Goal: Task Accomplishment & Management: Use online tool/utility

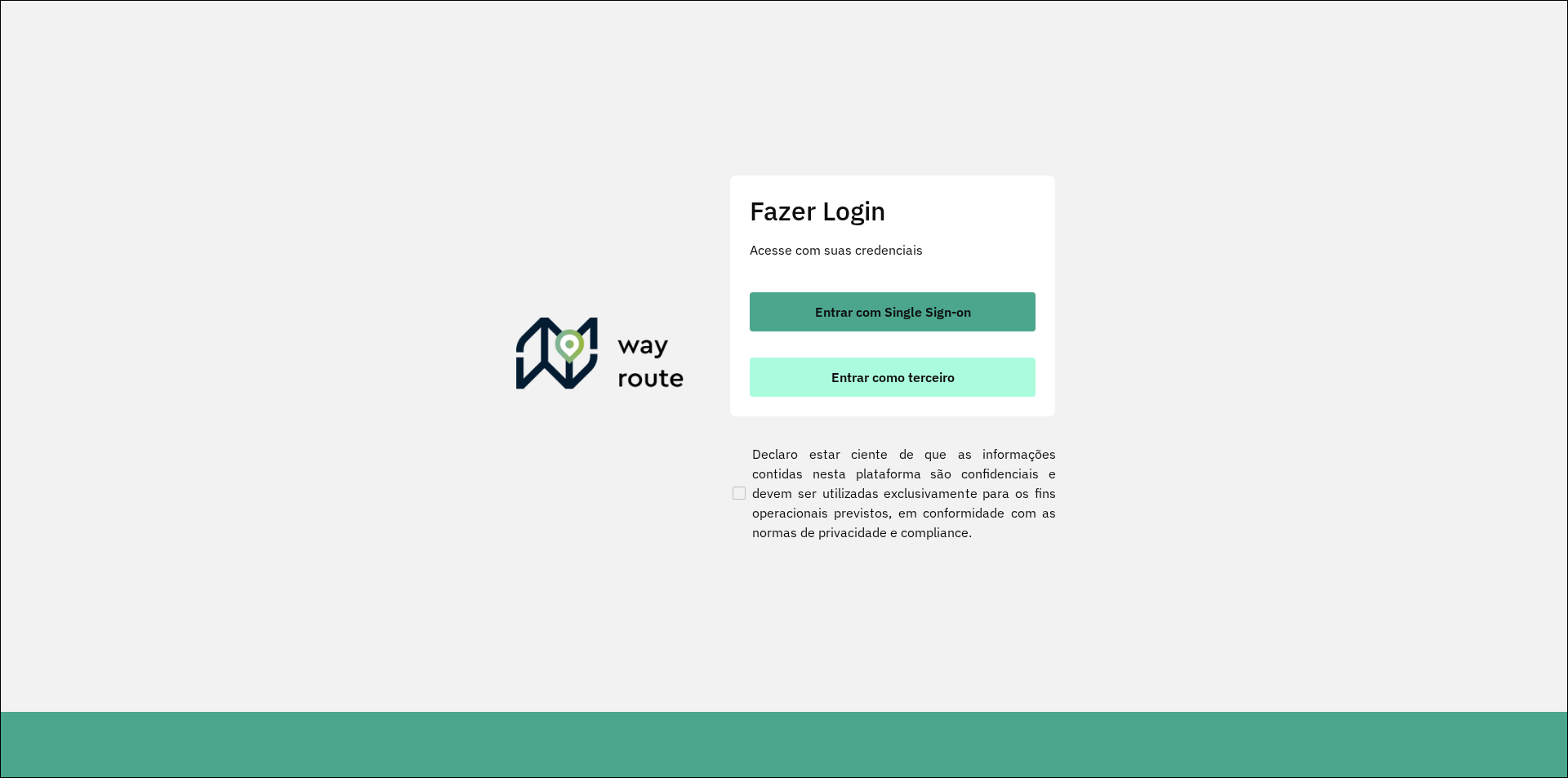
click at [862, 391] on button "Entrar como terceiro" at bounding box center [892, 378] width 286 height 39
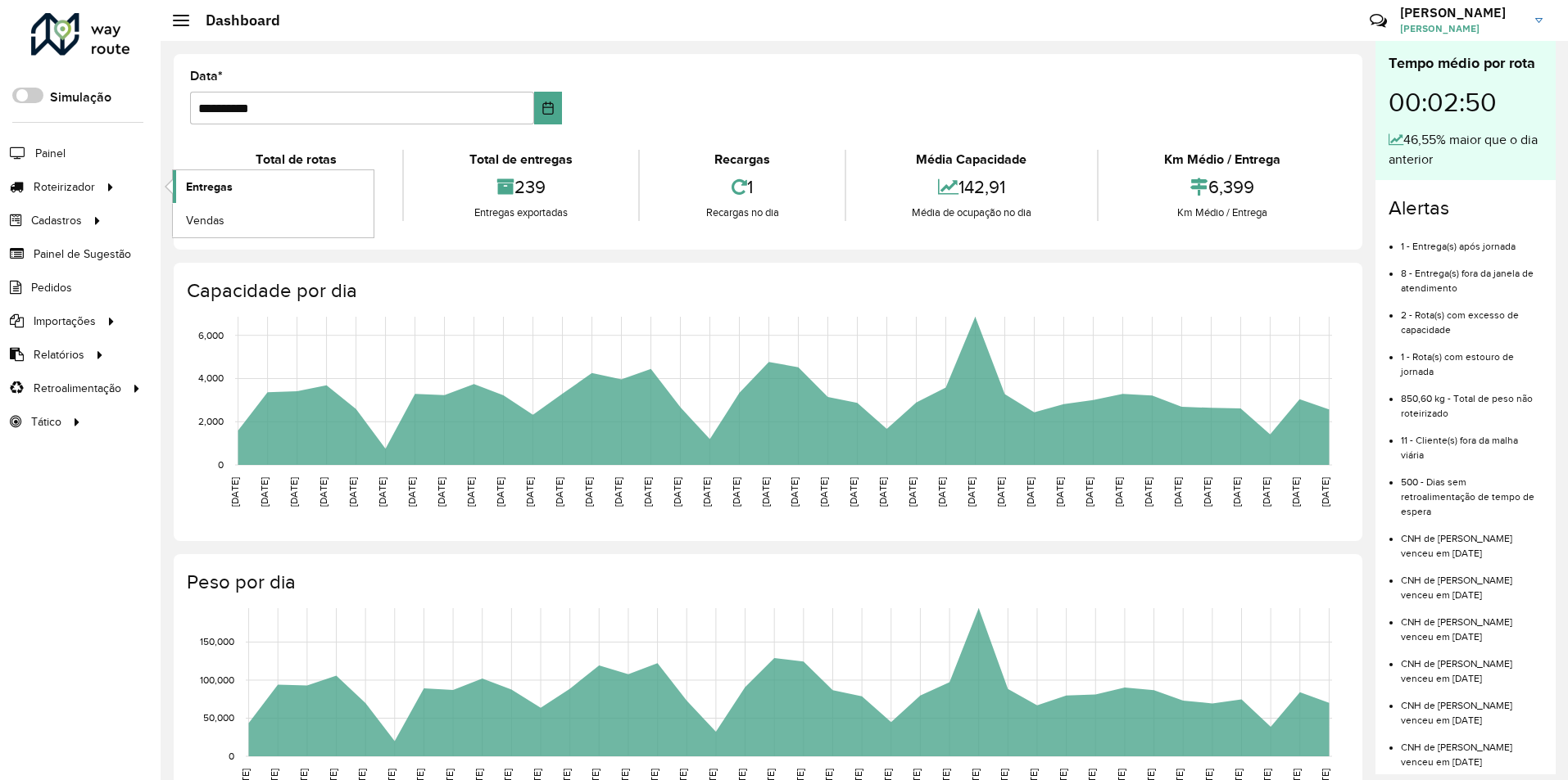
click at [228, 191] on span "Entregas" at bounding box center [209, 187] width 47 height 17
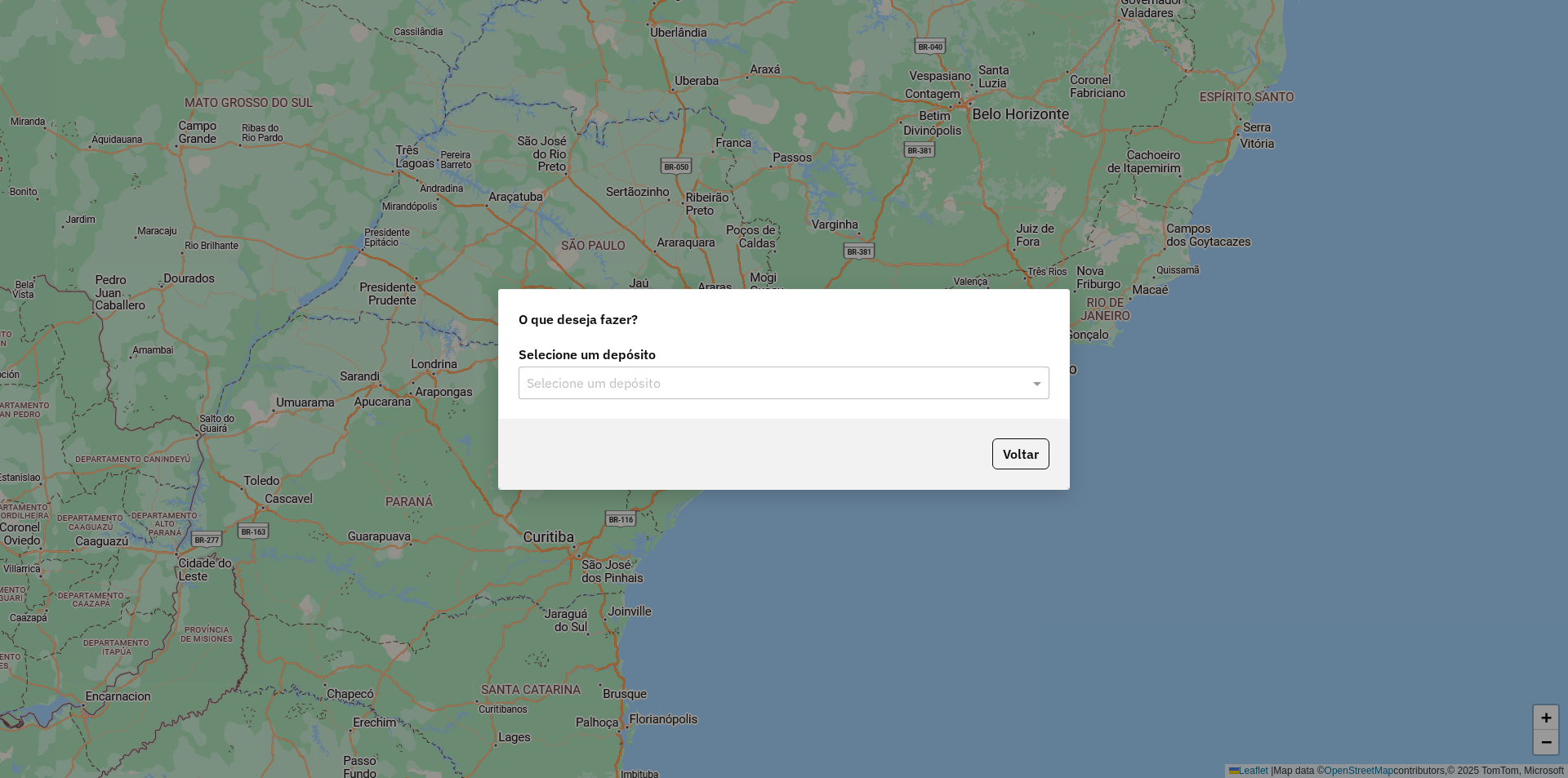
click at [773, 400] on div "Selecione um depósito Selecione um depósito" at bounding box center [784, 380] width 570 height 77
click at [735, 395] on div "Selecione um depósito" at bounding box center [784, 383] width 531 height 33
click at [726, 425] on div "IMARUI Litoral Norte" at bounding box center [784, 430] width 529 height 27
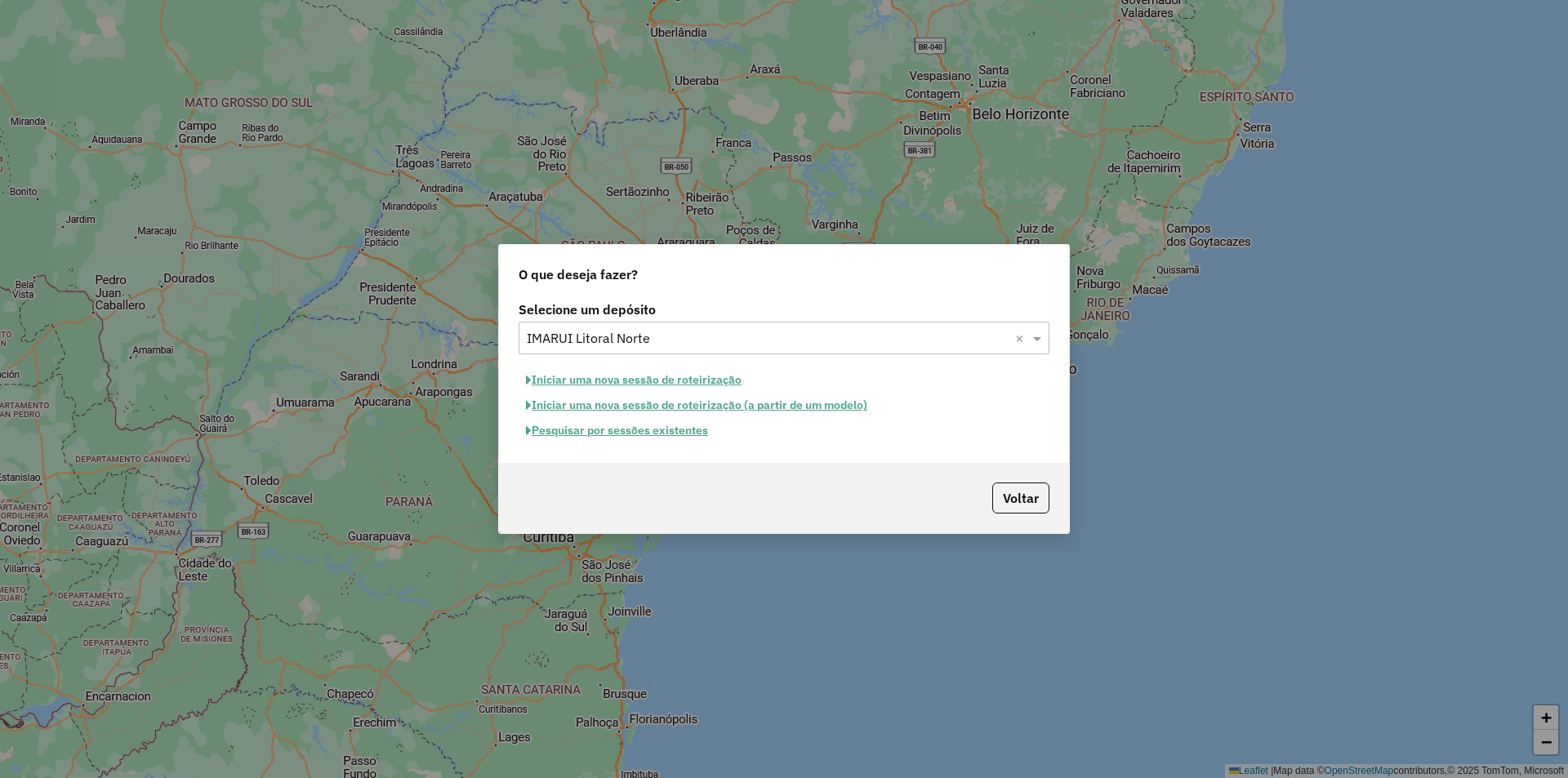
click at [620, 434] on button "Pesquisar por sessões existentes" at bounding box center [616, 430] width 197 height 26
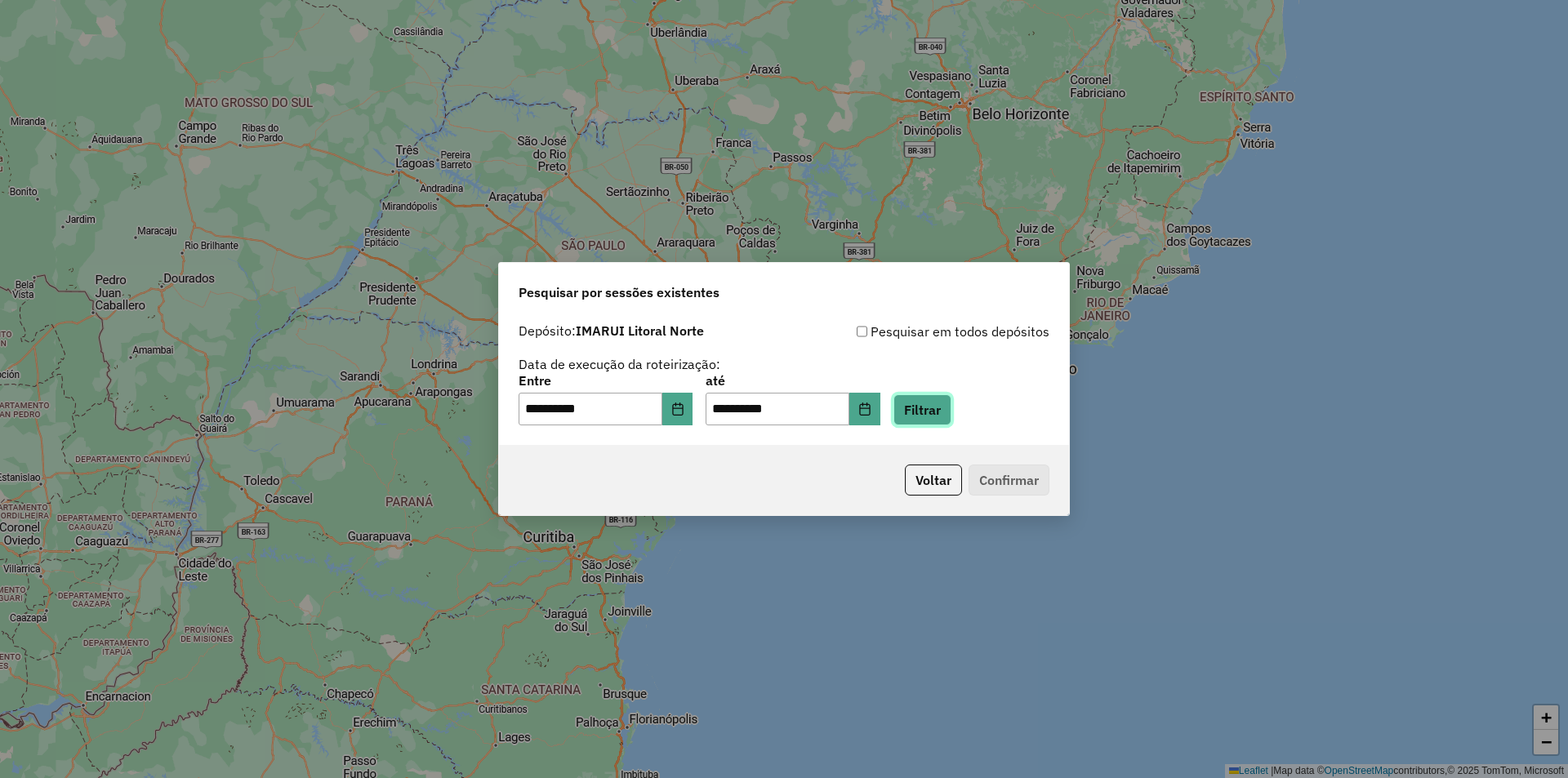
click at [932, 410] on button "Filtrar" at bounding box center [922, 409] width 58 height 31
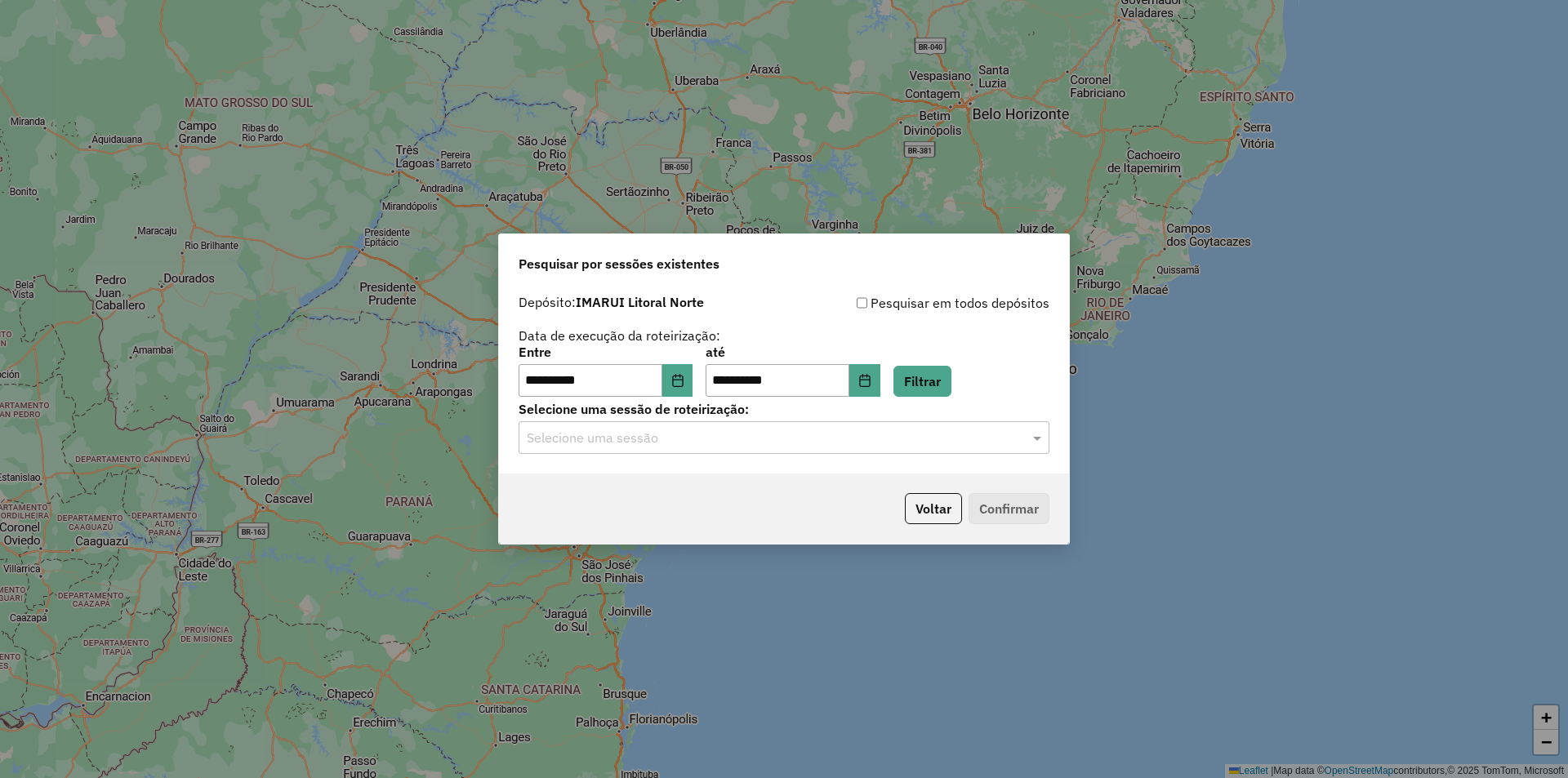
click at [683, 447] on div "Selecione uma sessão" at bounding box center [784, 438] width 531 height 33
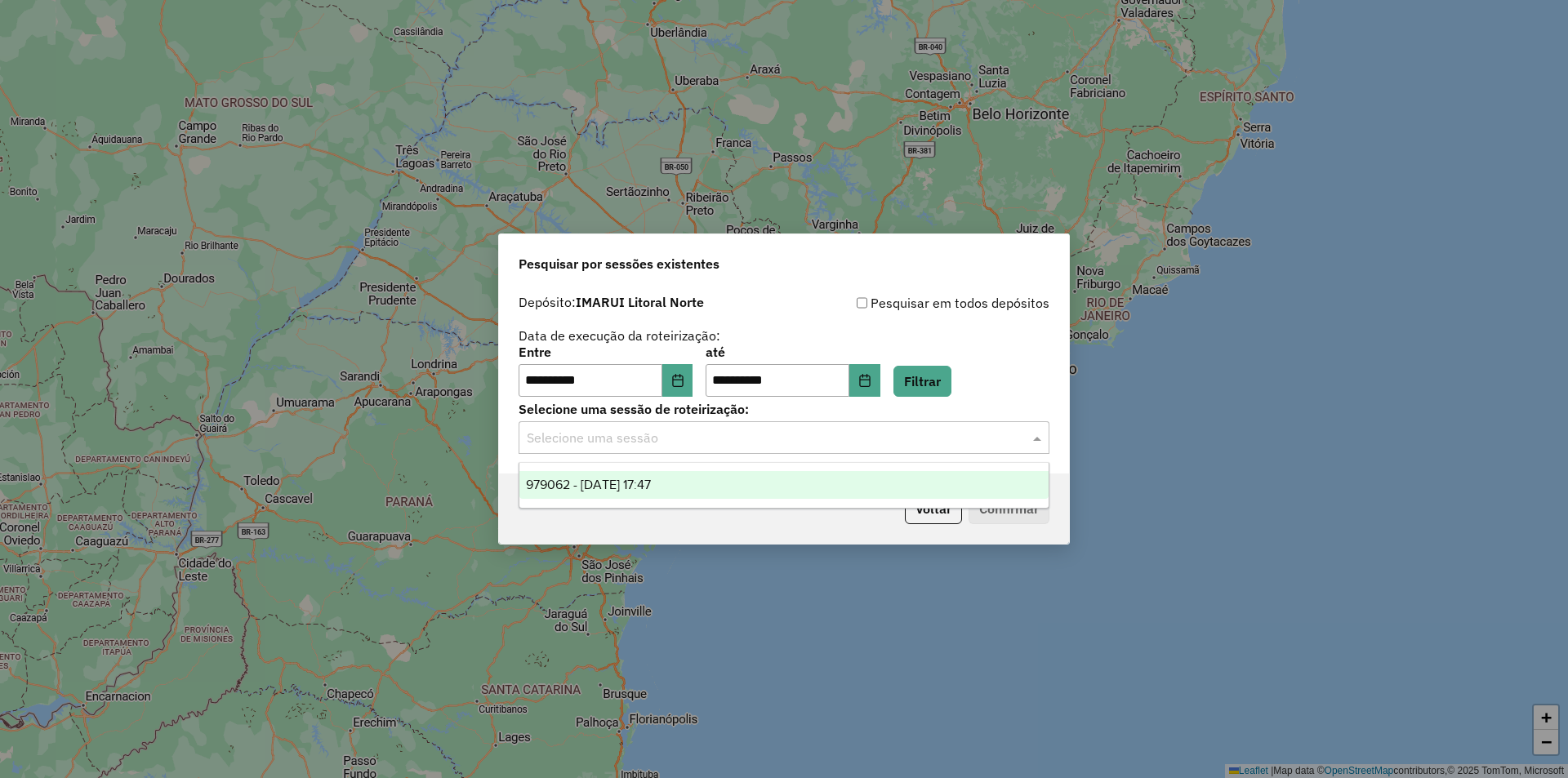
drag, startPoint x: 675, startPoint y: 476, endPoint x: 700, endPoint y: 486, distance: 26.9
click at [674, 478] on div "979062 - [DATE] 17:47" at bounding box center [784, 484] width 529 height 27
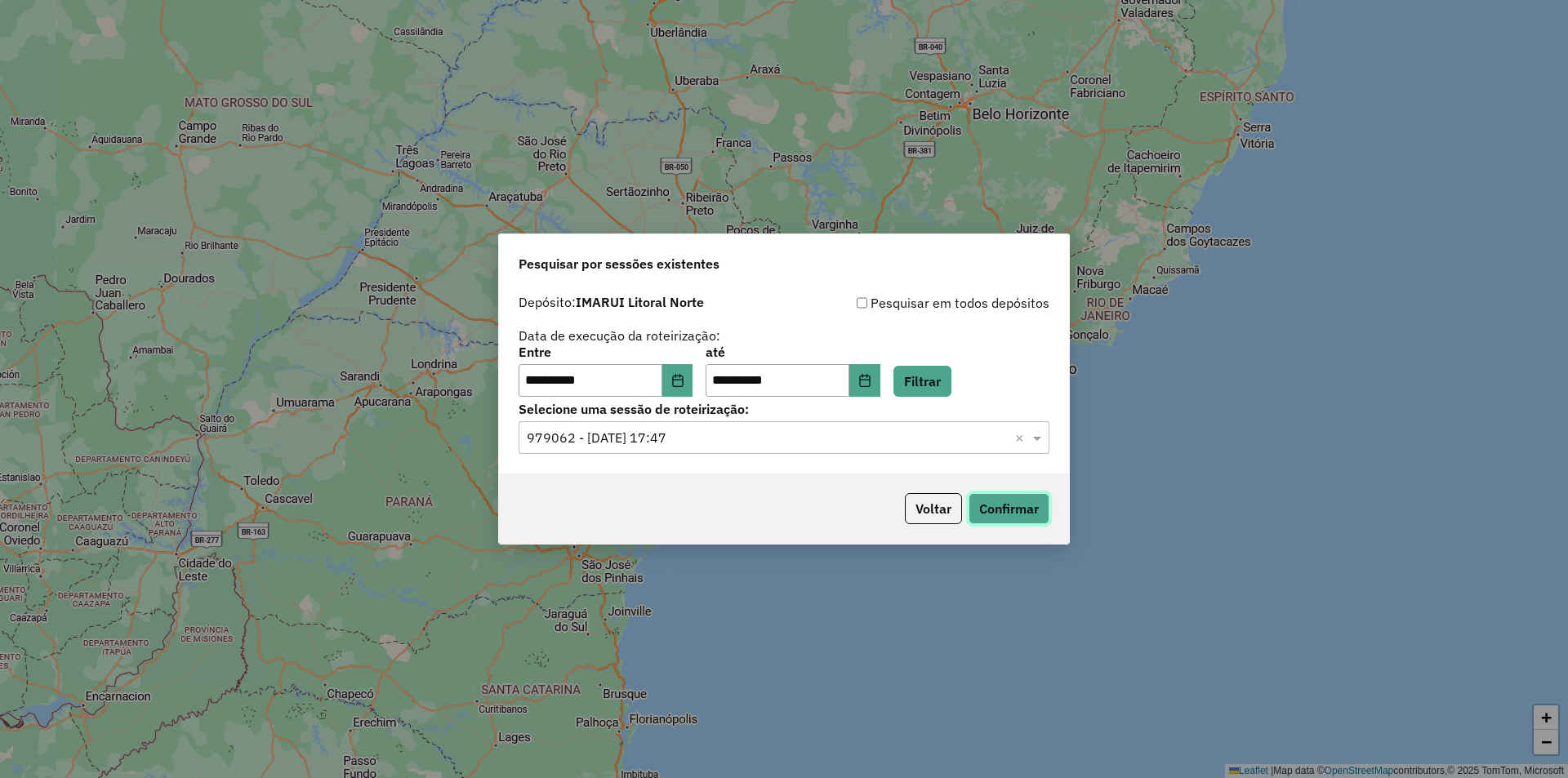
click at [982, 509] on button "Confirmar" at bounding box center [1009, 508] width 81 height 31
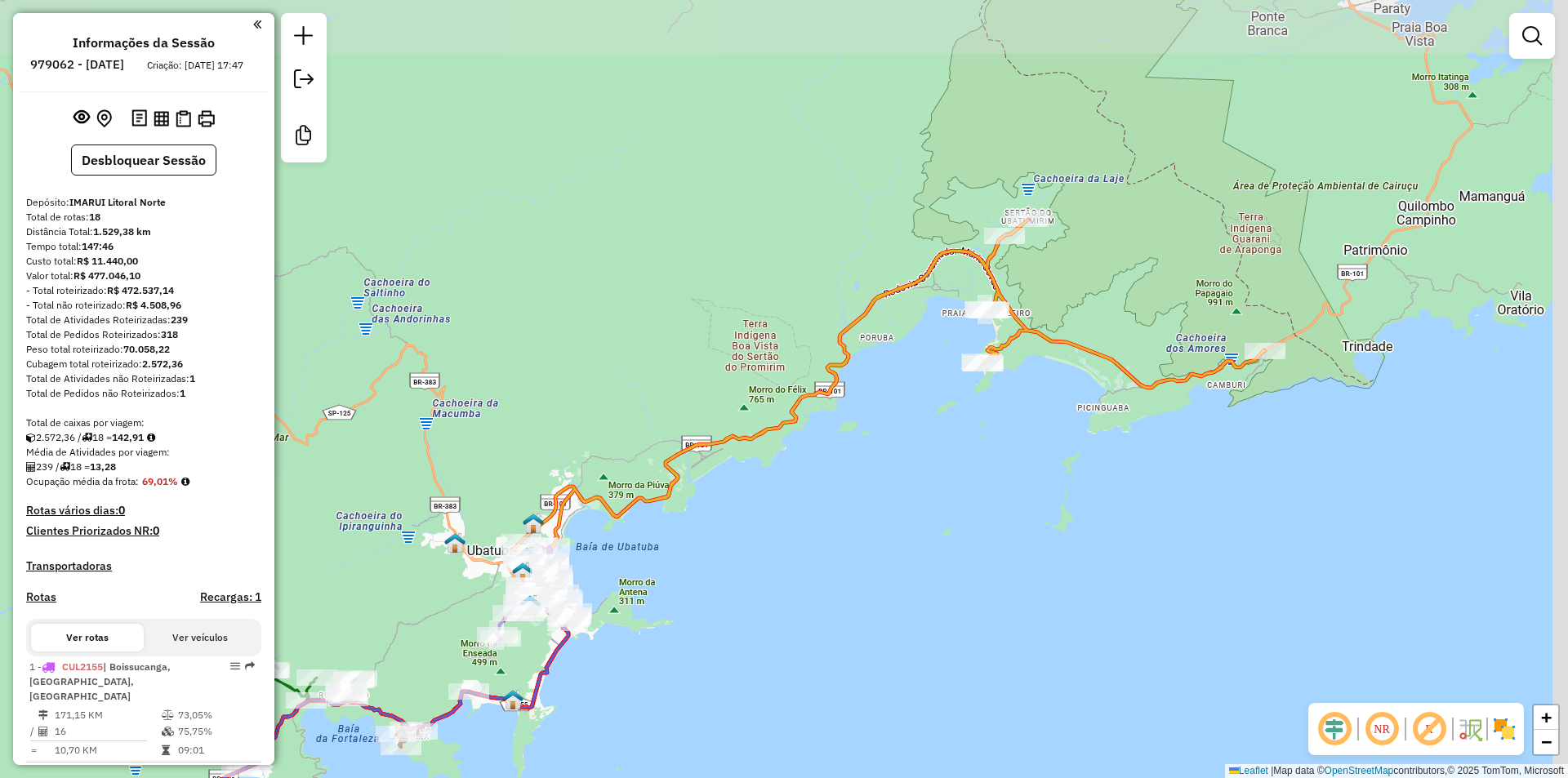
drag, startPoint x: 952, startPoint y: 366, endPoint x: 817, endPoint y: 525, distance: 208.6
click at [817, 525] on div "Janela de atendimento Grade de atendimento Capacidade Transportadoras Veículos …" at bounding box center [784, 389] width 1568 height 778
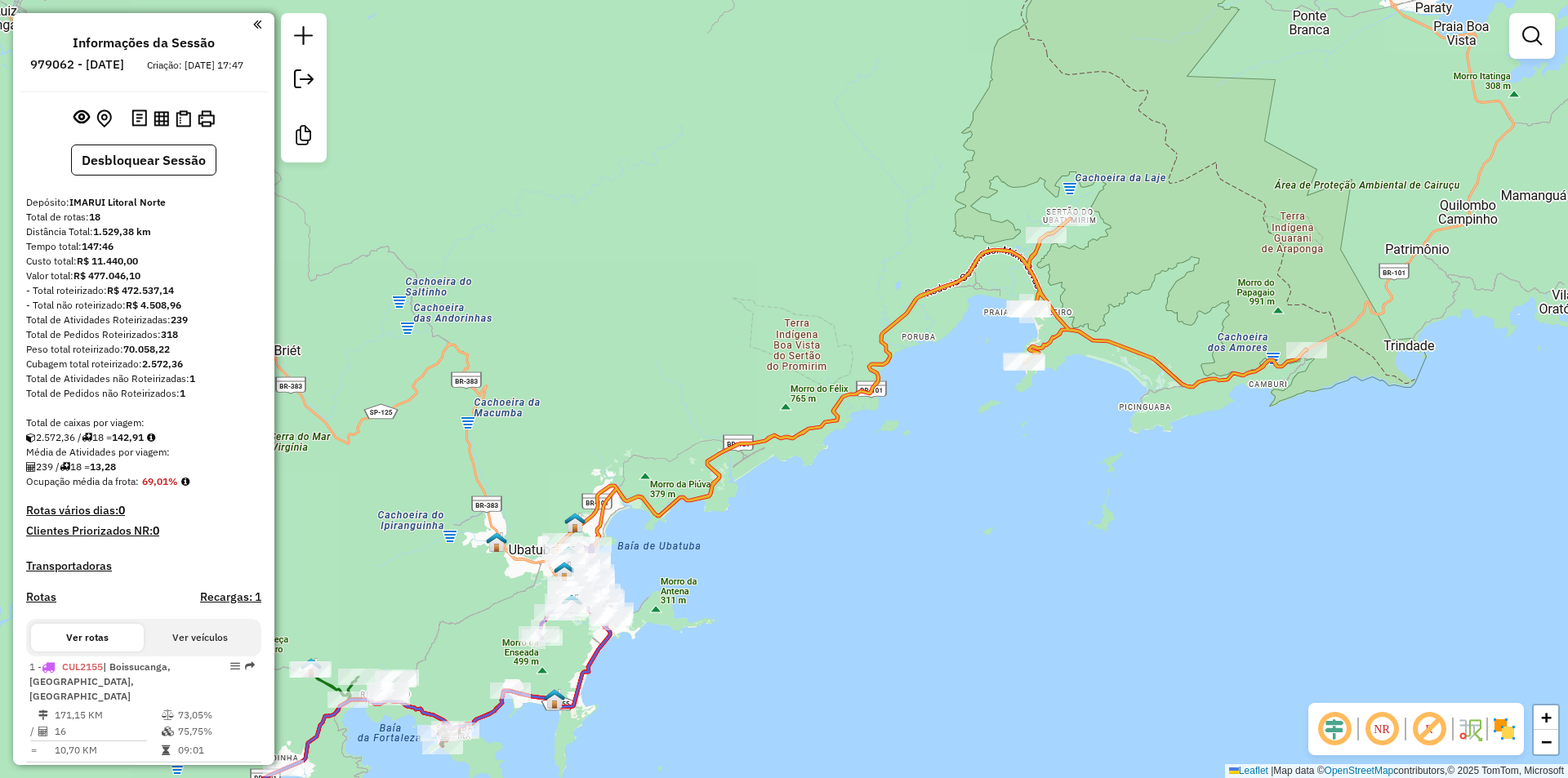
drag, startPoint x: 810, startPoint y: 576, endPoint x: 852, endPoint y: 575, distance: 42.0
click at [852, 575] on div "Janela de atendimento Grade de atendimento Capacidade Transportadoras Veículos …" at bounding box center [784, 389] width 1568 height 778
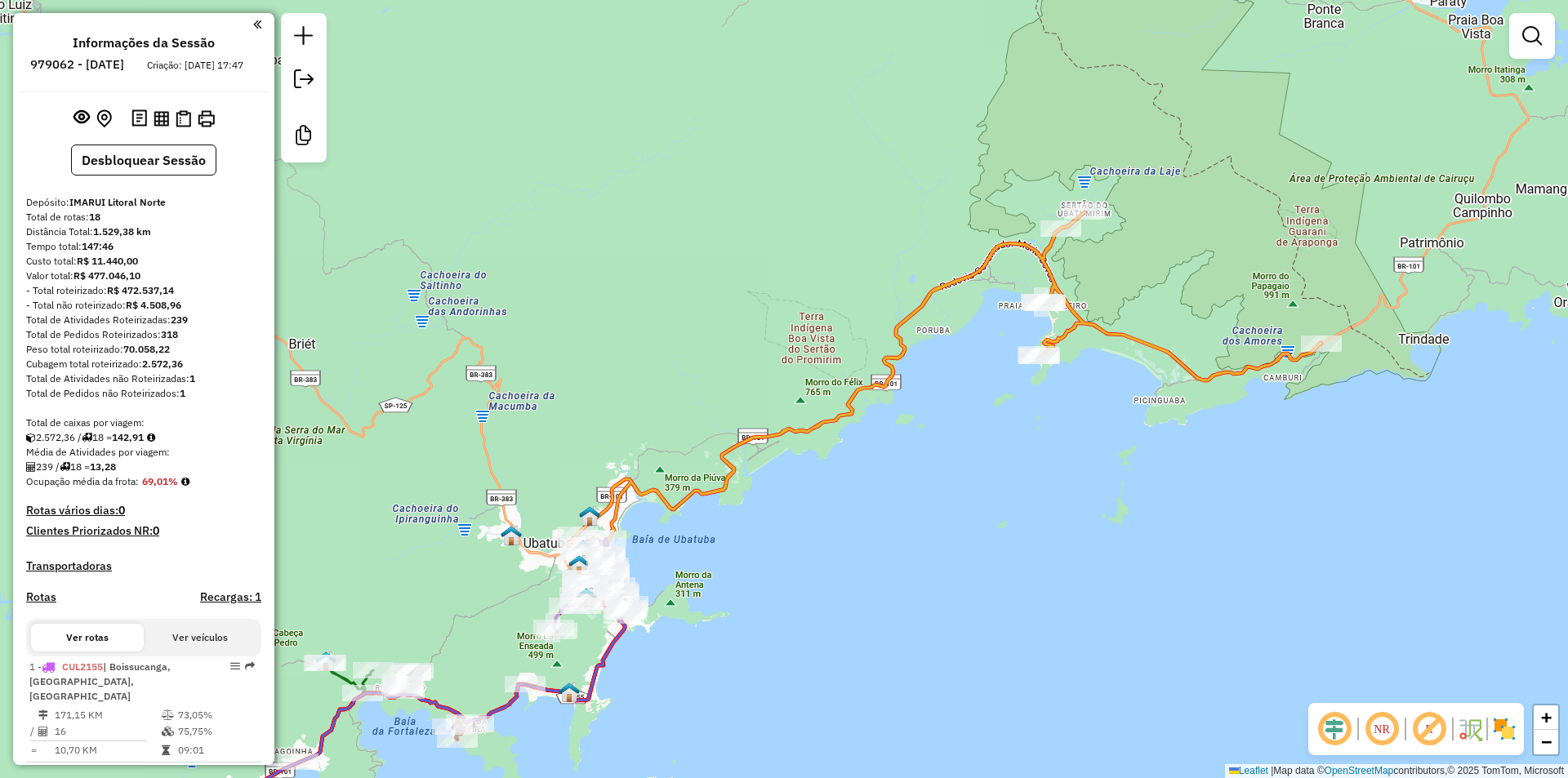
drag, startPoint x: 827, startPoint y: 639, endPoint x: 931, endPoint y: 592, distance: 114.1
click at [931, 592] on div "Janela de atendimento Grade de atendimento Capacidade Transportadoras Veículos …" at bounding box center [784, 389] width 1568 height 778
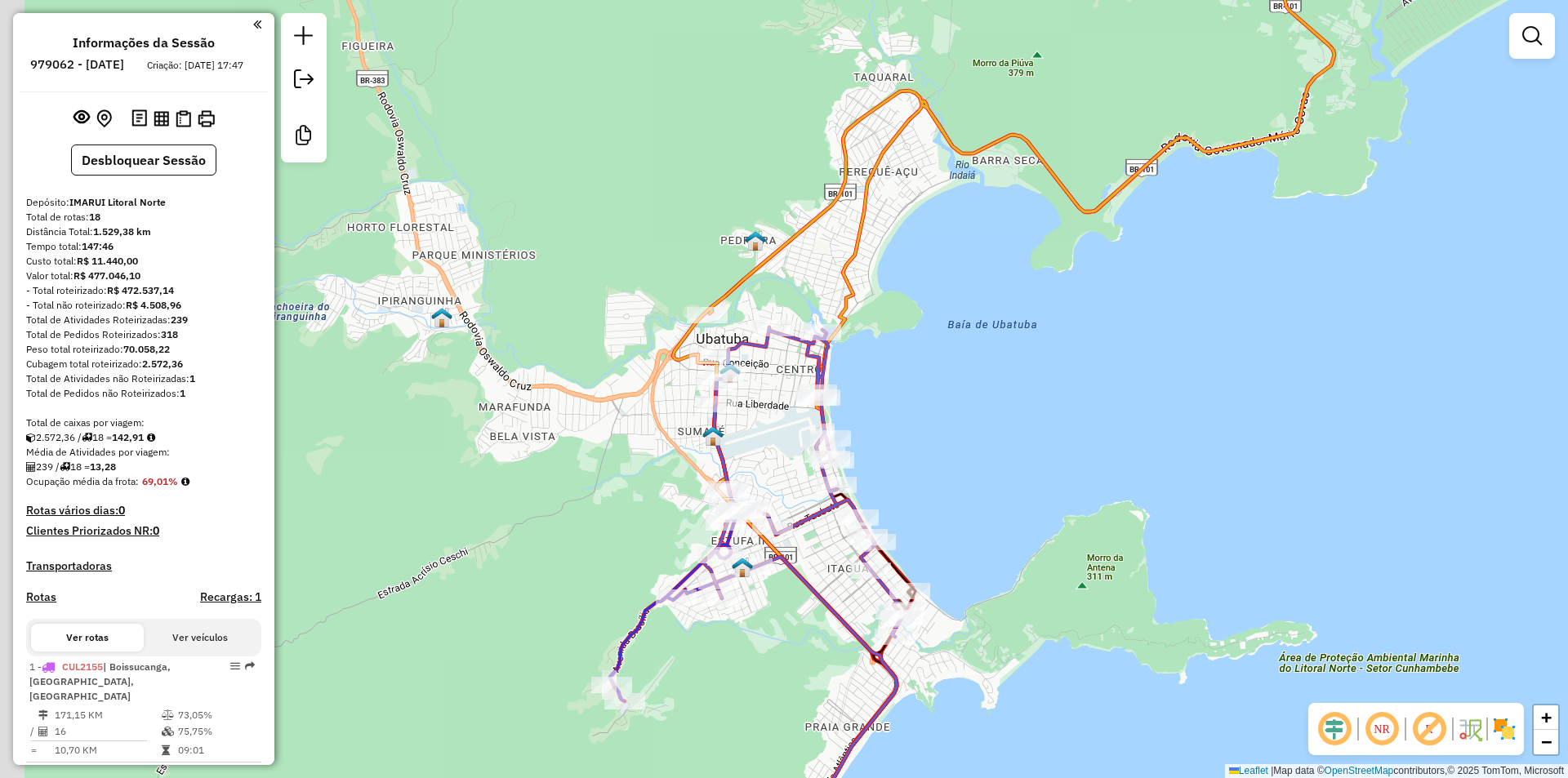
click at [549, 522] on div "Janela de atendimento Grade de atendimento Capacidade Transportadoras Veículos …" at bounding box center [784, 389] width 1568 height 778
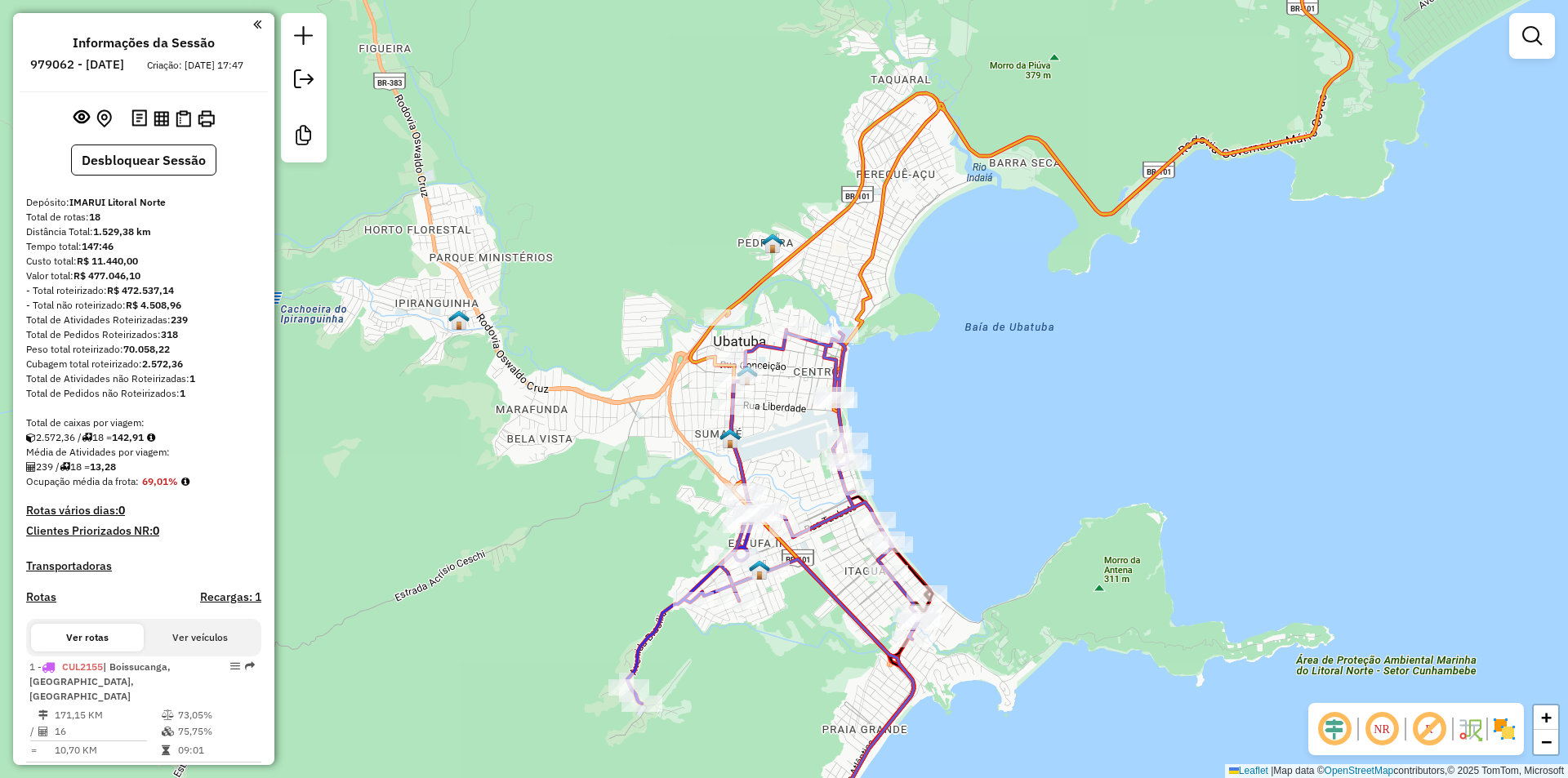
drag, startPoint x: 541, startPoint y: 543, endPoint x: 565, endPoint y: 531, distance: 26.8
click at [565, 531] on div "Janela de atendimento Grade de atendimento Capacidade Transportadoras Veículos …" at bounding box center [784, 389] width 1568 height 778
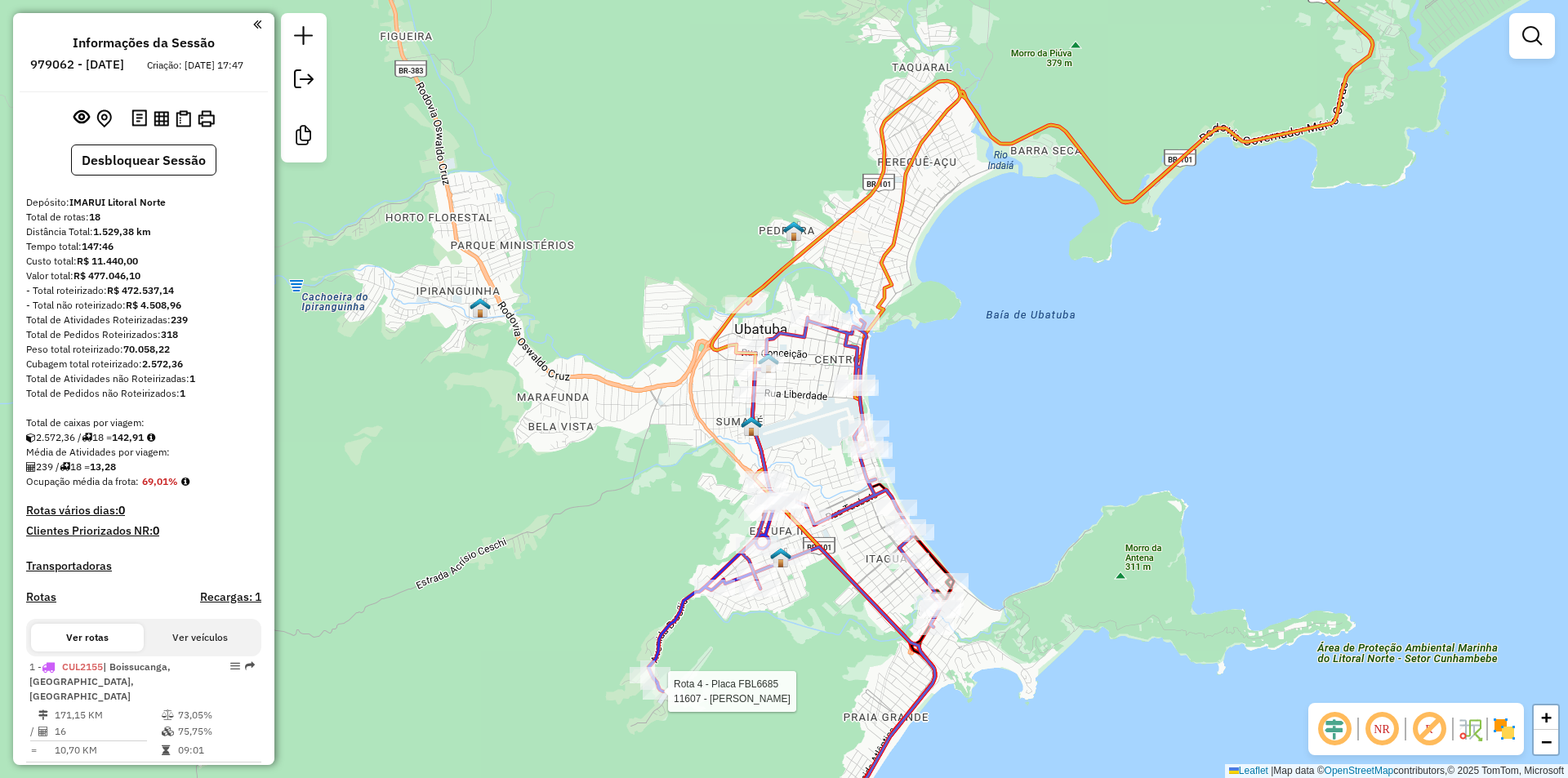
select select "**********"
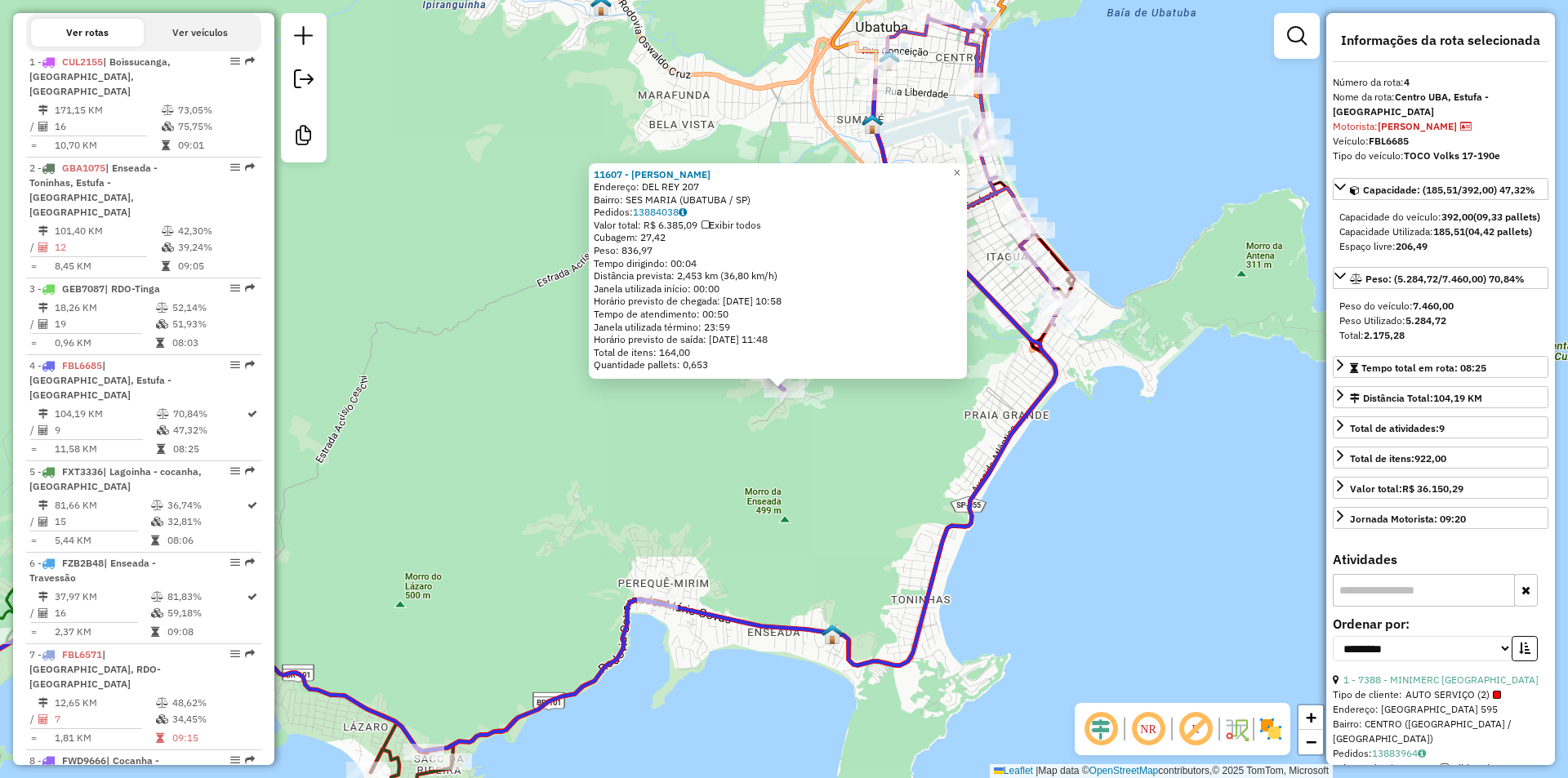
scroll to position [933, 0]
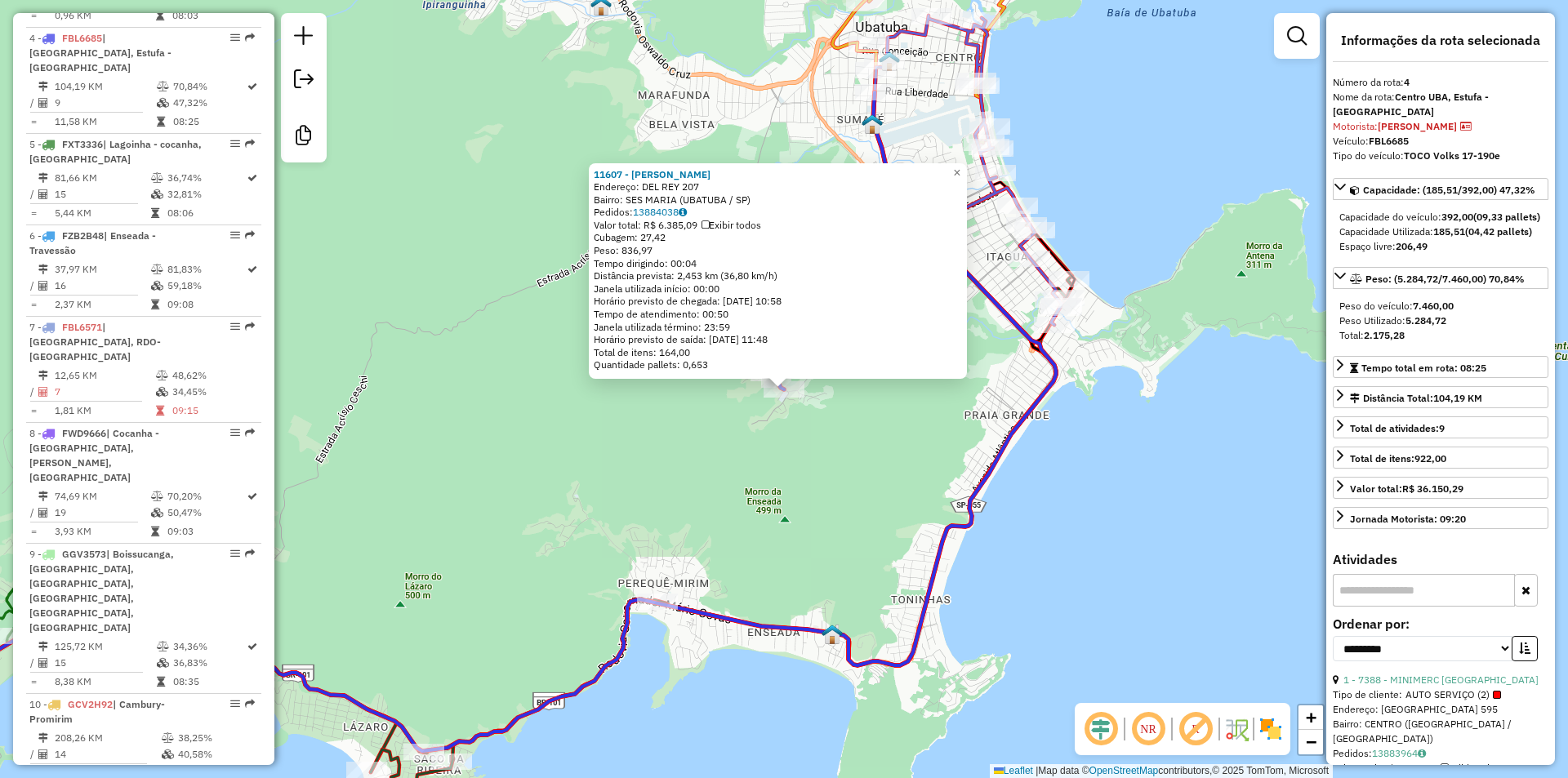
click at [668, 497] on div "11607 - RAFAEL NUNES D SOUZA Endereço: DEL REY 207 Bairro: SES MARIA (UBATUBA /…" at bounding box center [784, 389] width 1568 height 778
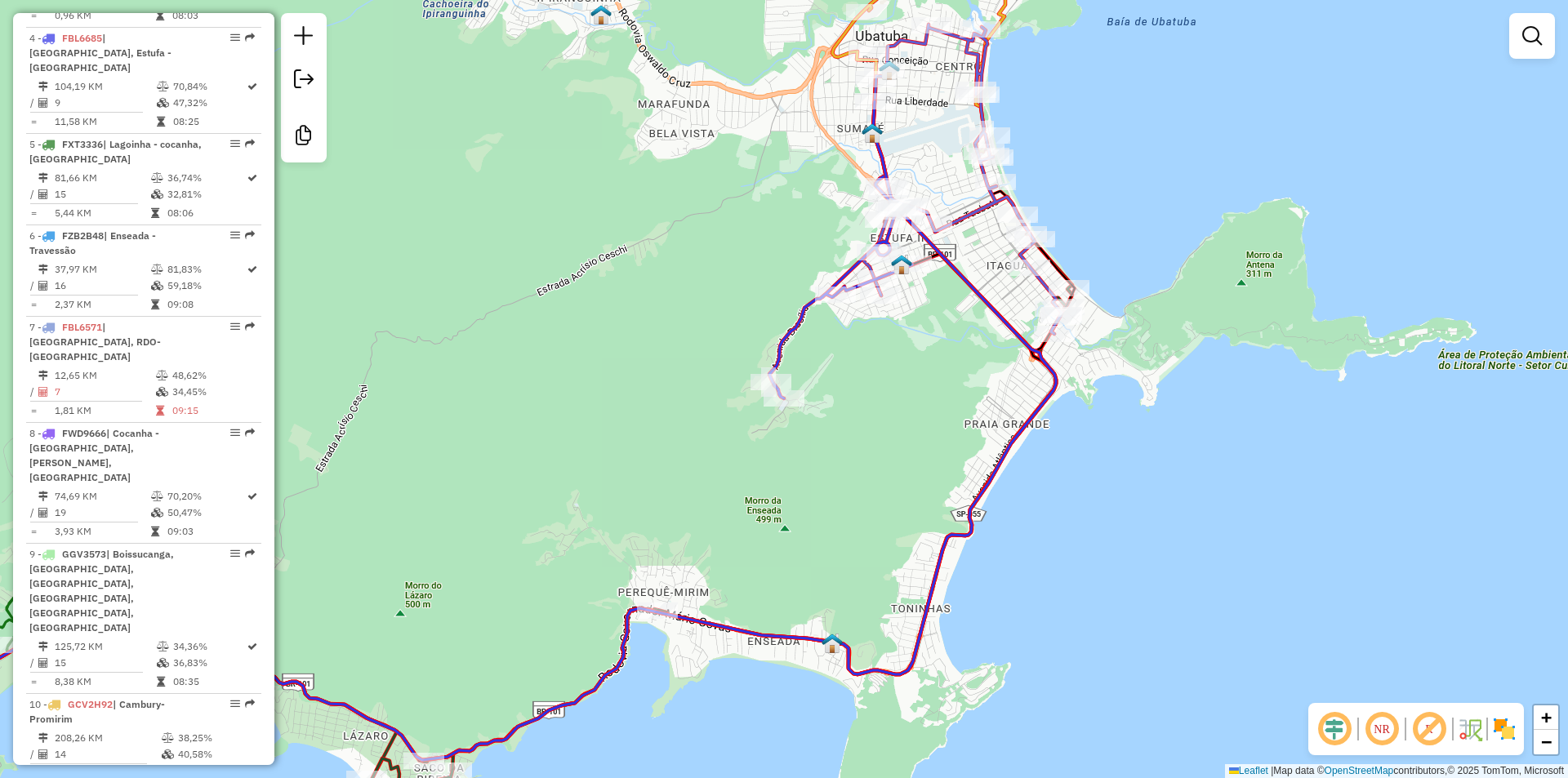
drag, startPoint x: 591, startPoint y: 431, endPoint x: 594, endPoint y: 468, distance: 37.1
click at [594, 468] on div "Janela de atendimento Grade de atendimento Capacidade Transportadoras Veículos …" at bounding box center [784, 389] width 1568 height 778
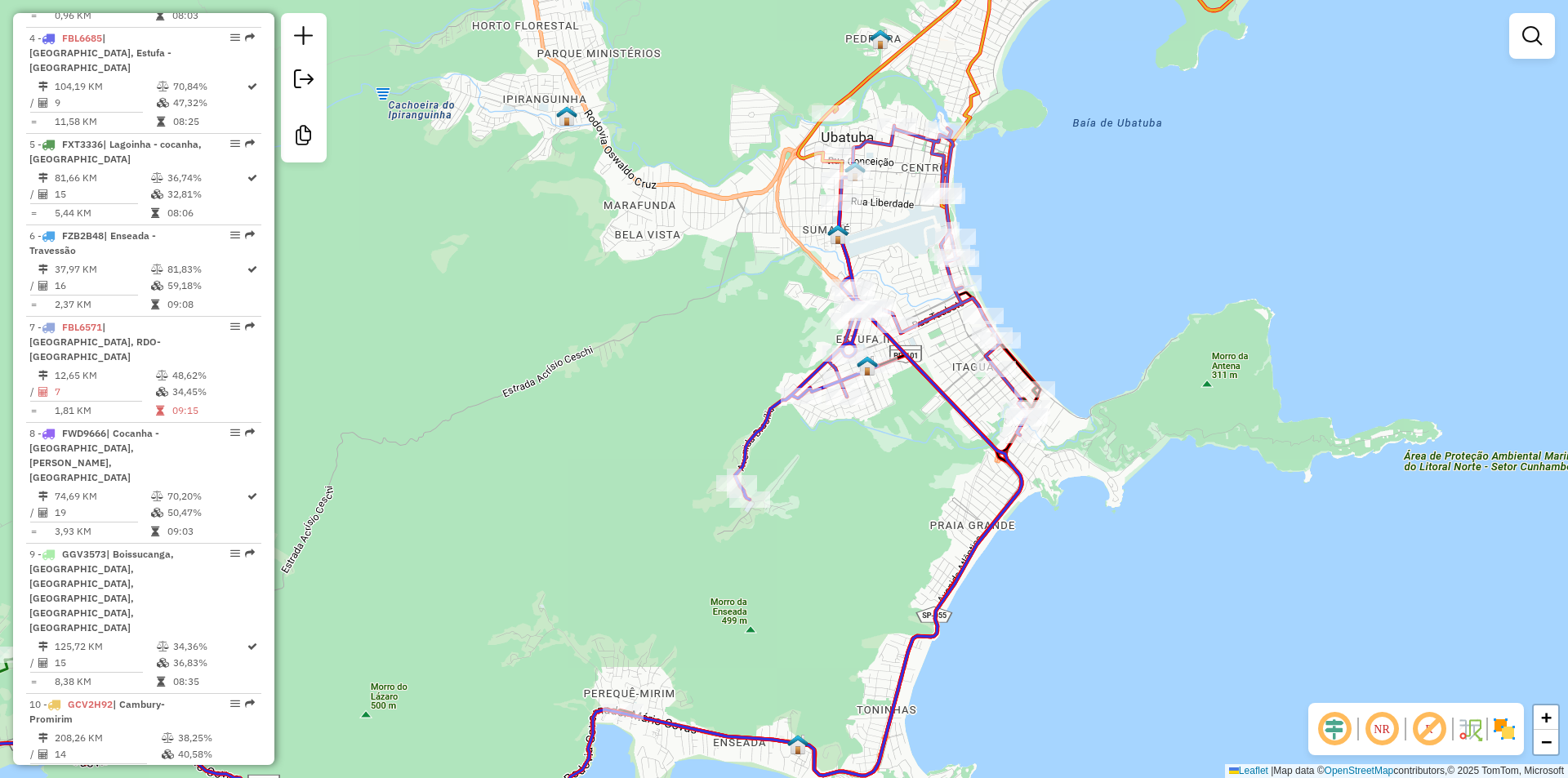
drag, startPoint x: 650, startPoint y: 374, endPoint x: 606, endPoint y: 460, distance: 96.6
click at [606, 460] on div "Janela de atendimento Grade de atendimento Capacidade Transportadoras Veículos …" at bounding box center [784, 389] width 1568 height 778
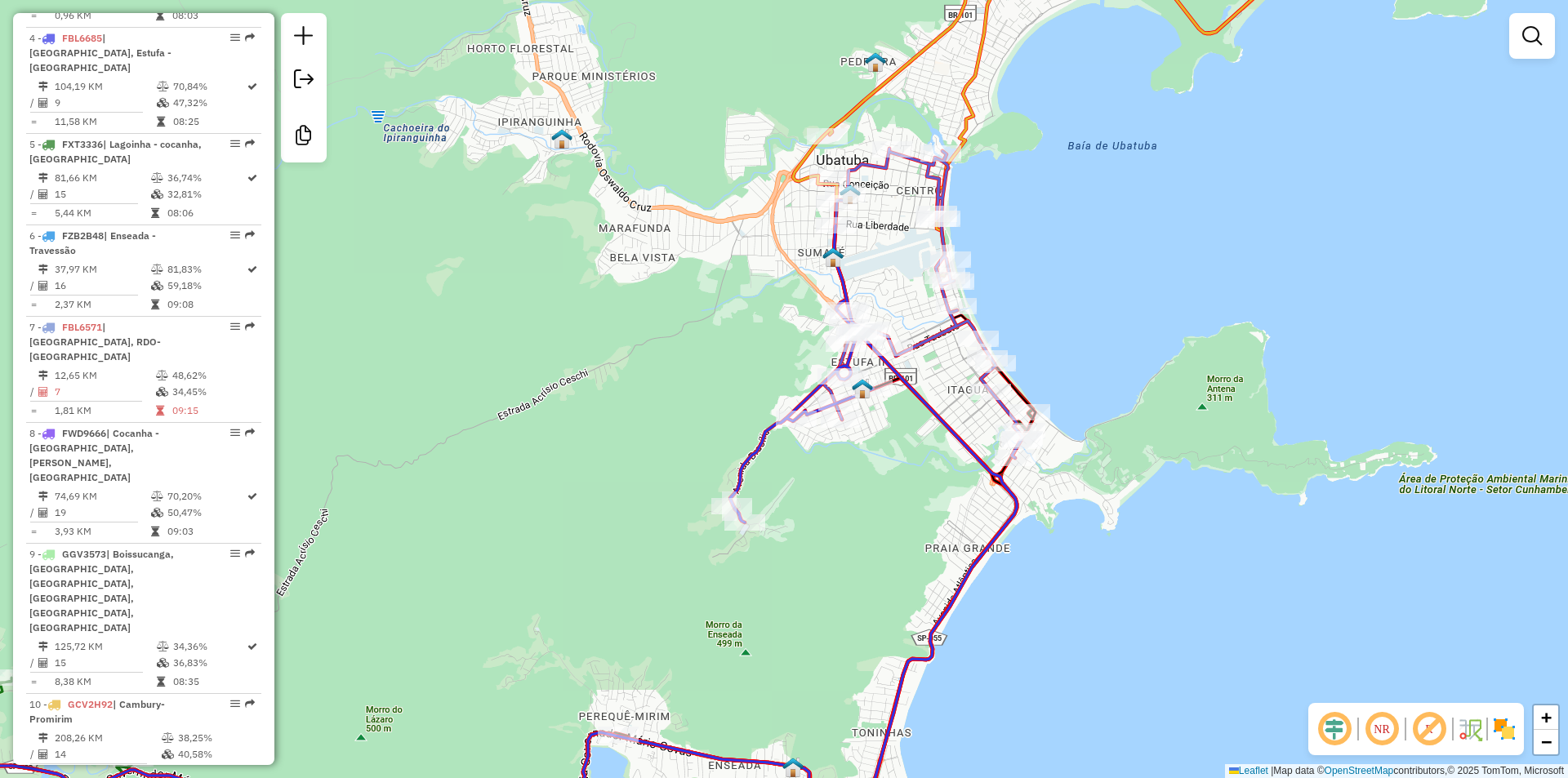
drag, startPoint x: 826, startPoint y: 503, endPoint x: 833, endPoint y: 552, distance: 49.5
click at [833, 552] on div "Janela de atendimento Grade de atendimento Capacidade Transportadoras Veículos …" at bounding box center [784, 389] width 1568 height 778
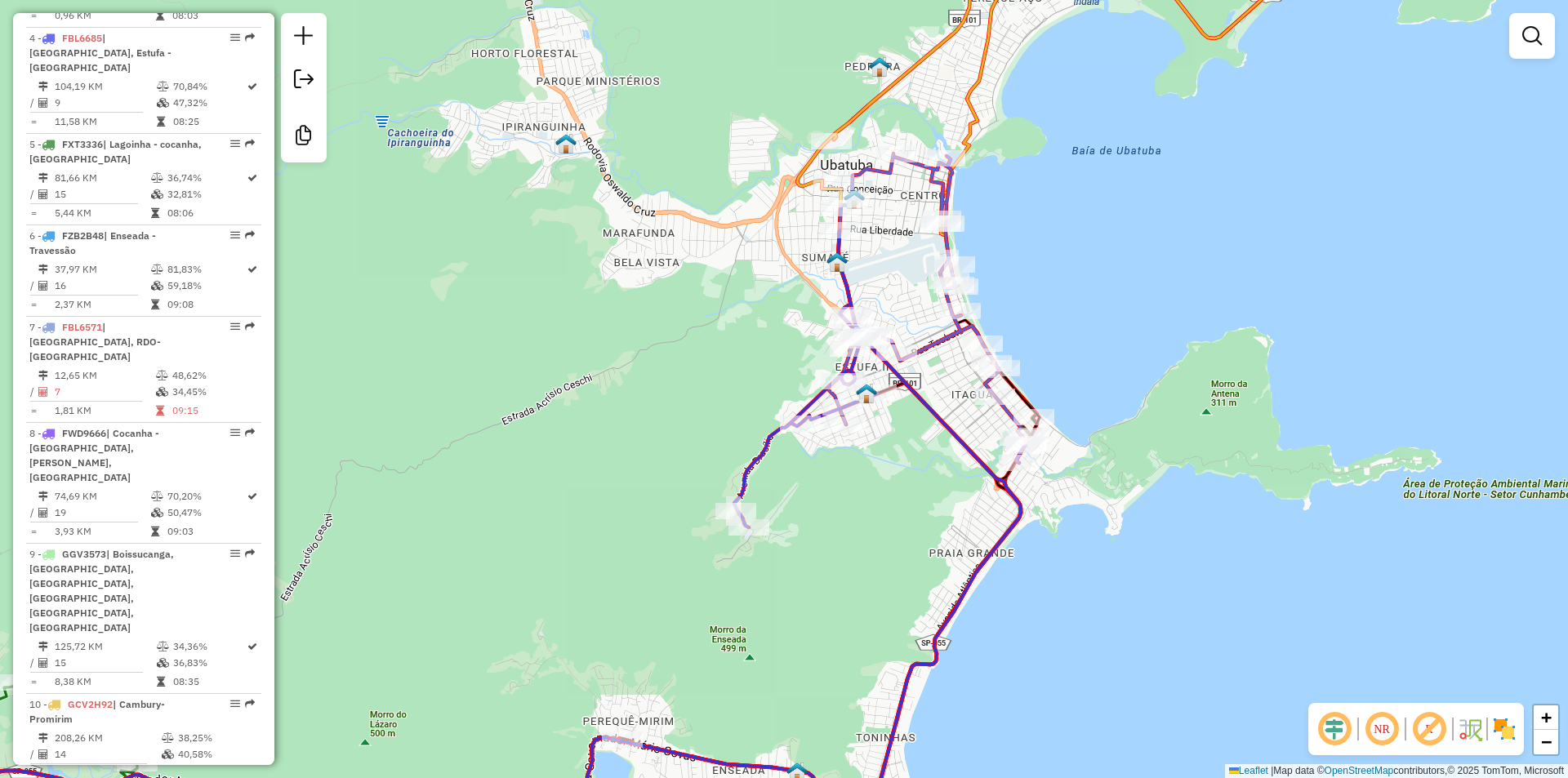
drag, startPoint x: 870, startPoint y: 624, endPoint x: 867, endPoint y: 582, distance: 42.1
click at [867, 582] on div "Janela de atendimento Grade de atendimento Capacidade Transportadoras Veículos …" at bounding box center [784, 389] width 1568 height 778
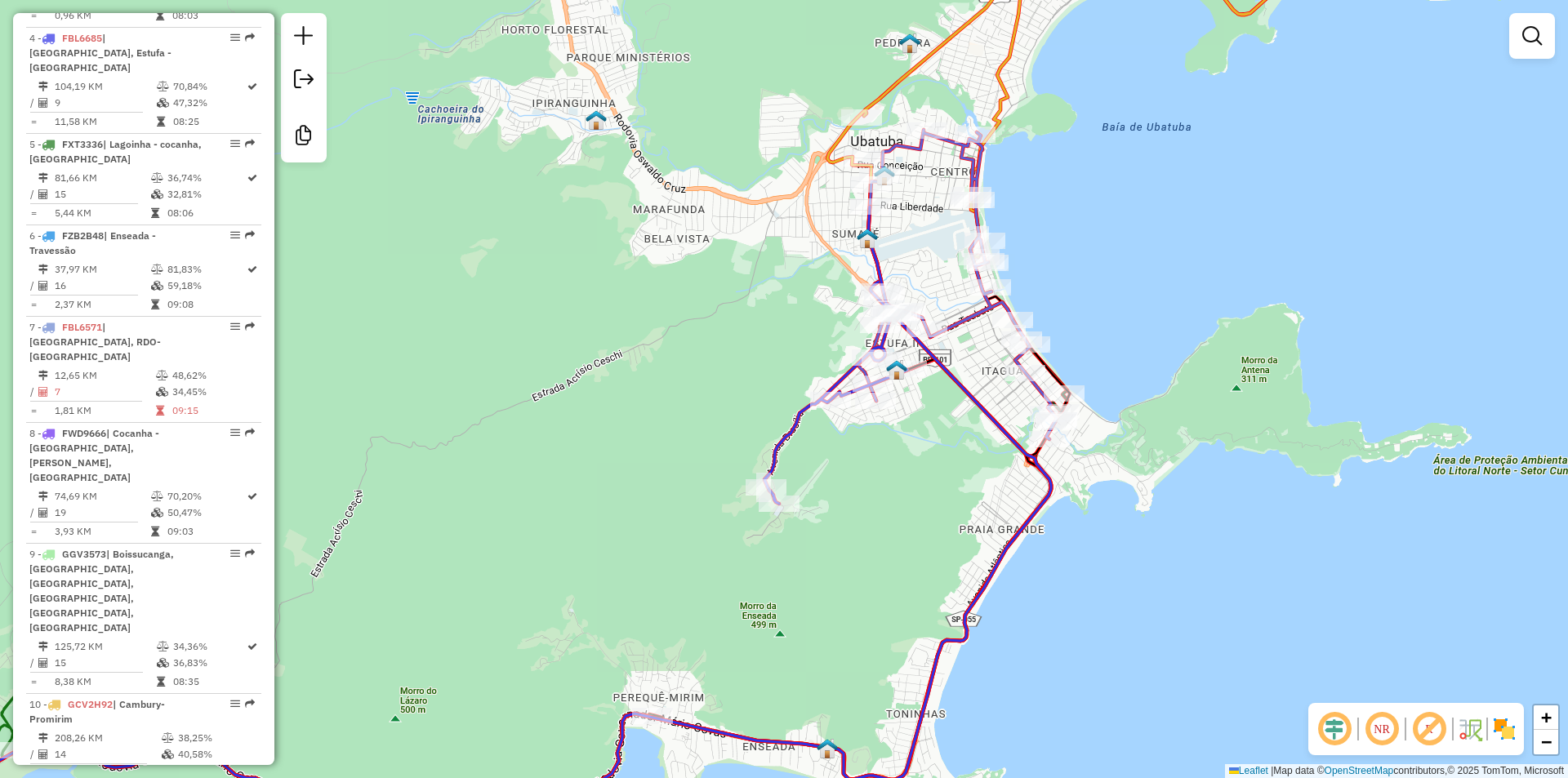
drag, startPoint x: 677, startPoint y: 612, endPoint x: 750, endPoint y: 563, distance: 87.9
click at [750, 563] on div "Janela de atendimento Grade de atendimento Capacidade Transportadoras Veículos …" at bounding box center [784, 389] width 1568 height 778
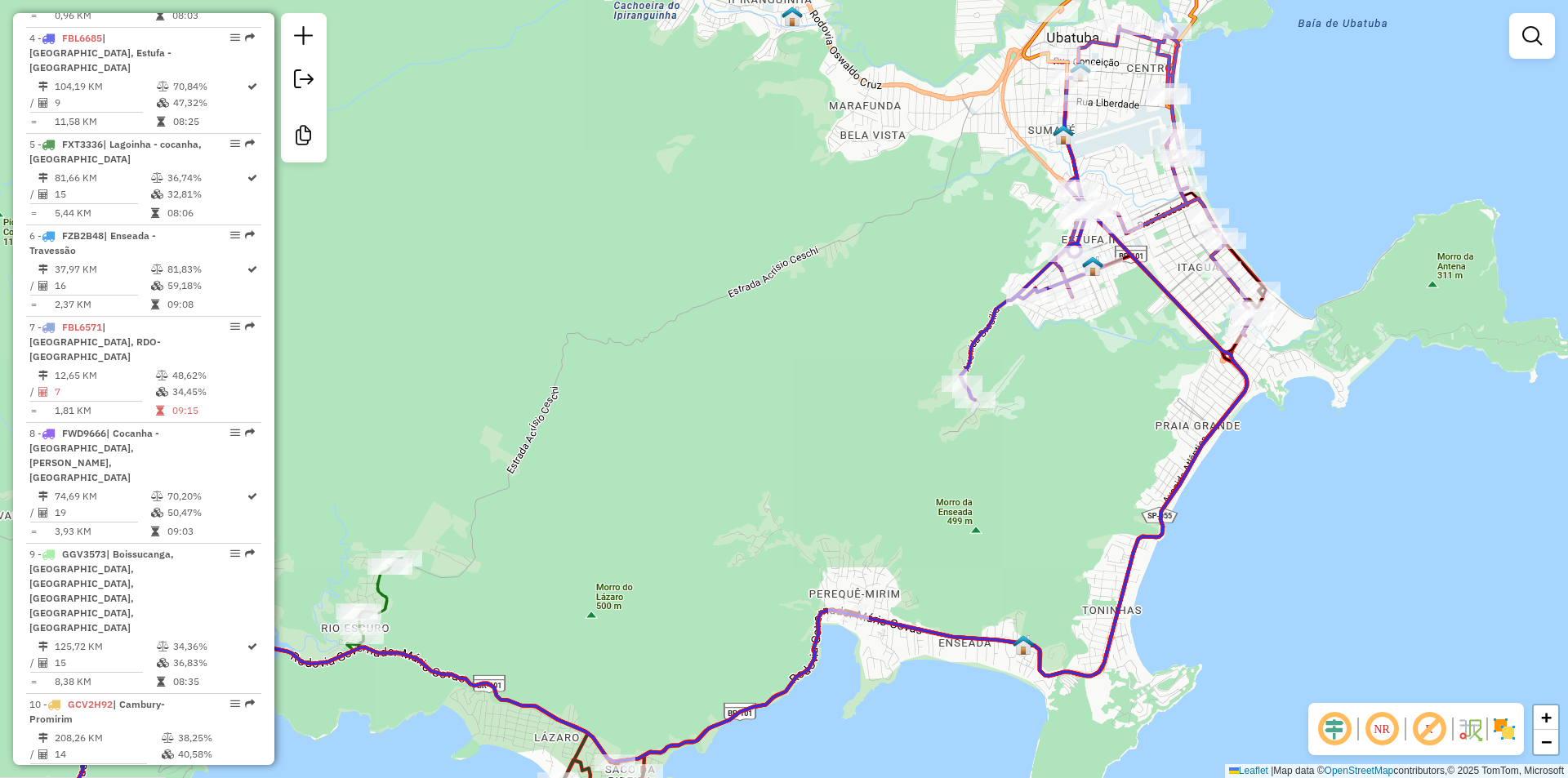
drag, startPoint x: 599, startPoint y: 570, endPoint x: 747, endPoint y: 496, distance: 165.5
click at [747, 496] on div "Janela de atendimento Grade de atendimento Capacidade Transportadoras Veículos …" at bounding box center [784, 389] width 1568 height 778
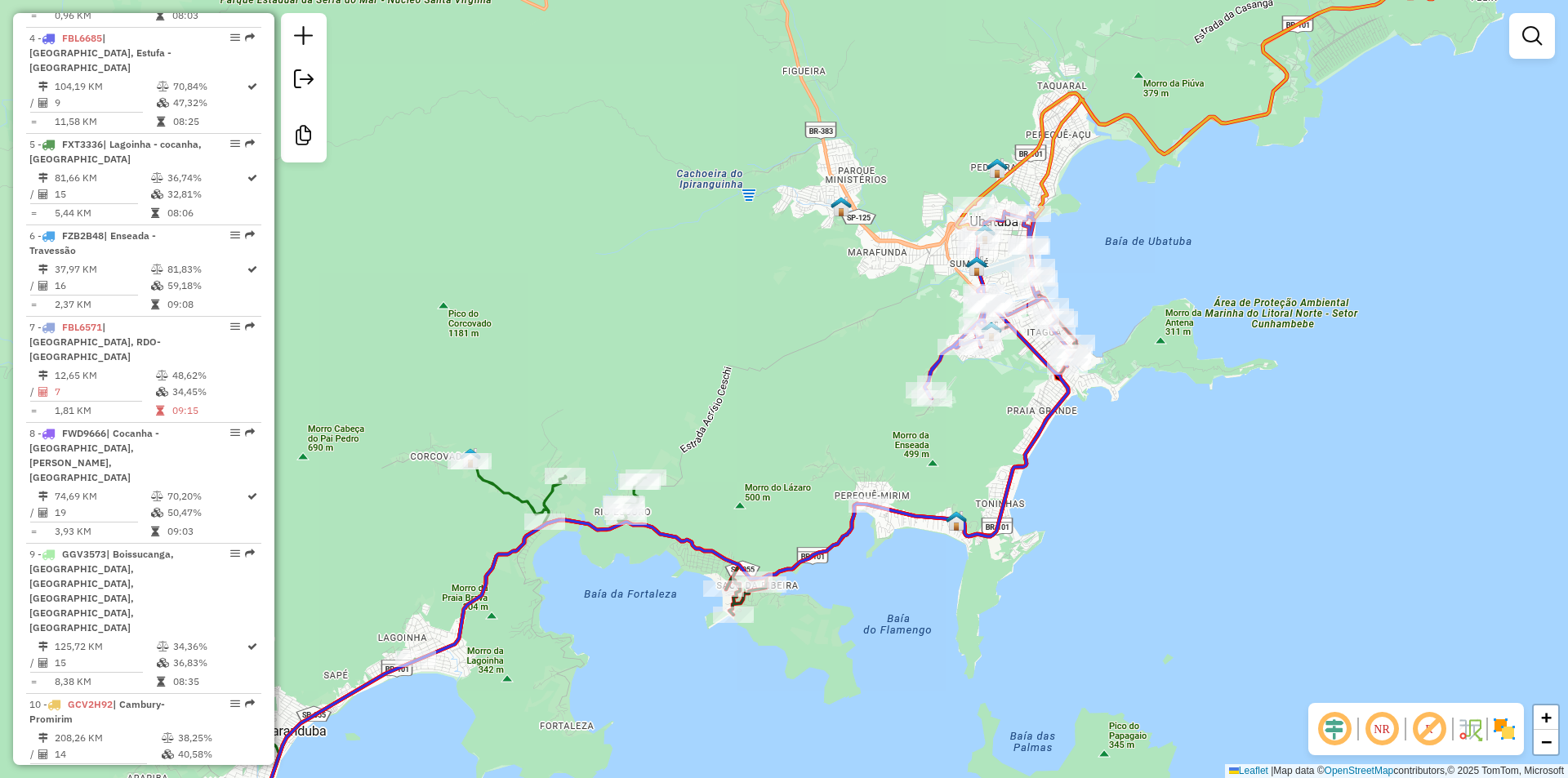
drag, startPoint x: 793, startPoint y: 653, endPoint x: 829, endPoint y: 619, distance: 49.5
click at [830, 620] on div "Janela de atendimento Grade de atendimento Capacidade Transportadoras Veículos …" at bounding box center [784, 389] width 1568 height 778
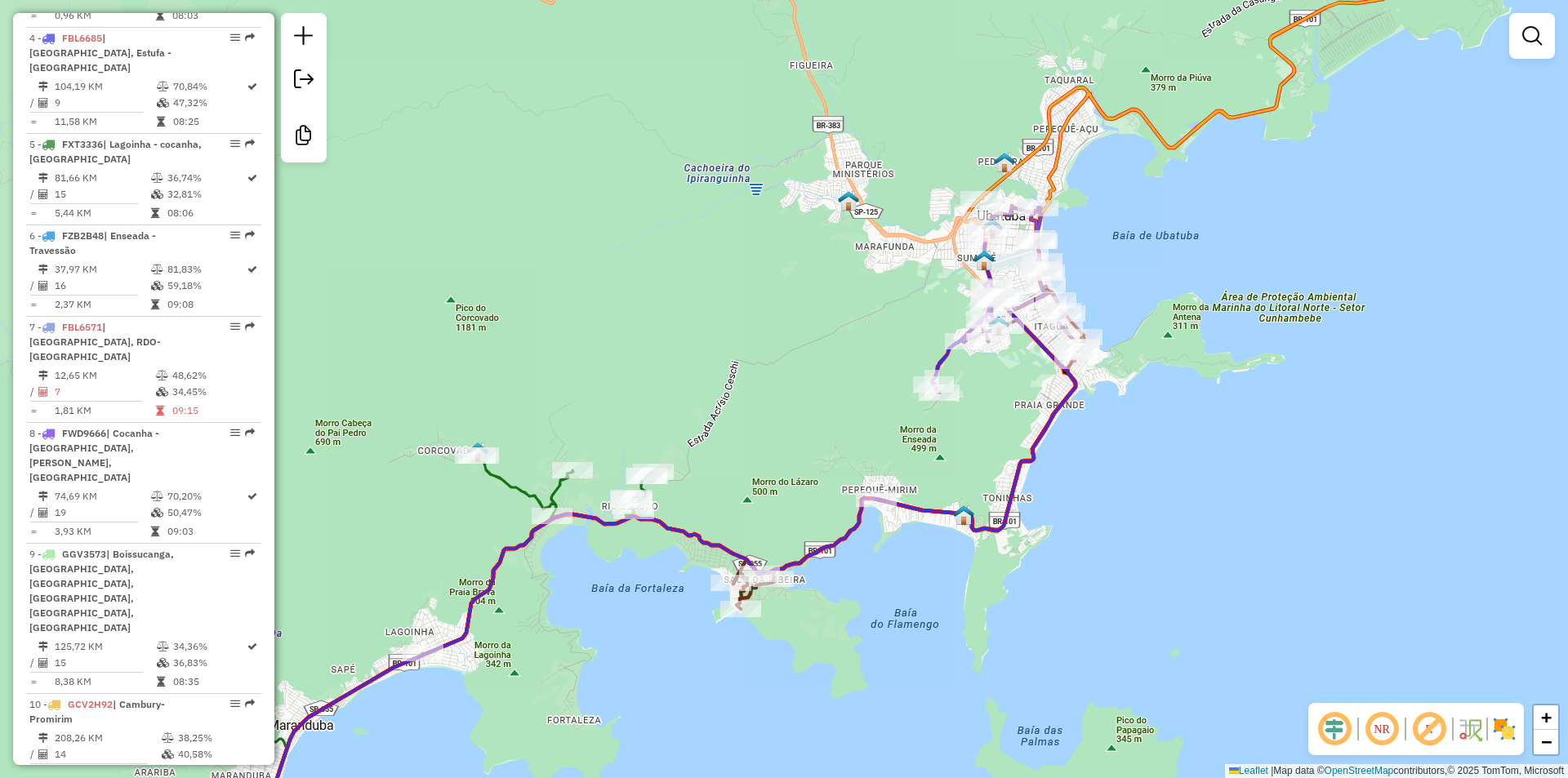
drag, startPoint x: 788, startPoint y: 607, endPoint x: 790, endPoint y: 595, distance: 12.2
click at [790, 596] on div "Janela de atendimento Grade de atendimento Capacidade Transportadoras Veículos …" at bounding box center [784, 389] width 1568 height 778
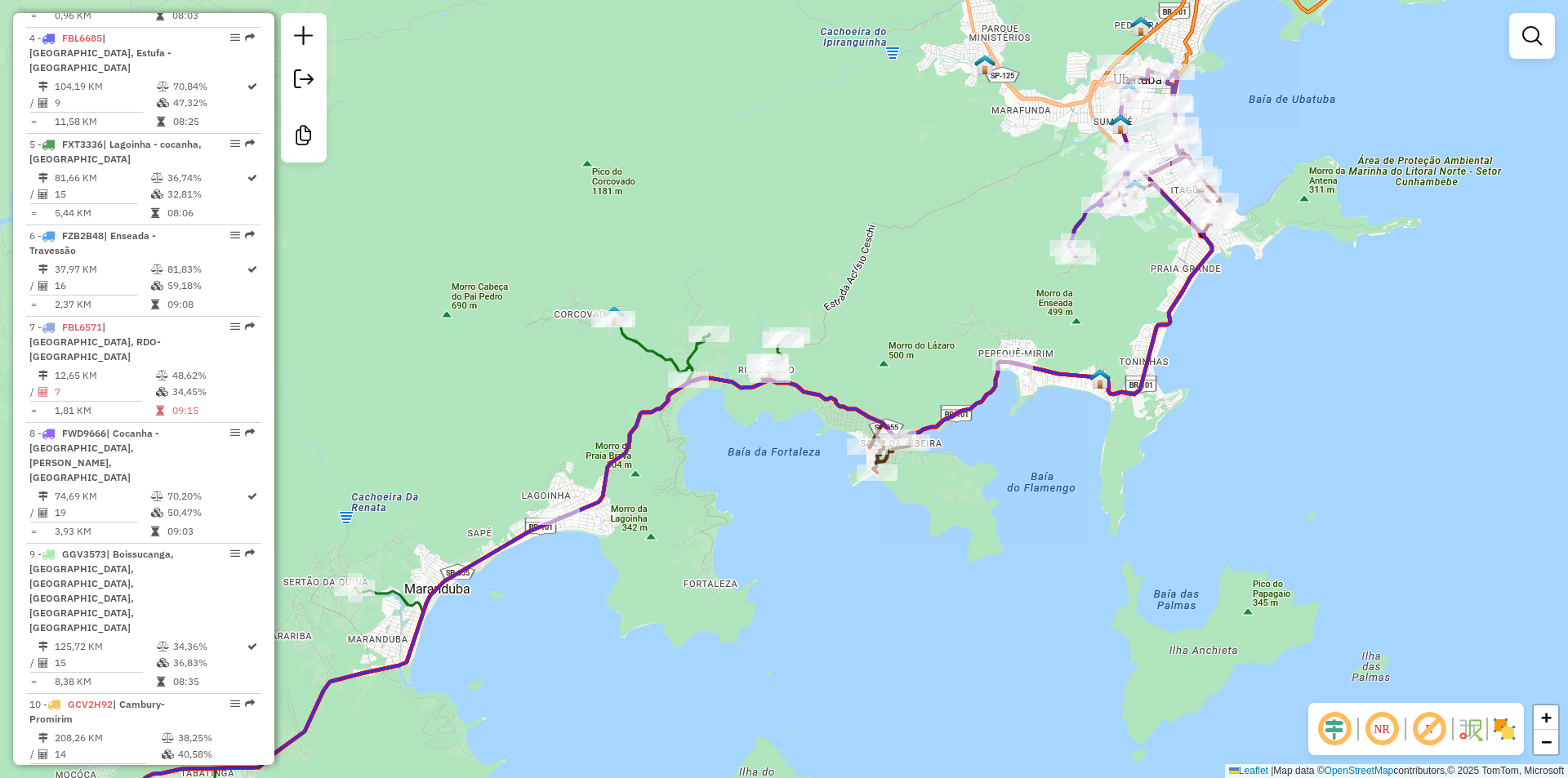
click at [748, 595] on div "Janela de atendimento Grade de atendimento Capacidade Transportadoras Veículos …" at bounding box center [784, 389] width 1568 height 778
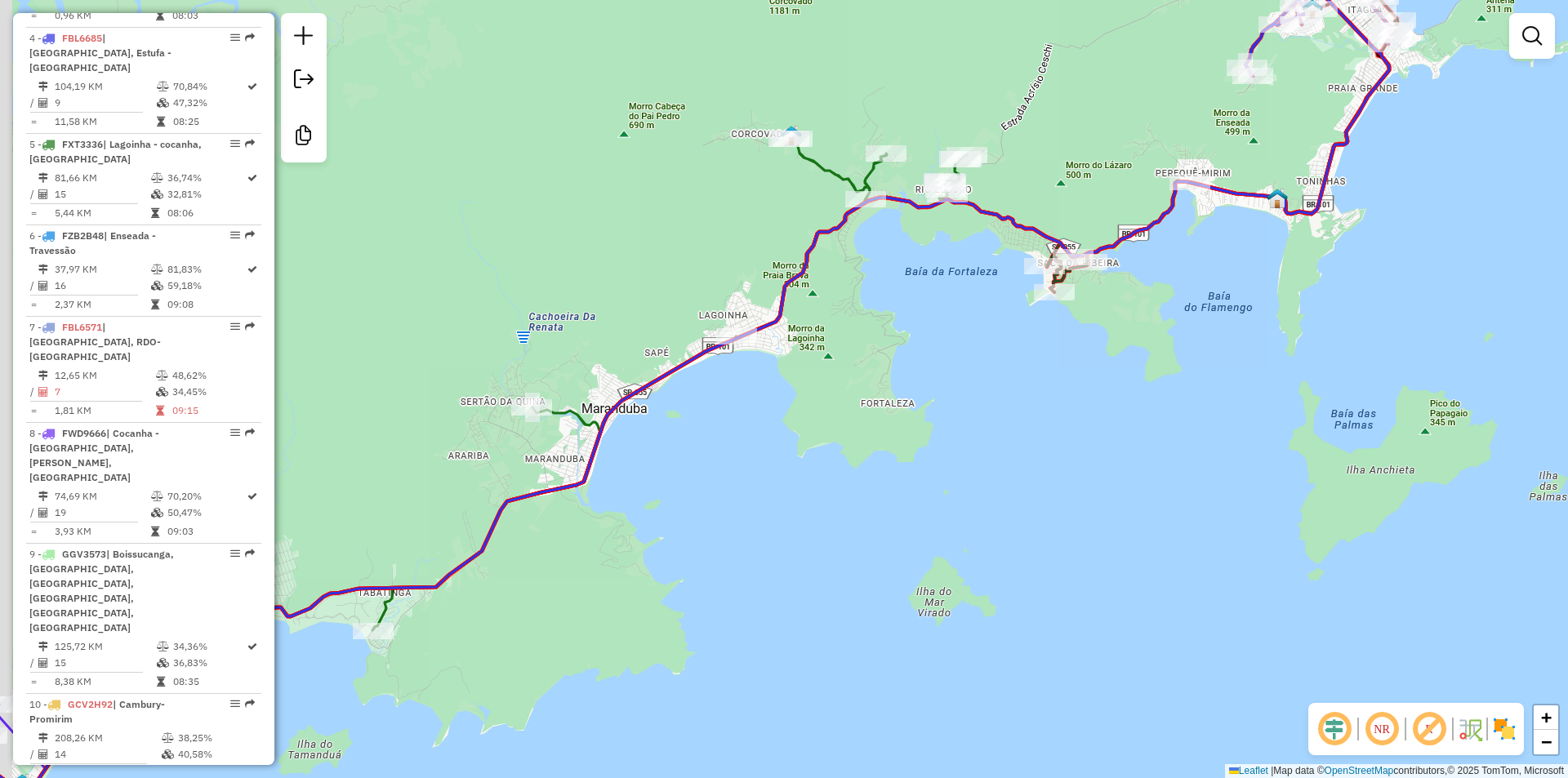
drag, startPoint x: 734, startPoint y: 577, endPoint x: 742, endPoint y: 570, distance: 10.6
click at [773, 550] on div "Janela de atendimento Grade de atendimento Capacidade Transportadoras Veículos …" at bounding box center [784, 389] width 1568 height 778
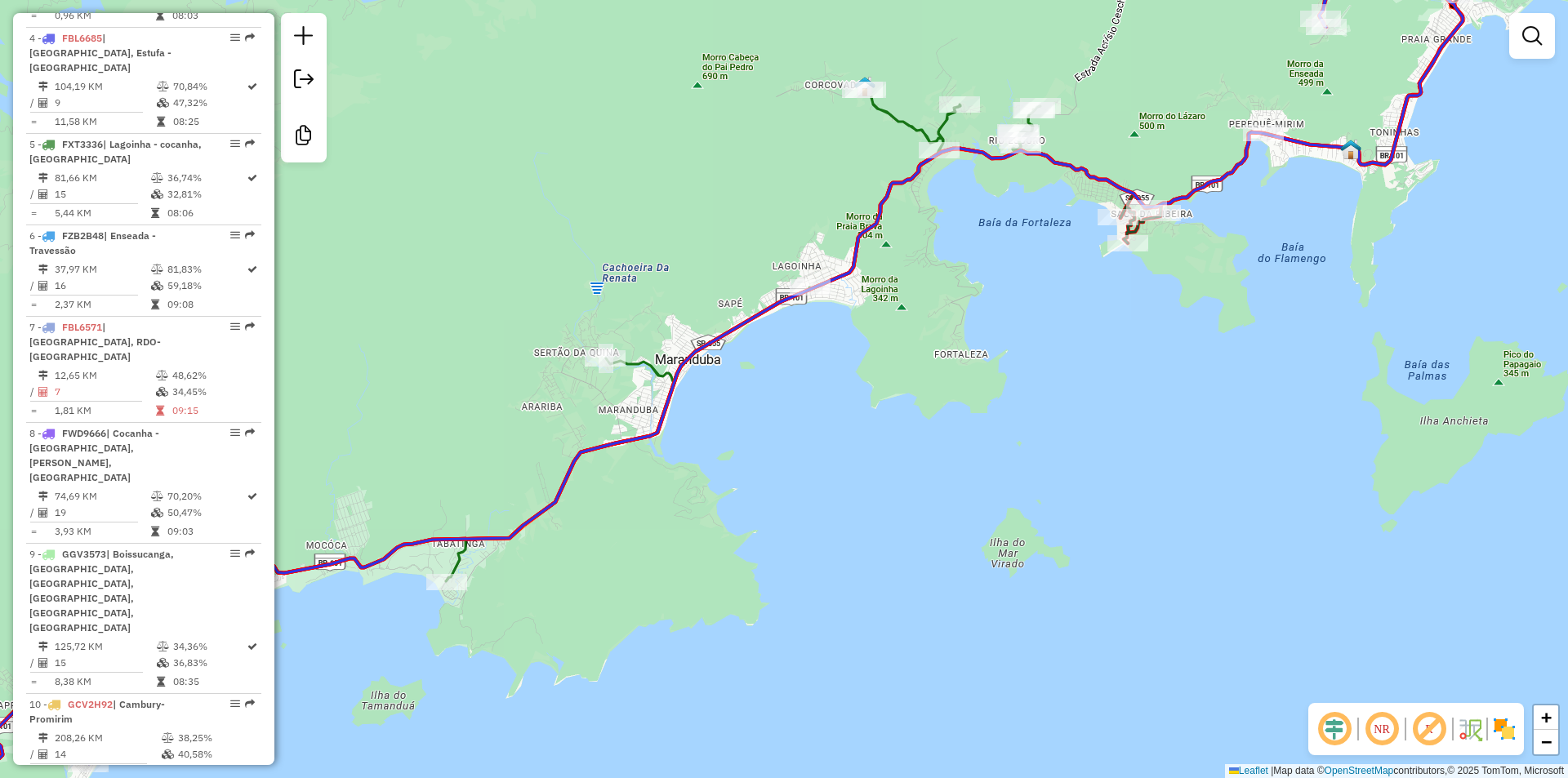
drag, startPoint x: 605, startPoint y: 667, endPoint x: 780, endPoint y: 607, distance: 185.0
click at [787, 602] on div "Janela de atendimento Grade de atendimento Capacidade Transportadoras Veículos …" at bounding box center [784, 389] width 1568 height 778
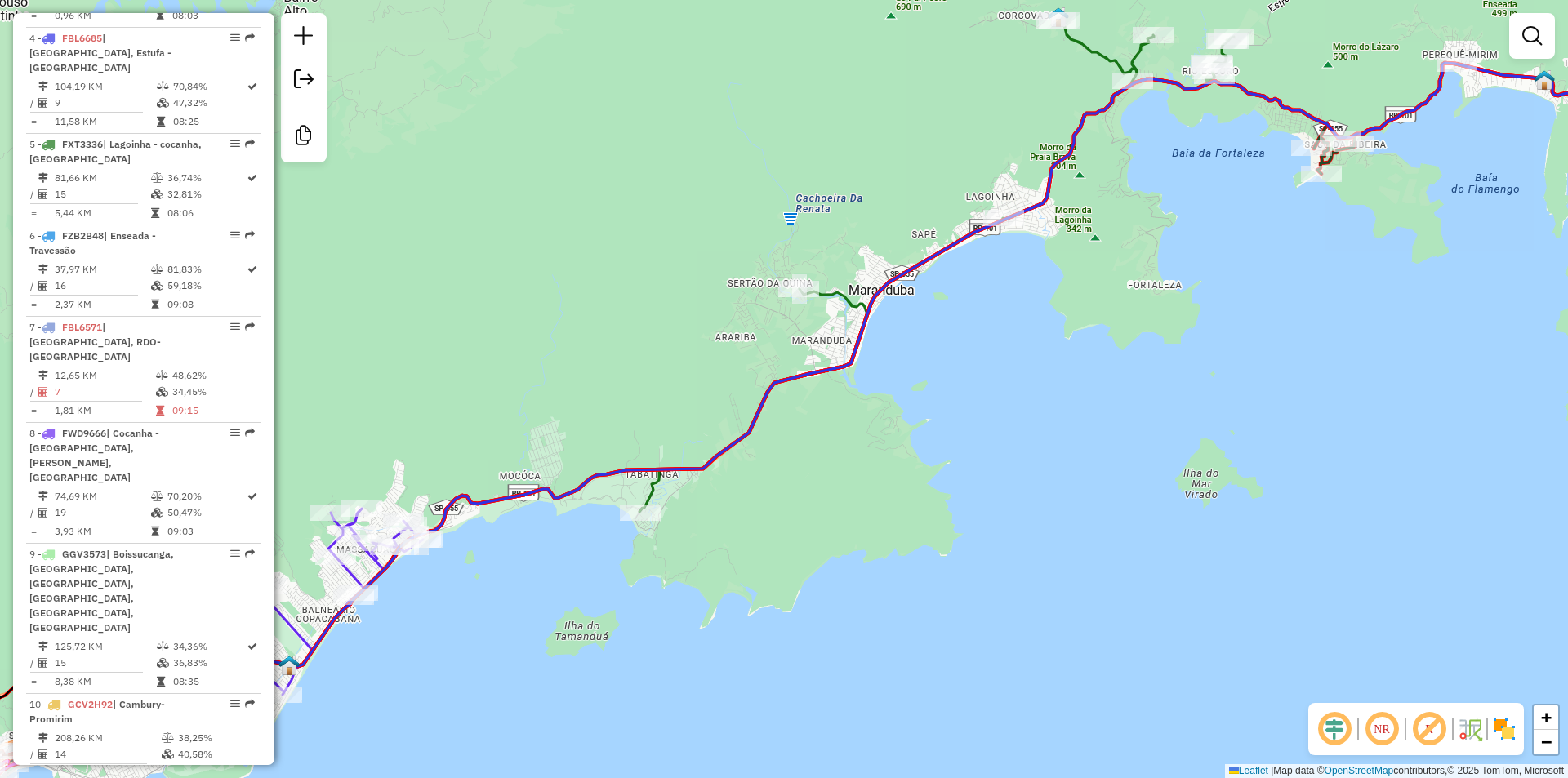
drag, startPoint x: 588, startPoint y: 670, endPoint x: 730, endPoint y: 590, distance: 163.0
click at [730, 590] on div "Janela de atendimento Grade de atendimento Capacidade Transportadoras Veículos …" at bounding box center [784, 389] width 1568 height 778
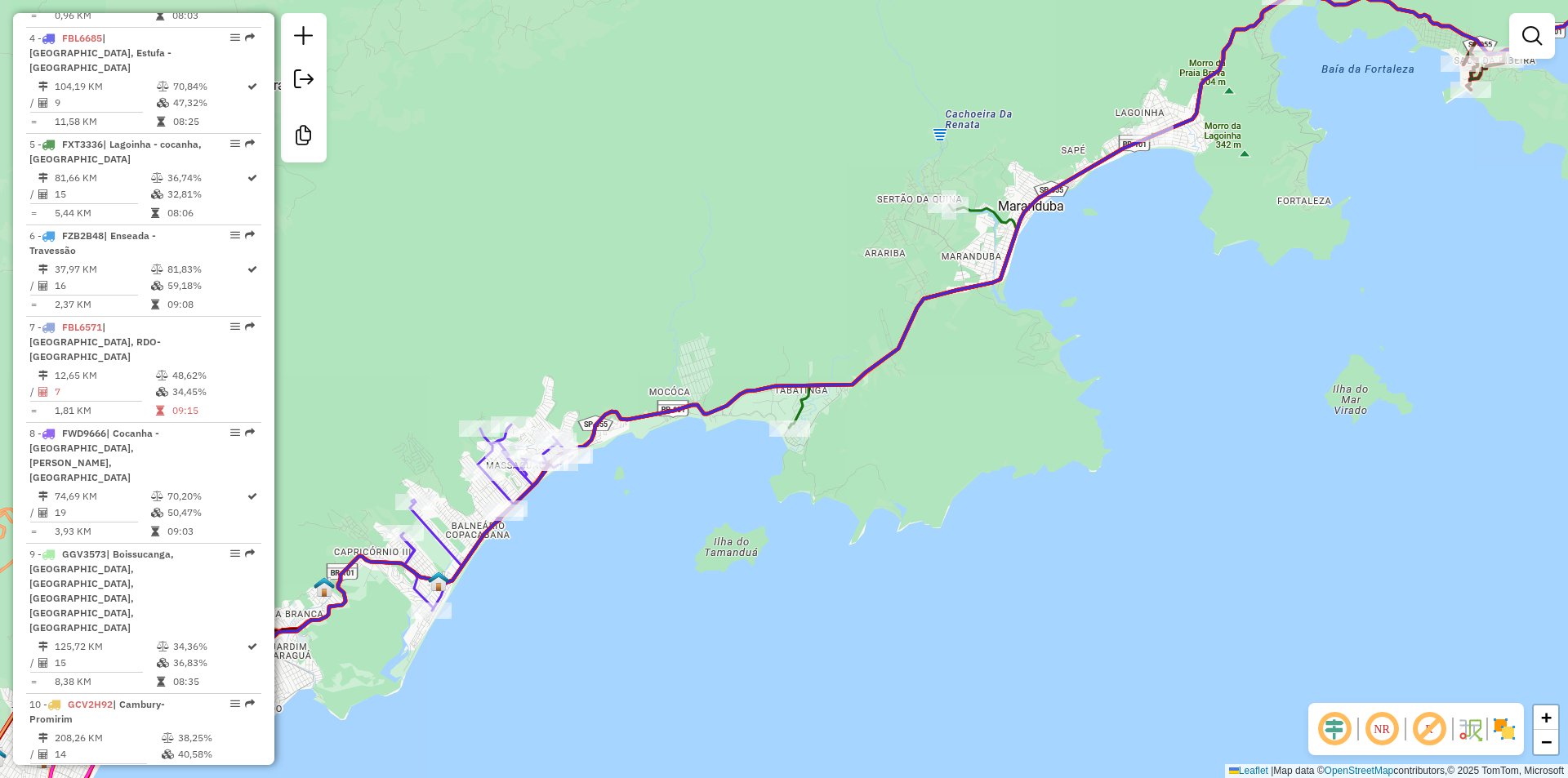
drag, startPoint x: 625, startPoint y: 640, endPoint x: 772, endPoint y: 569, distance: 163.2
click at [772, 569] on div "Janela de atendimento Grade de atendimento Capacidade Transportadoras Veículos …" at bounding box center [784, 389] width 1568 height 778
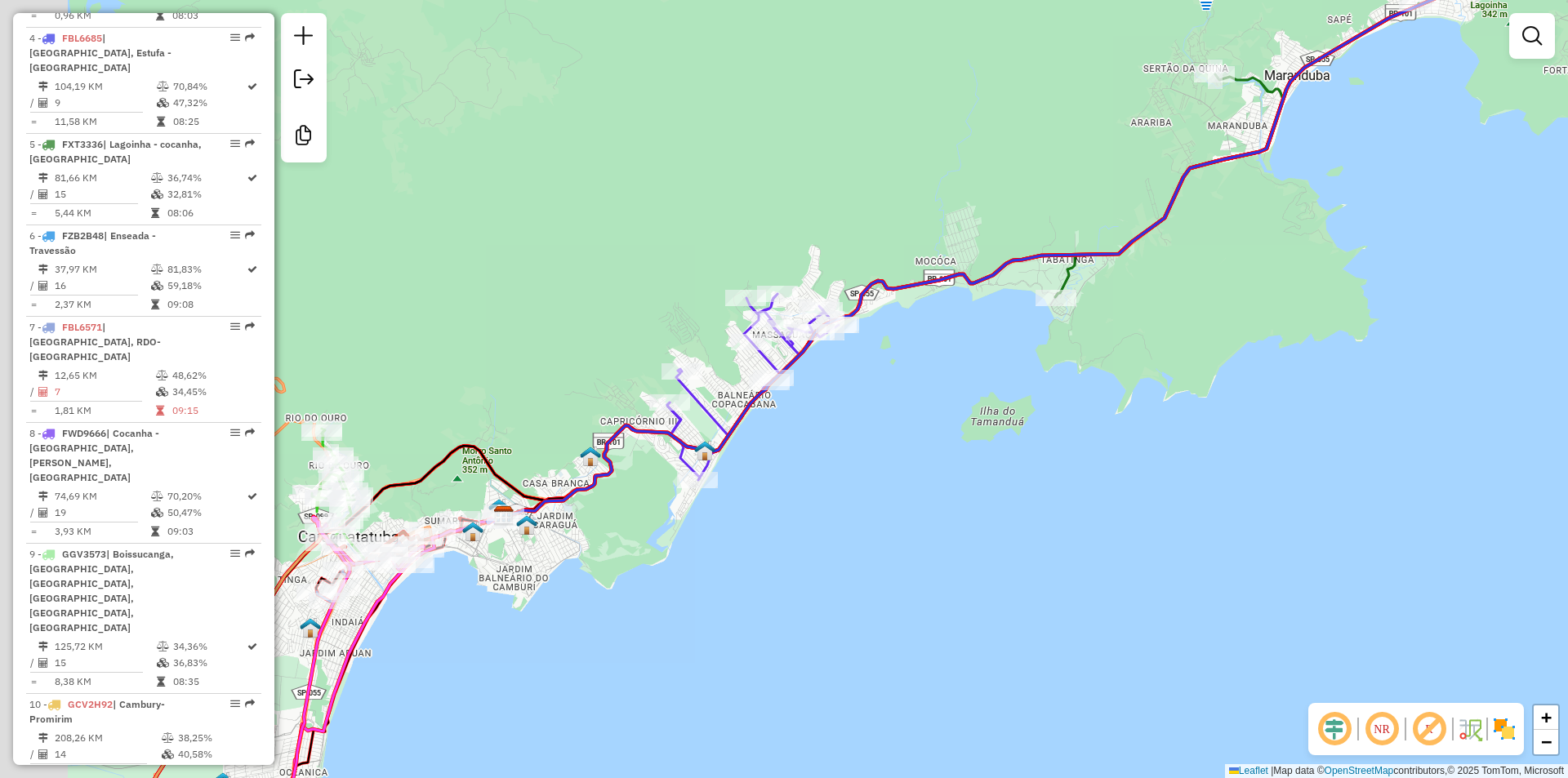
click at [787, 580] on div "Janela de atendimento Grade de atendimento Capacidade Transportadoras Veículos …" at bounding box center [784, 389] width 1568 height 778
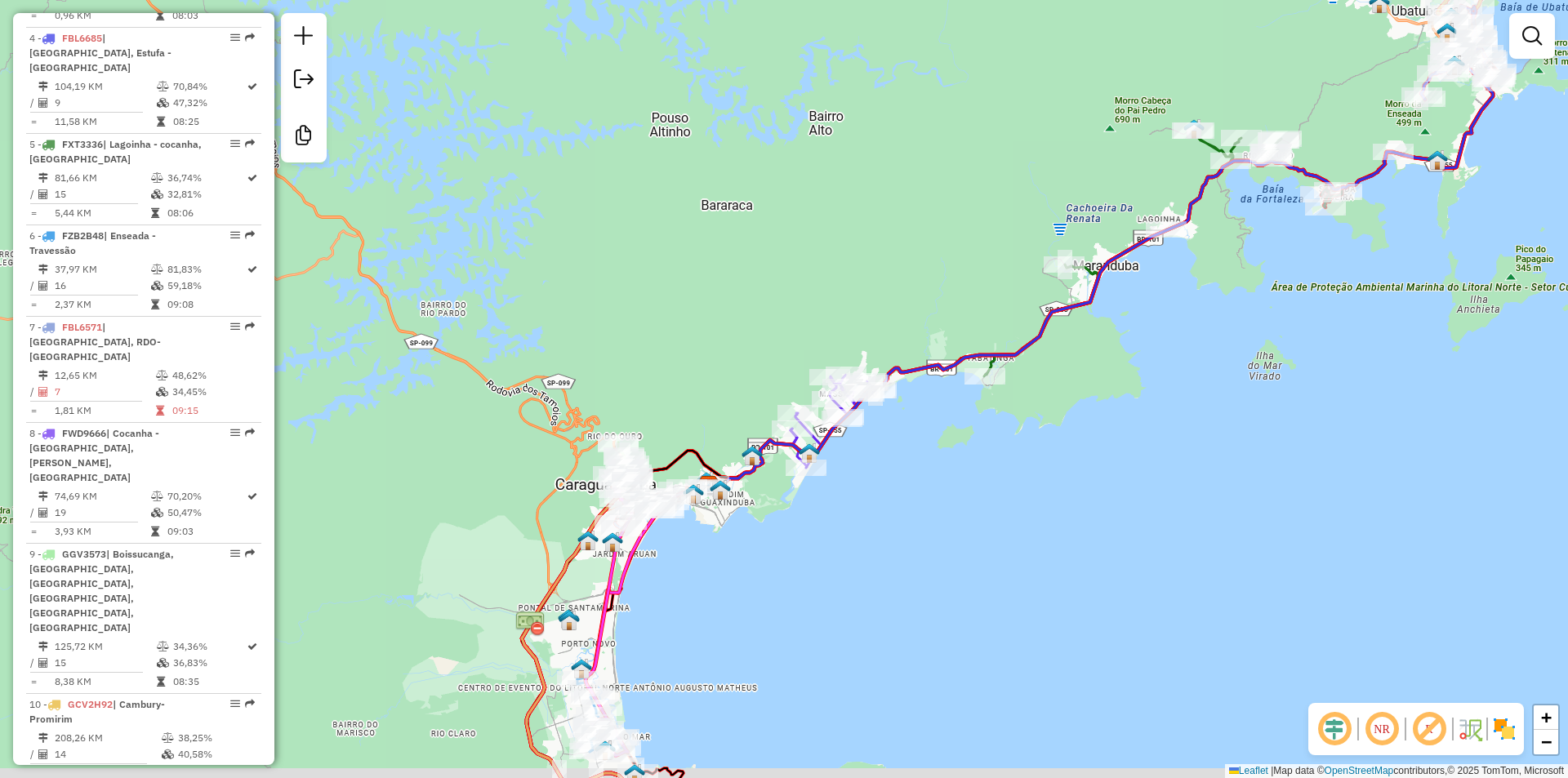
drag, startPoint x: 712, startPoint y: 649, endPoint x: 833, endPoint y: 523, distance: 174.7
click at [833, 523] on div "Janela de atendimento Grade de atendimento Capacidade Transportadoras Veículos …" at bounding box center [784, 389] width 1568 height 778
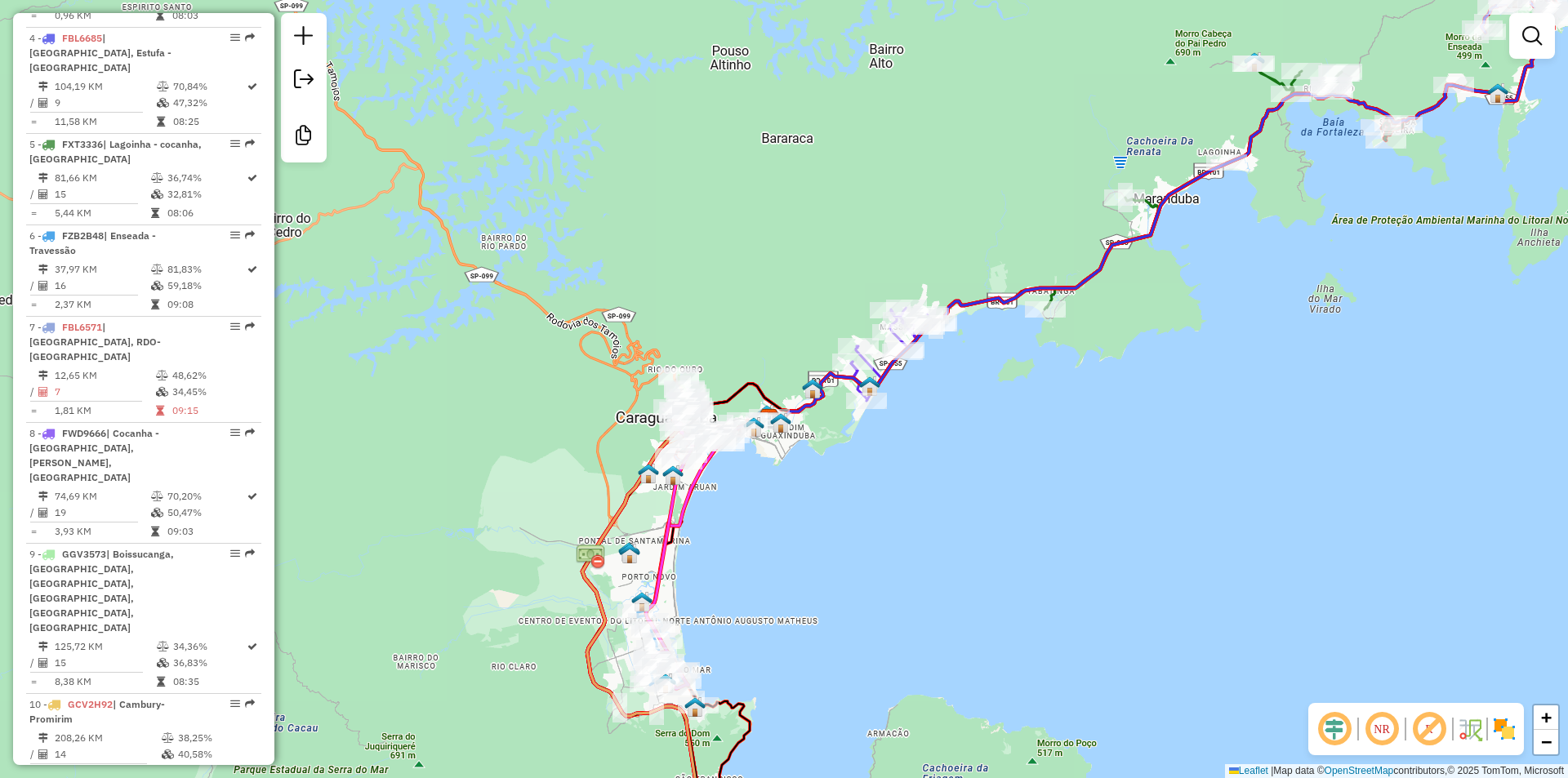
click at [775, 640] on div "Janela de atendimento Grade de atendimento Capacidade Transportadoras Veículos …" at bounding box center [784, 389] width 1568 height 778
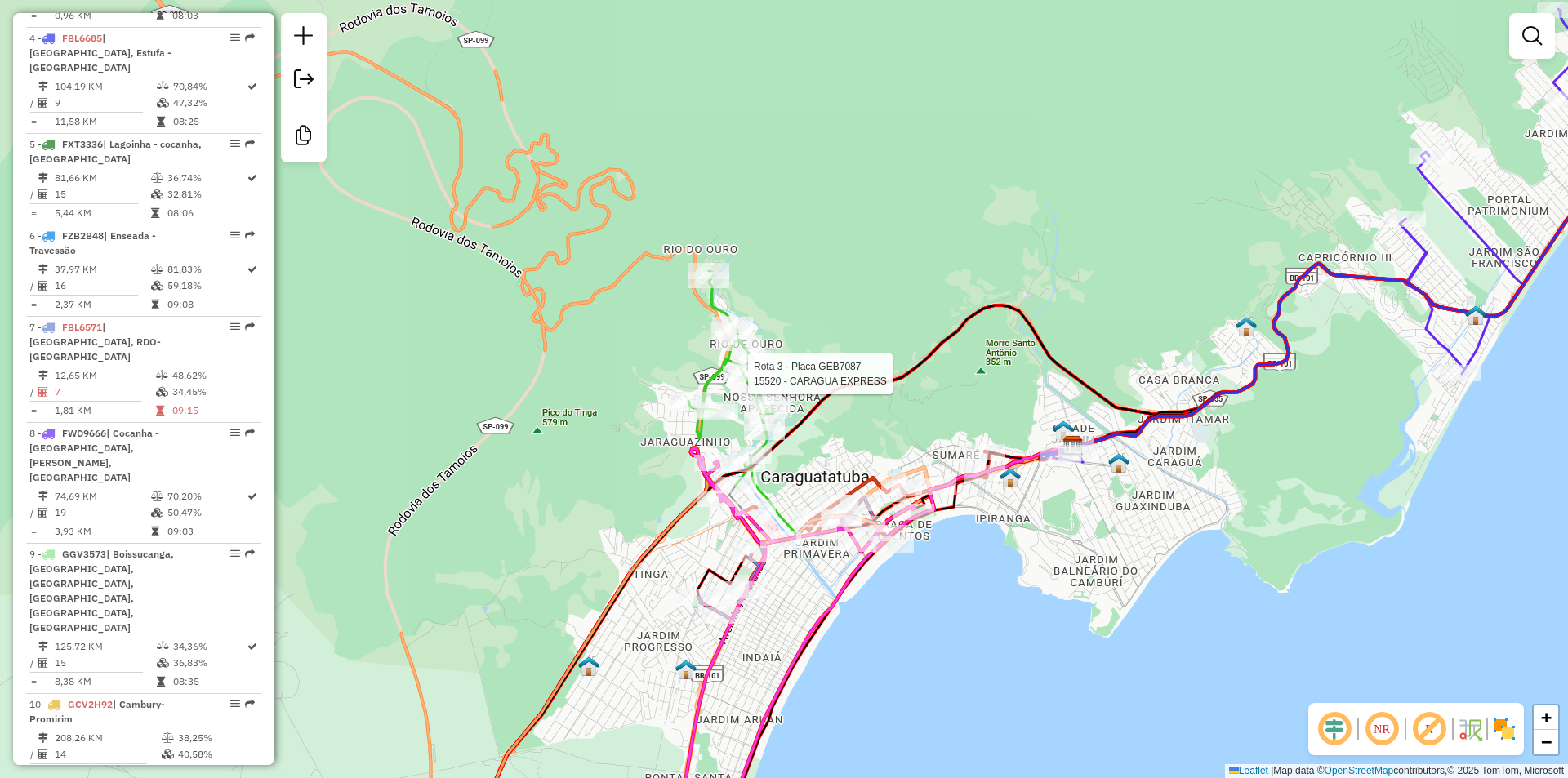
select select "**********"
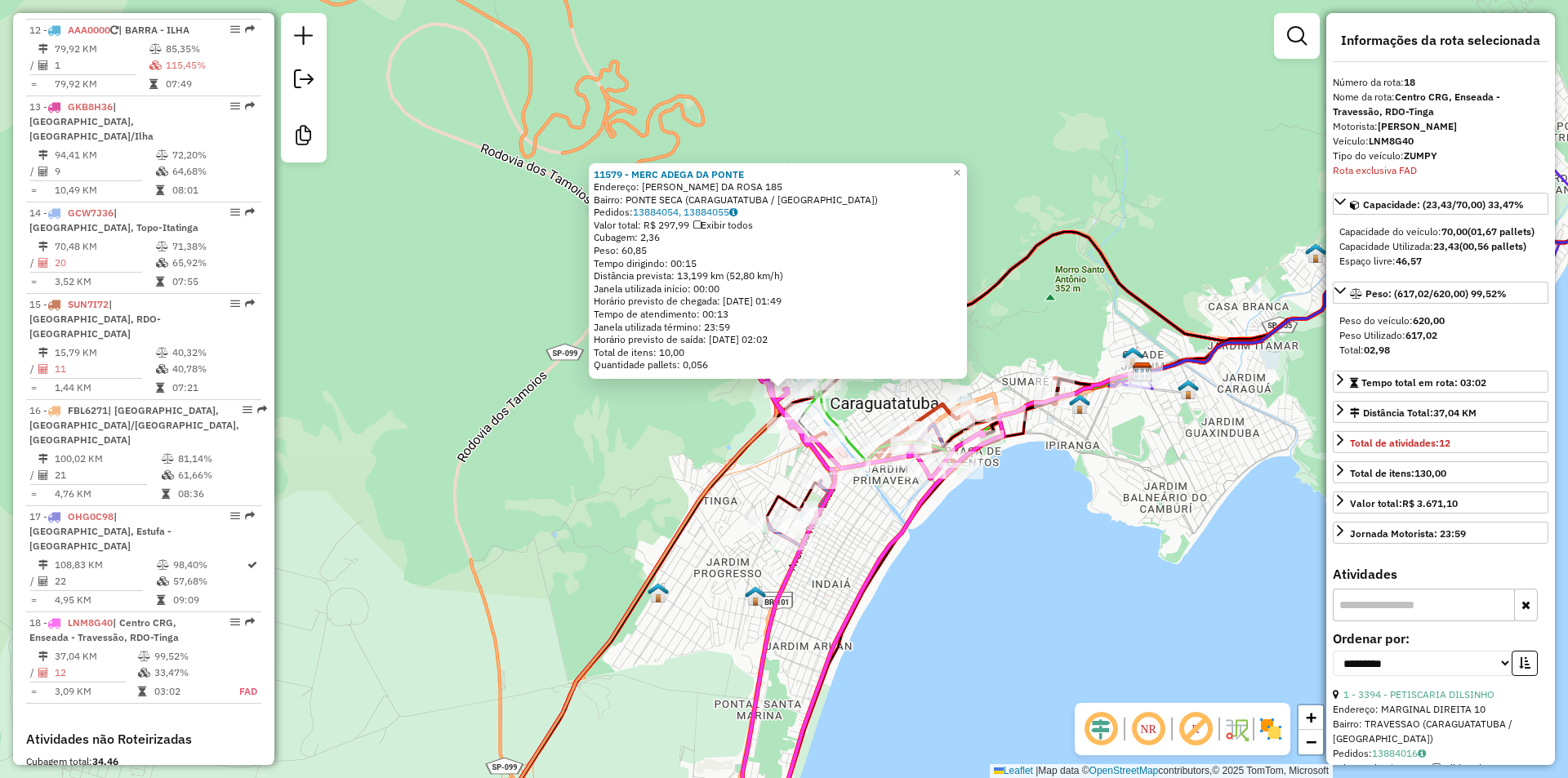
scroll to position [1838, 0]
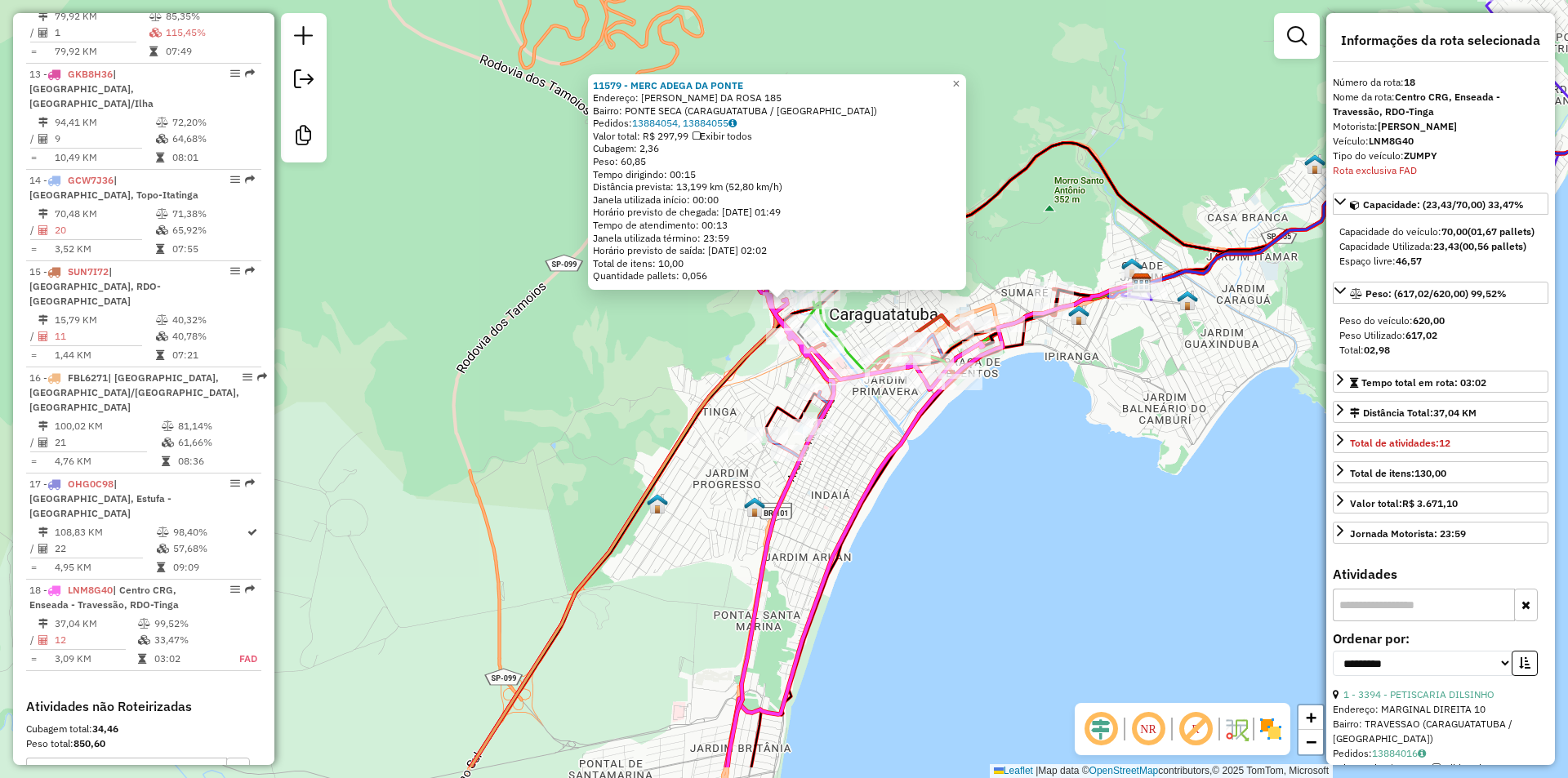
drag, startPoint x: 917, startPoint y: 657, endPoint x: 915, endPoint y: 565, distance: 92.0
click at [915, 565] on div "11579 - MERC ADEGA DA PONTE Endereço: NELSON FAGUNDES DA ROSA 185 Bairro: PONTE…" at bounding box center [784, 389] width 1568 height 778
drag, startPoint x: 907, startPoint y: 599, endPoint x: 914, endPoint y: 521, distance: 78.3
click at [915, 522] on div "11579 - MERC ADEGA DA PONTE Endereço: NELSON FAGUNDES DA ROSA 185 Bairro: PONTE…" at bounding box center [784, 389] width 1568 height 778
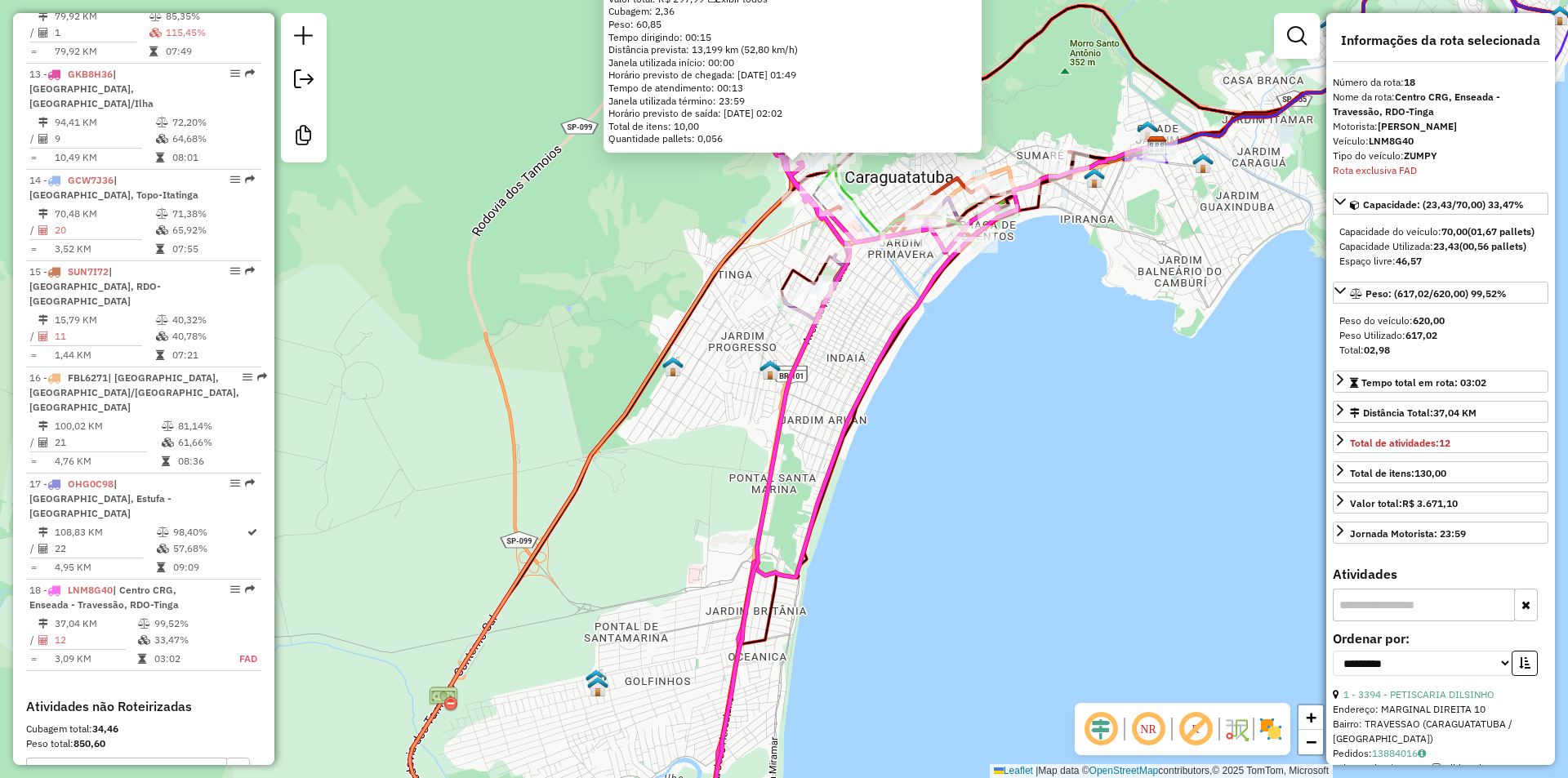
drag, startPoint x: 920, startPoint y: 550, endPoint x: 922, endPoint y: 488, distance: 62.0
click at [922, 490] on div "11579 - MERC ADEGA DA PONTE Endereço: NELSON FAGUNDES DA ROSA 185 Bairro: PONTE…" at bounding box center [784, 389] width 1568 height 778
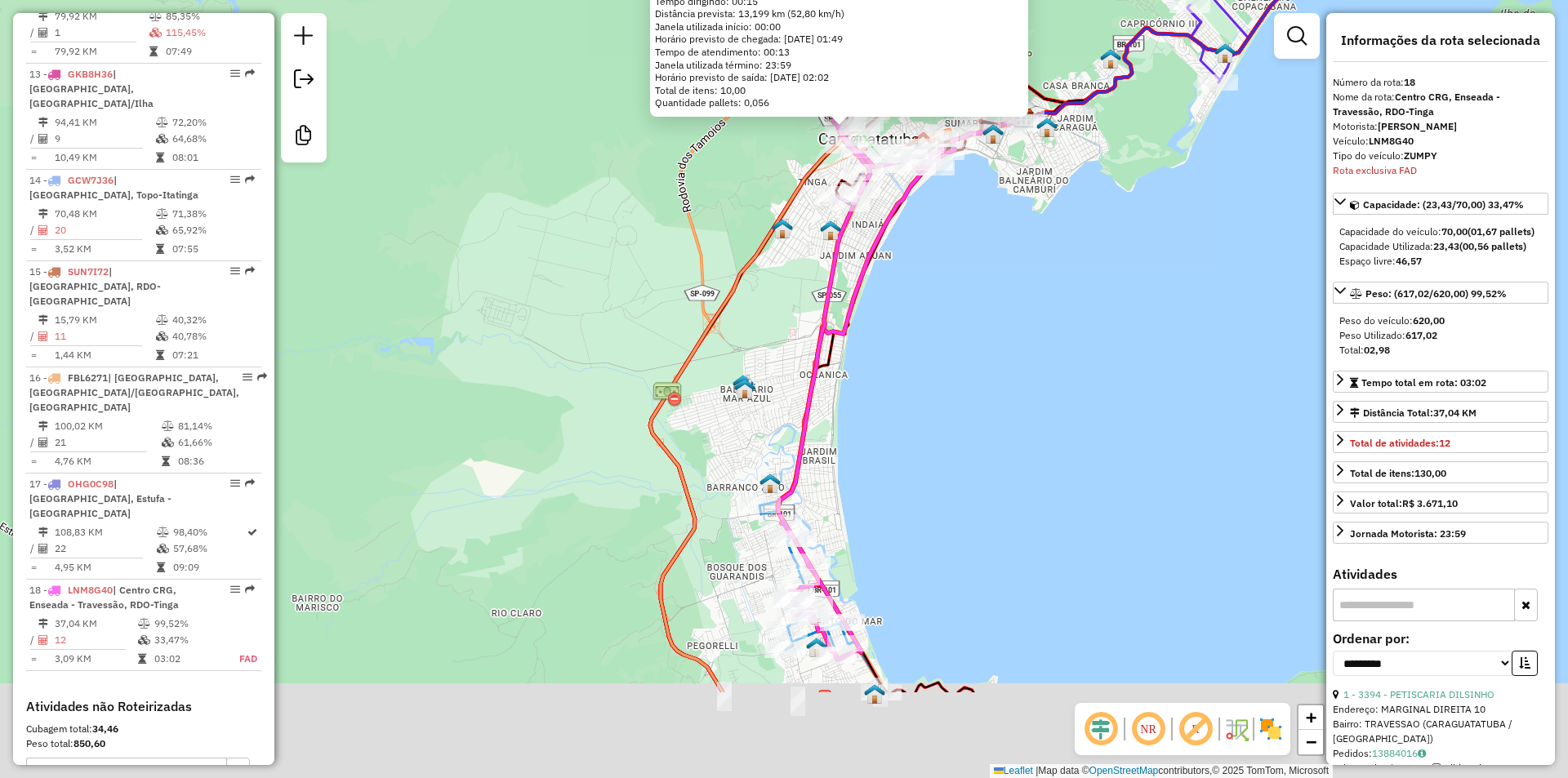
drag, startPoint x: 947, startPoint y: 627, endPoint x: 929, endPoint y: 454, distance: 173.9
click at [929, 454] on div "11579 - MERC ADEGA DA PONTE Endereço: NELSON FAGUNDES DA ROSA 185 Bairro: PONTE…" at bounding box center [784, 389] width 1568 height 778
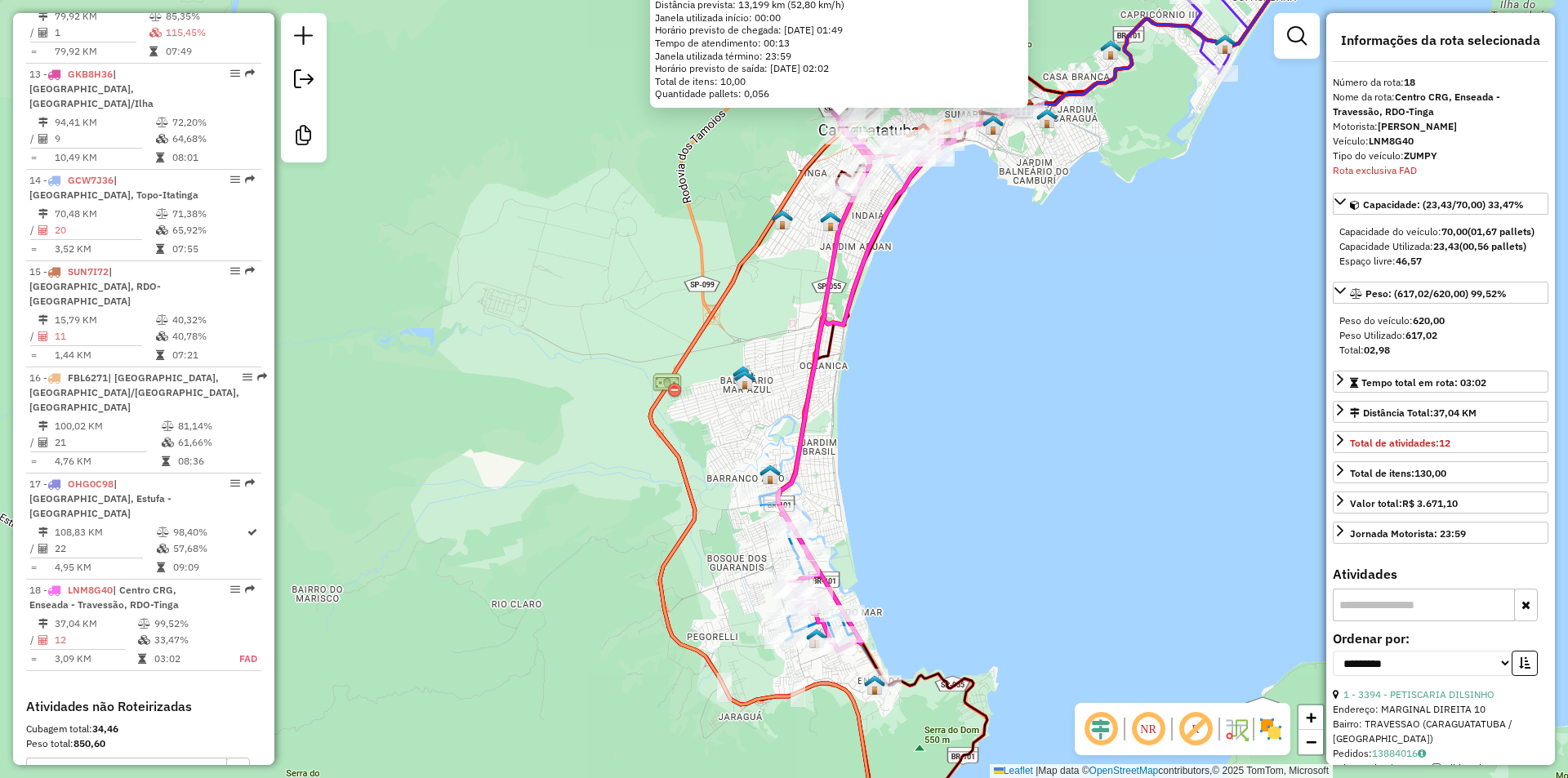
click at [877, 443] on div "11579 - MERC ADEGA DA PONTE Endereço: NELSON FAGUNDES DA ROSA 185 Bairro: PONTE…" at bounding box center [784, 389] width 1568 height 778
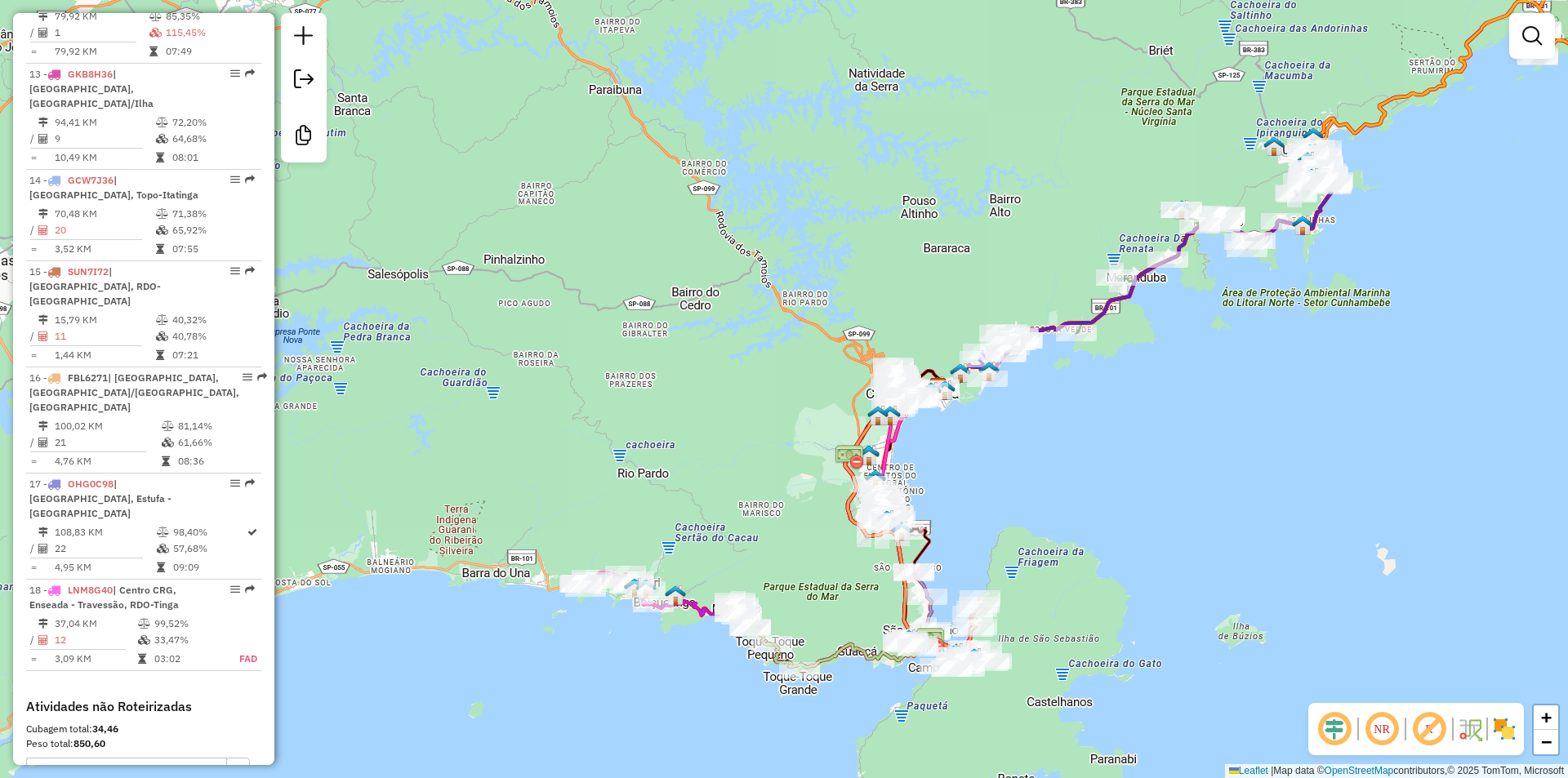
drag, startPoint x: 1054, startPoint y: 480, endPoint x: 1073, endPoint y: 445, distance: 39.8
click at [1073, 445] on div "Janela de atendimento Grade de atendimento Capacidade Transportadoras Veículos …" at bounding box center [784, 389] width 1568 height 778
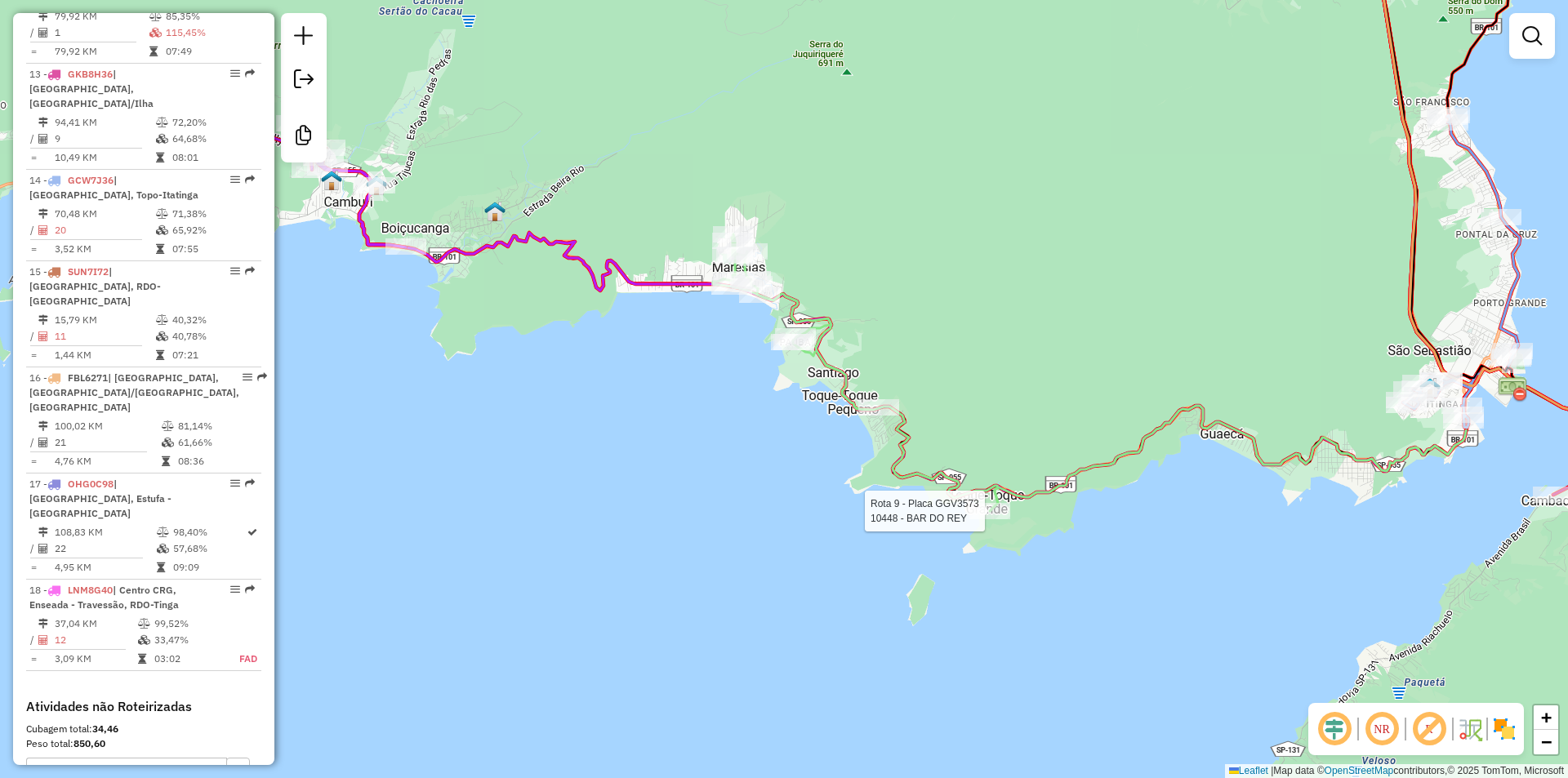
select select "**********"
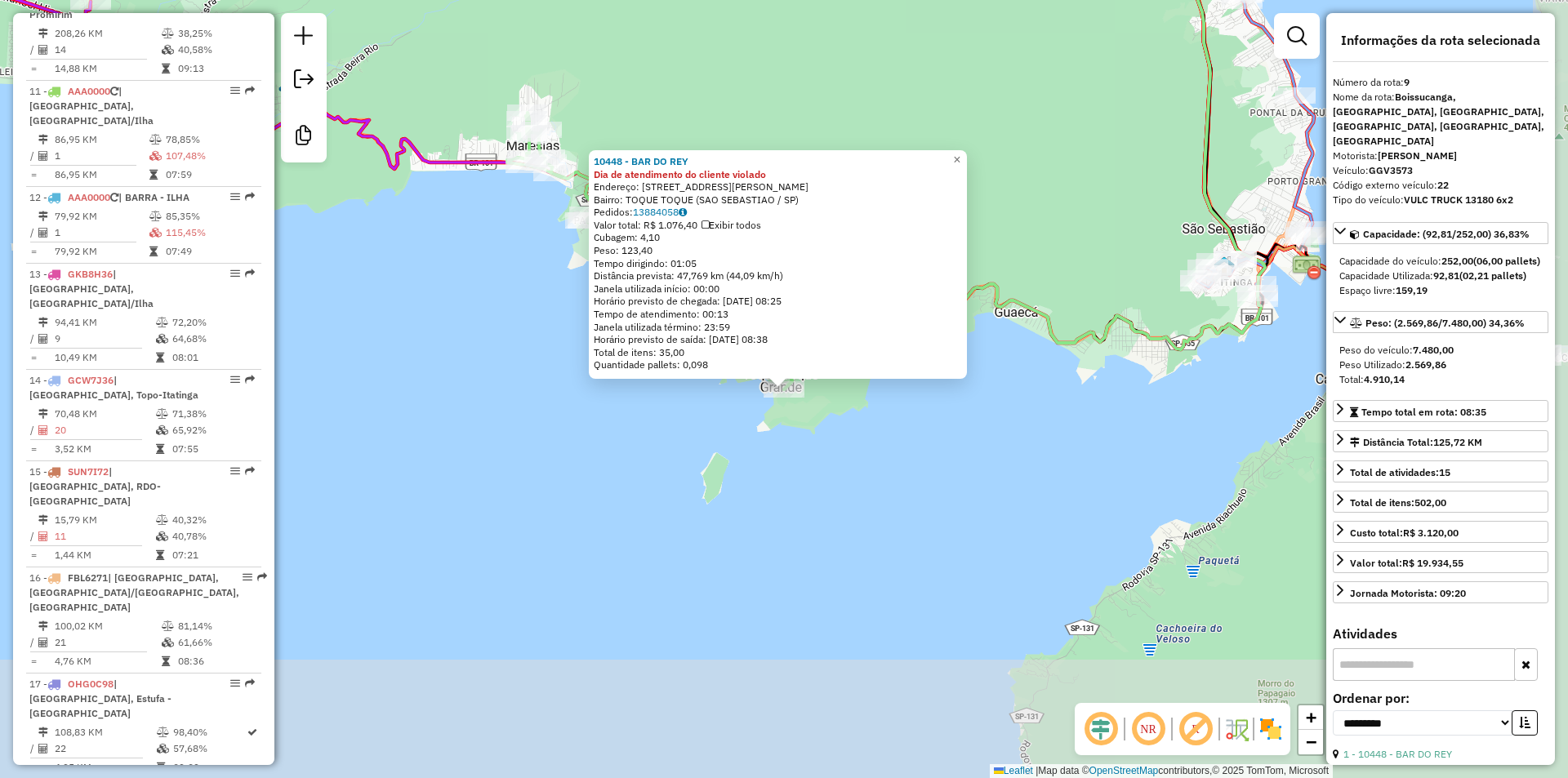
scroll to position [1390, 0]
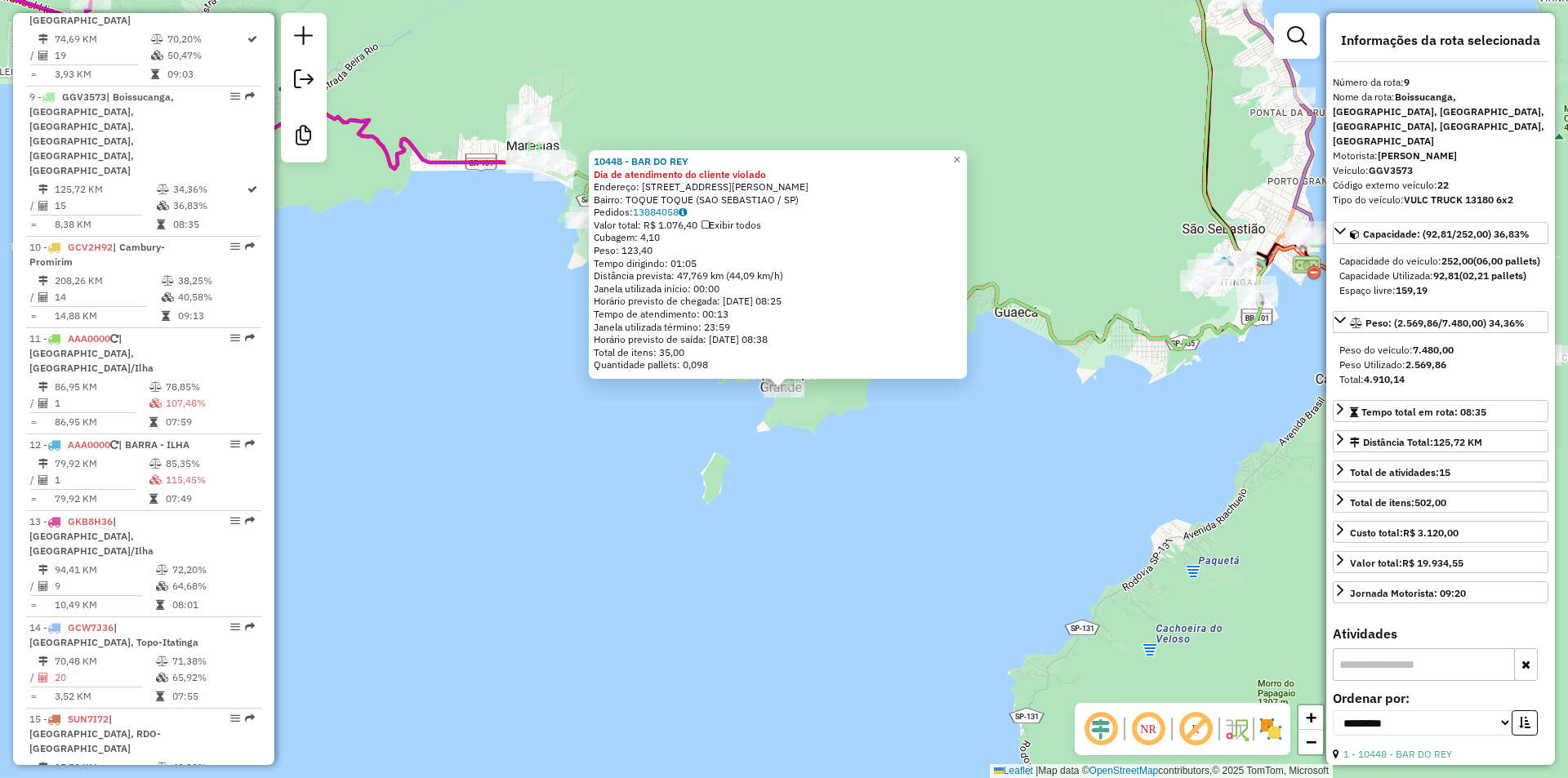
click at [639, 585] on div "10448 - BAR DO REY Dia de atendimento do cliente violado Endereço: RUA BERALDIN…" at bounding box center [784, 389] width 1568 height 778
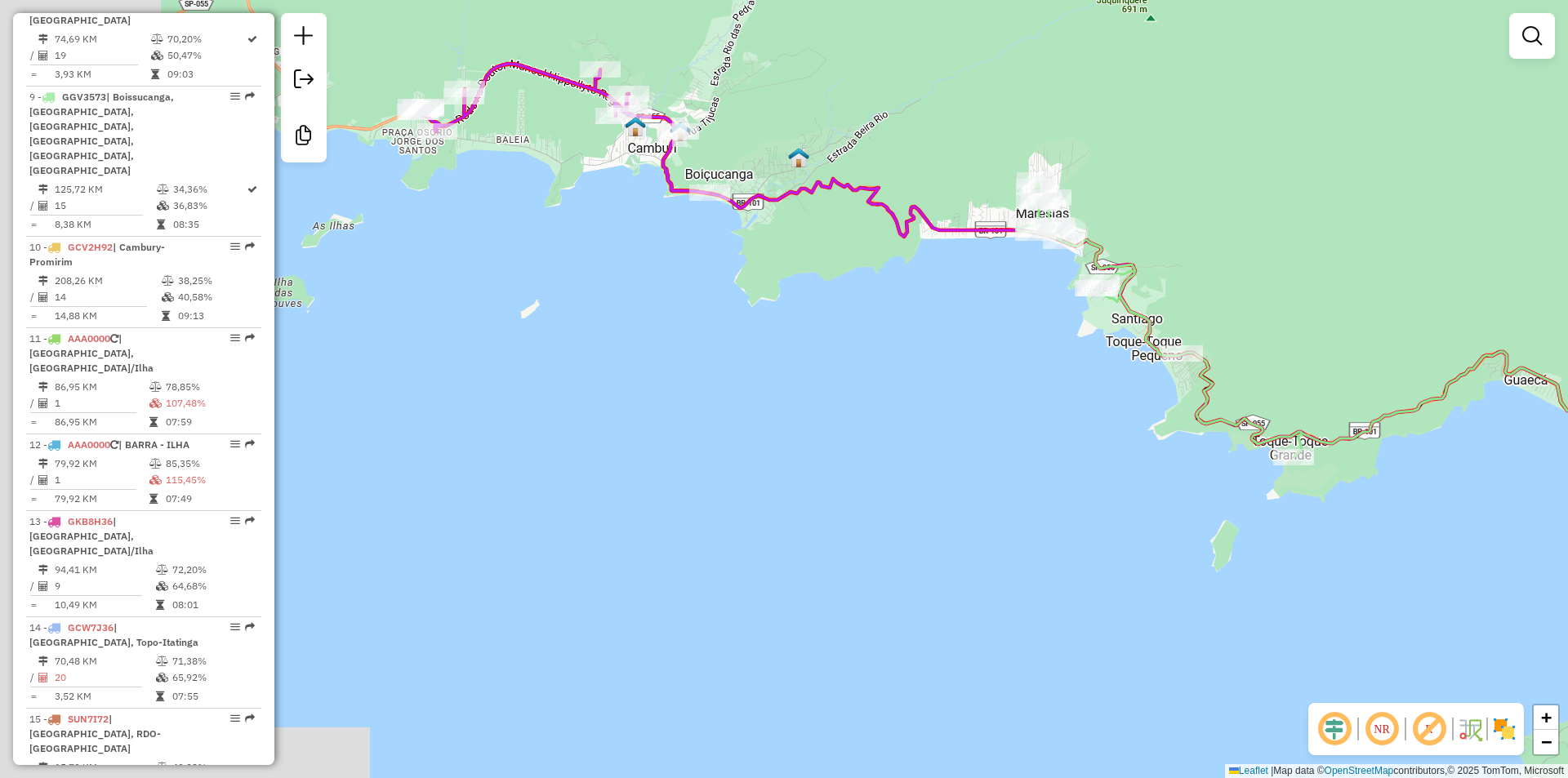
drag, startPoint x: 972, startPoint y: 571, endPoint x: 1155, endPoint y: 631, distance: 192.6
click at [1155, 631] on div "Janela de atendimento Grade de atendimento Capacidade Transportadoras Veículos …" at bounding box center [784, 389] width 1568 height 778
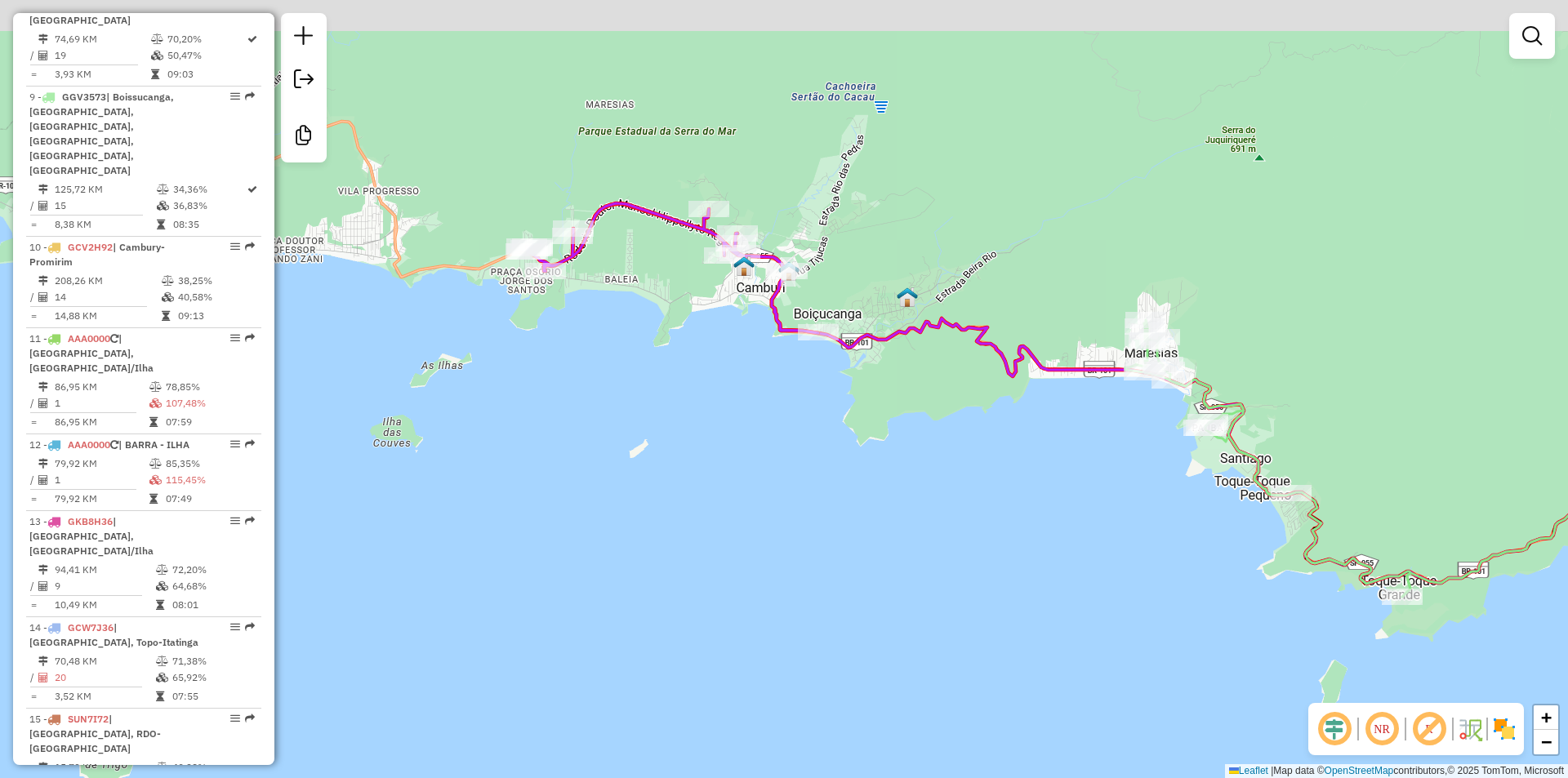
drag, startPoint x: 862, startPoint y: 550, endPoint x: 853, endPoint y: 530, distance: 21.9
click at [865, 563] on div "Janela de atendimento Grade de atendimento Capacidade Transportadoras Veículos …" at bounding box center [784, 389] width 1568 height 778
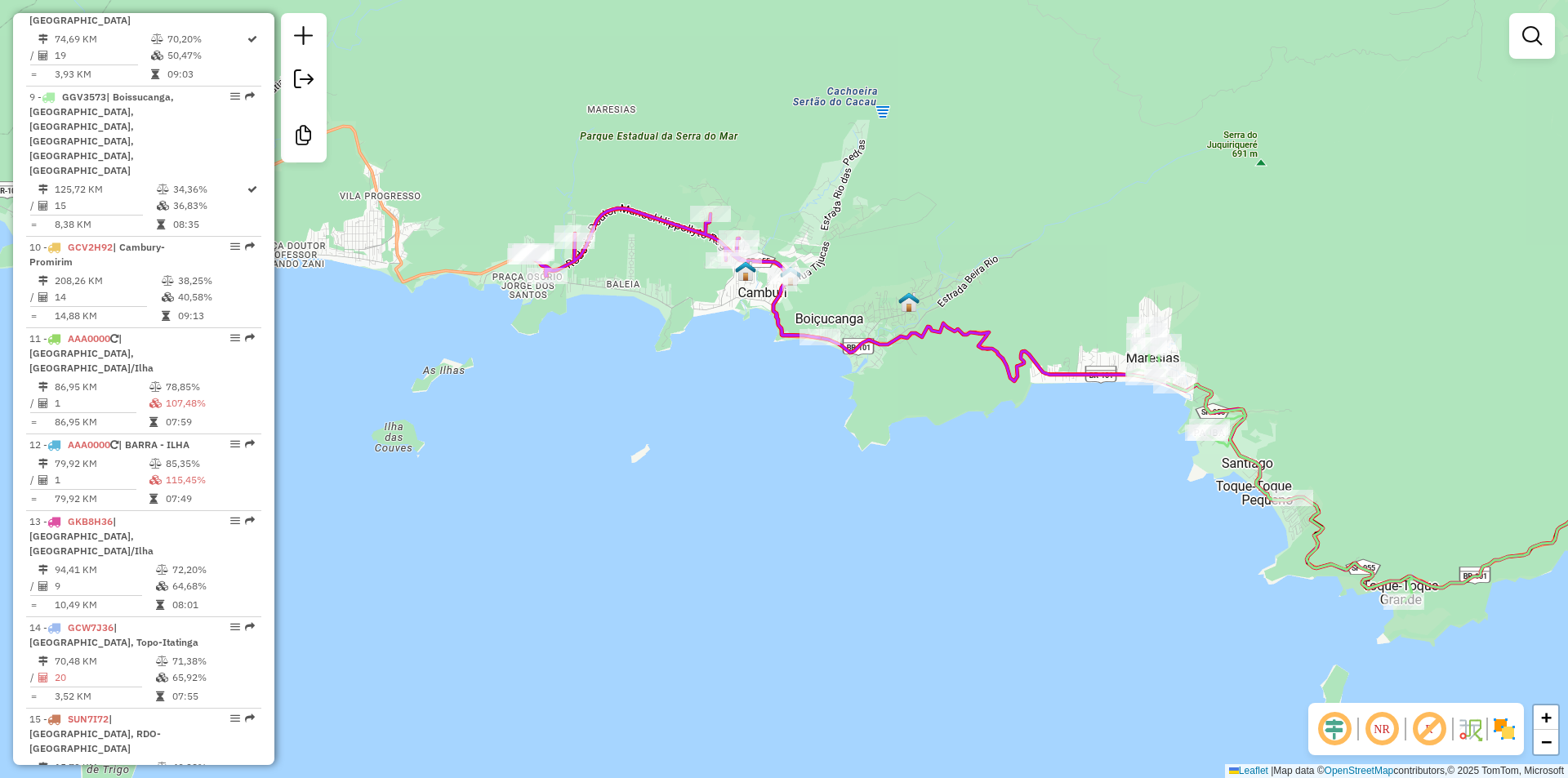
click at [647, 439] on div "Janela de atendimento Grade de atendimento Capacidade Transportadoras Veículos …" at bounding box center [784, 389] width 1568 height 778
select select "**********"
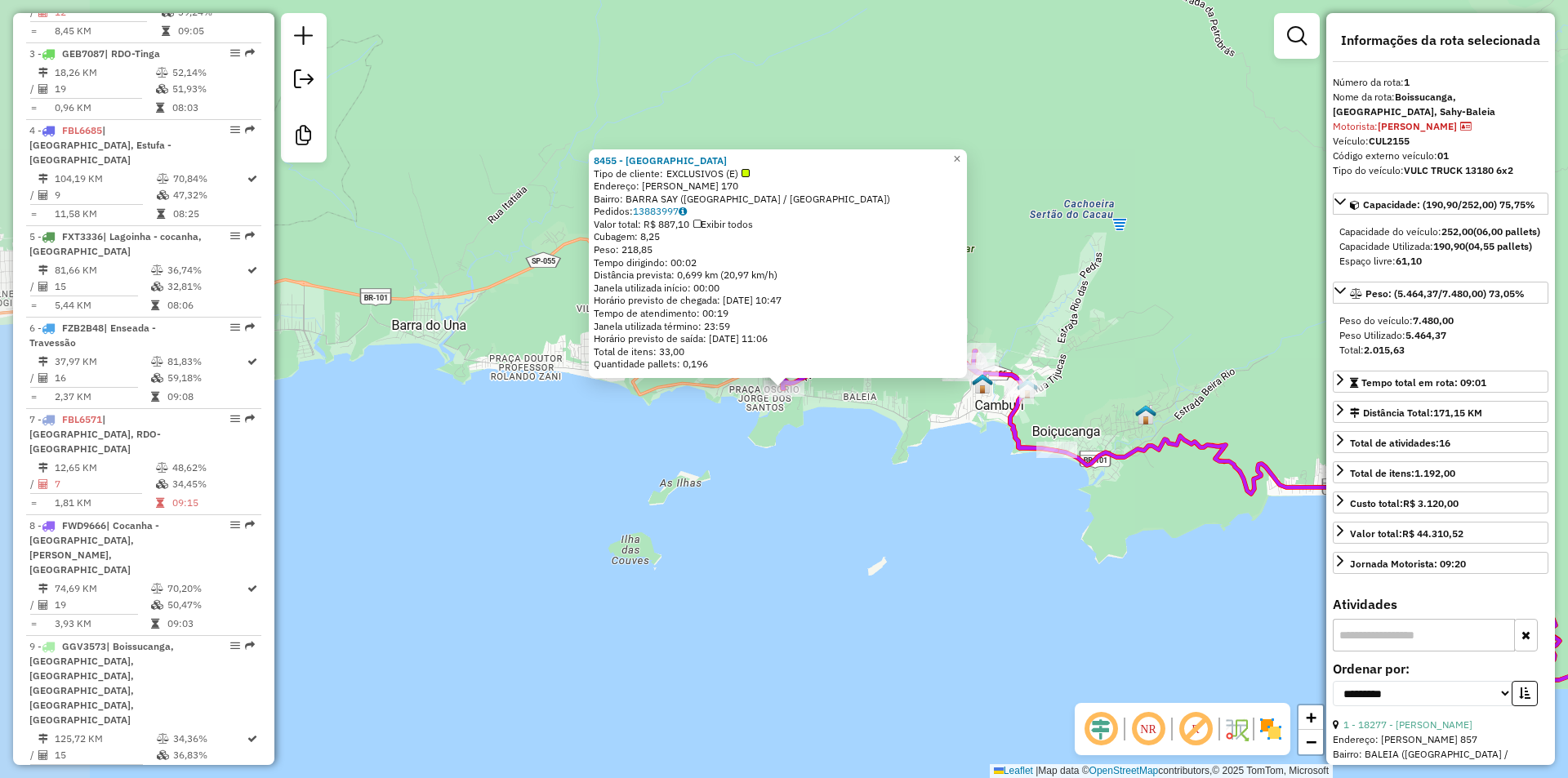
scroll to position [658, 0]
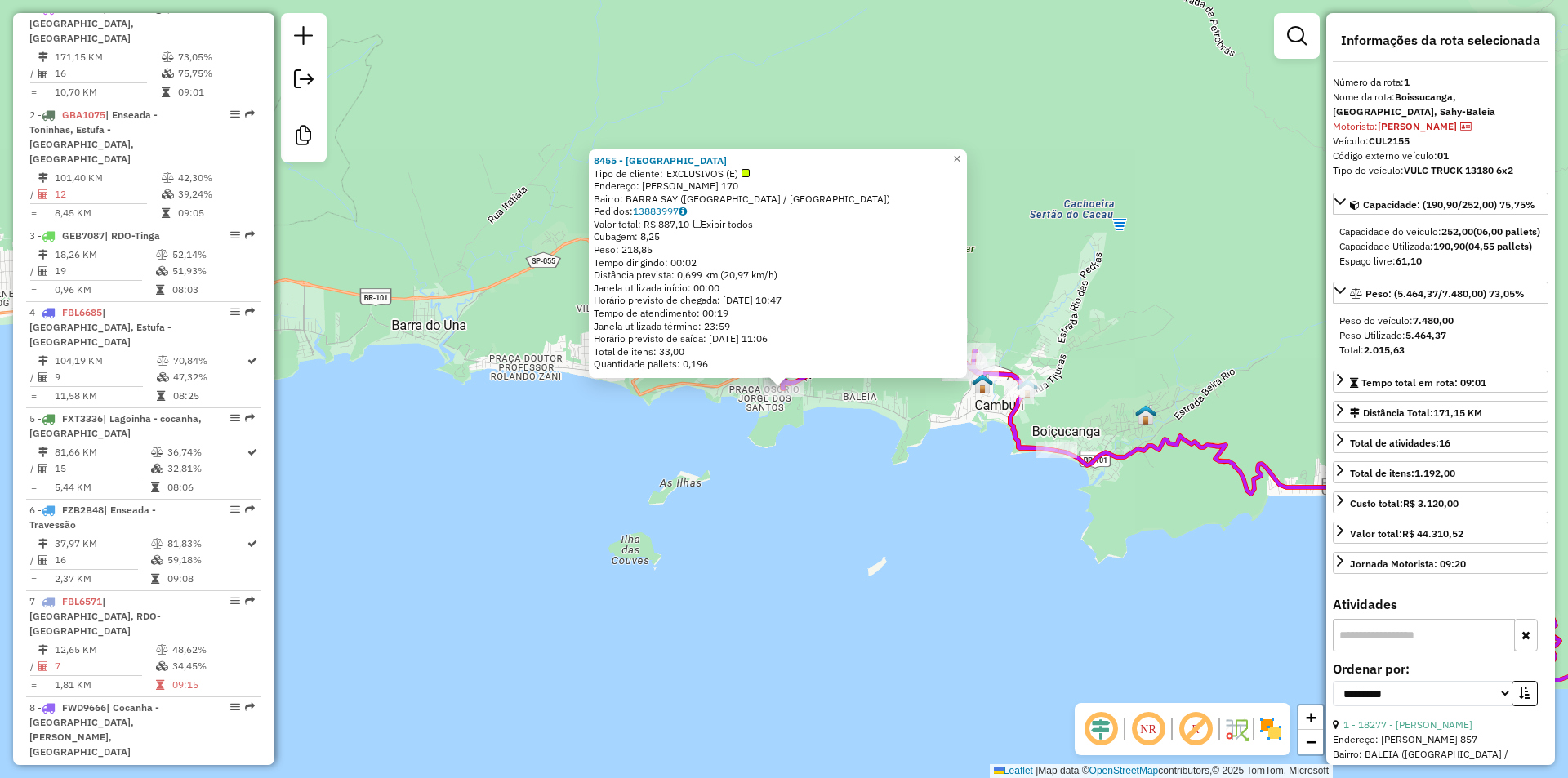
click at [800, 536] on div "8455 - PADAR BARRA DO SAHY Tipo de cliente: EXCLUSIVOS (E) Endereço: ADELINO TA…" at bounding box center [784, 389] width 1568 height 778
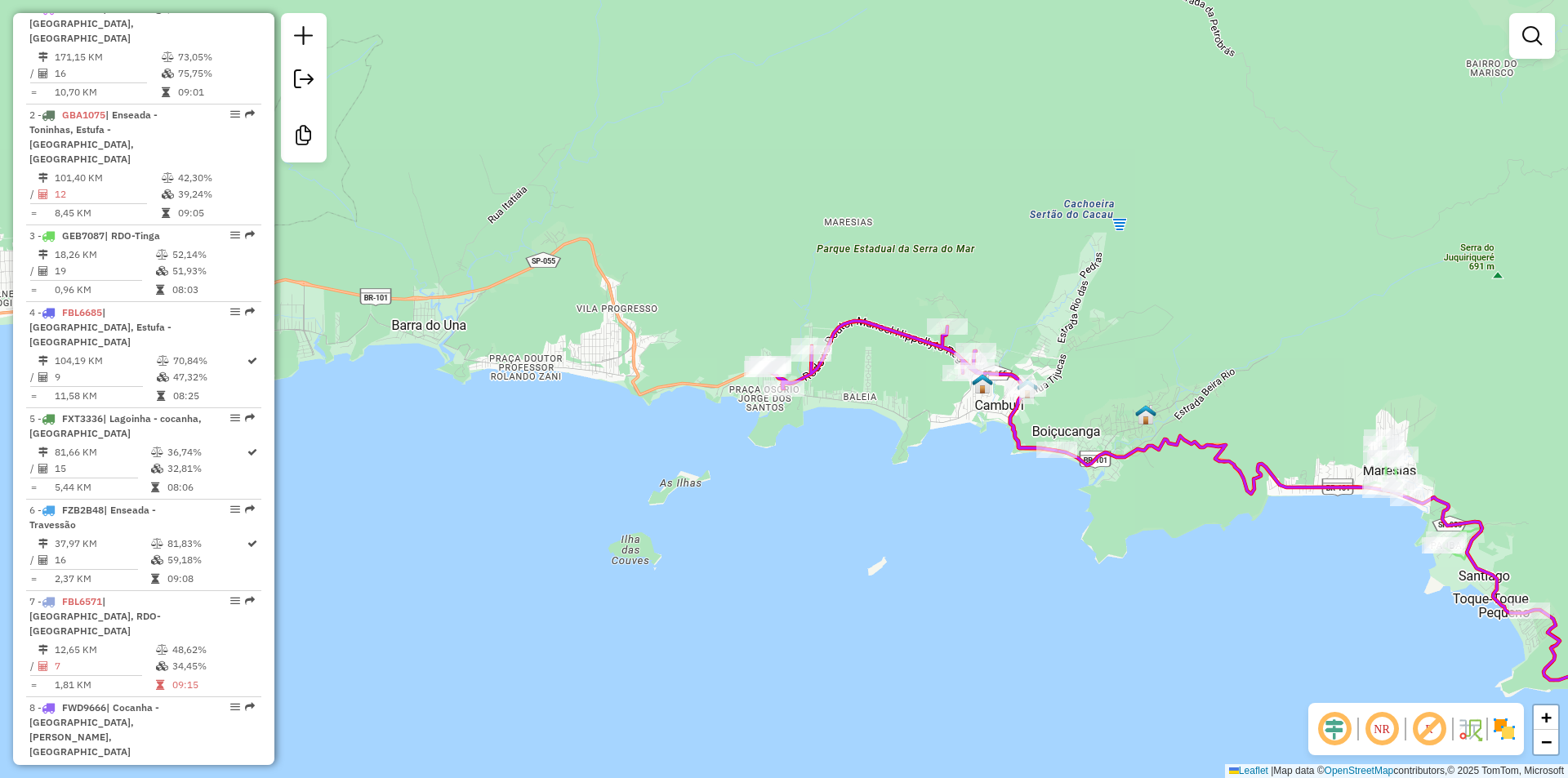
click at [656, 501] on div "Janela de atendimento Grade de atendimento Capacidade Transportadoras Veículos …" at bounding box center [784, 389] width 1568 height 778
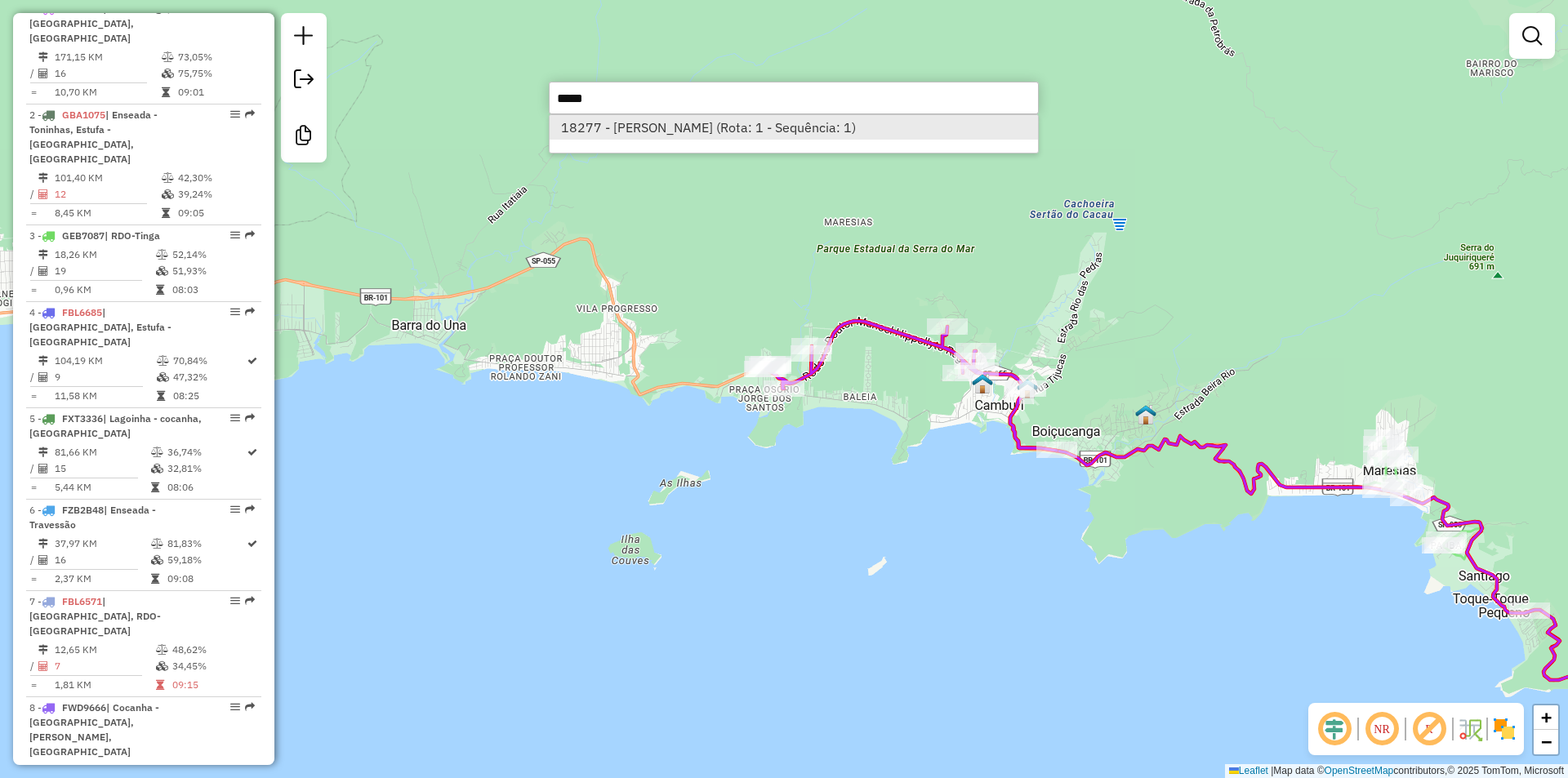
type input "*****"
click at [811, 127] on li "18277 - ELAINE APARECIDA (Rota: 1 - Sequência: 1)" at bounding box center [794, 128] width 489 height 25
select select "**********"
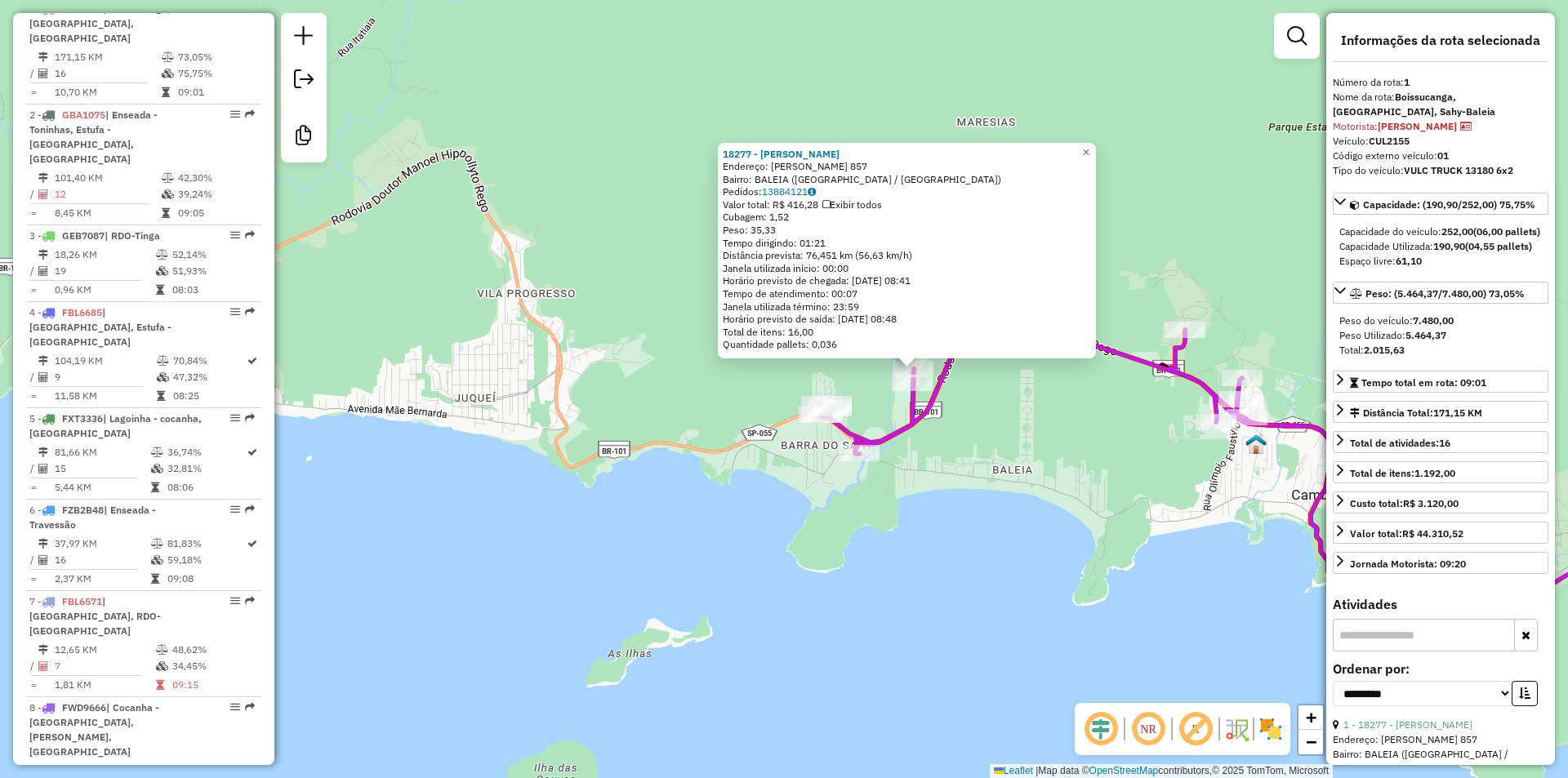
click at [894, 604] on div "18277 - ELAINE APARECIDA Endereço: JOAQUIM MANOEL DE MACEDO 857 Bairro: BALEIA …" at bounding box center [784, 389] width 1568 height 778
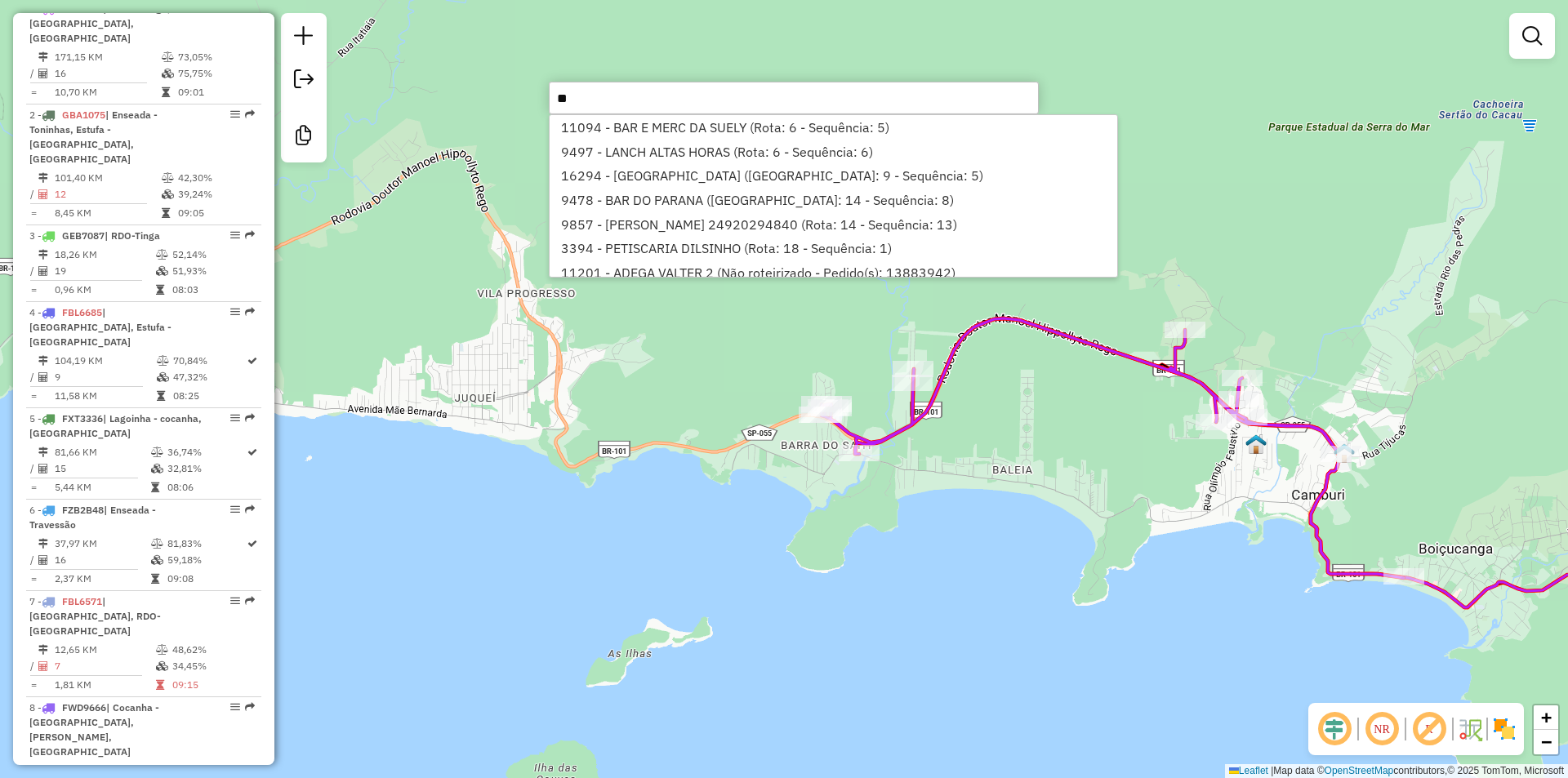
type input "*"
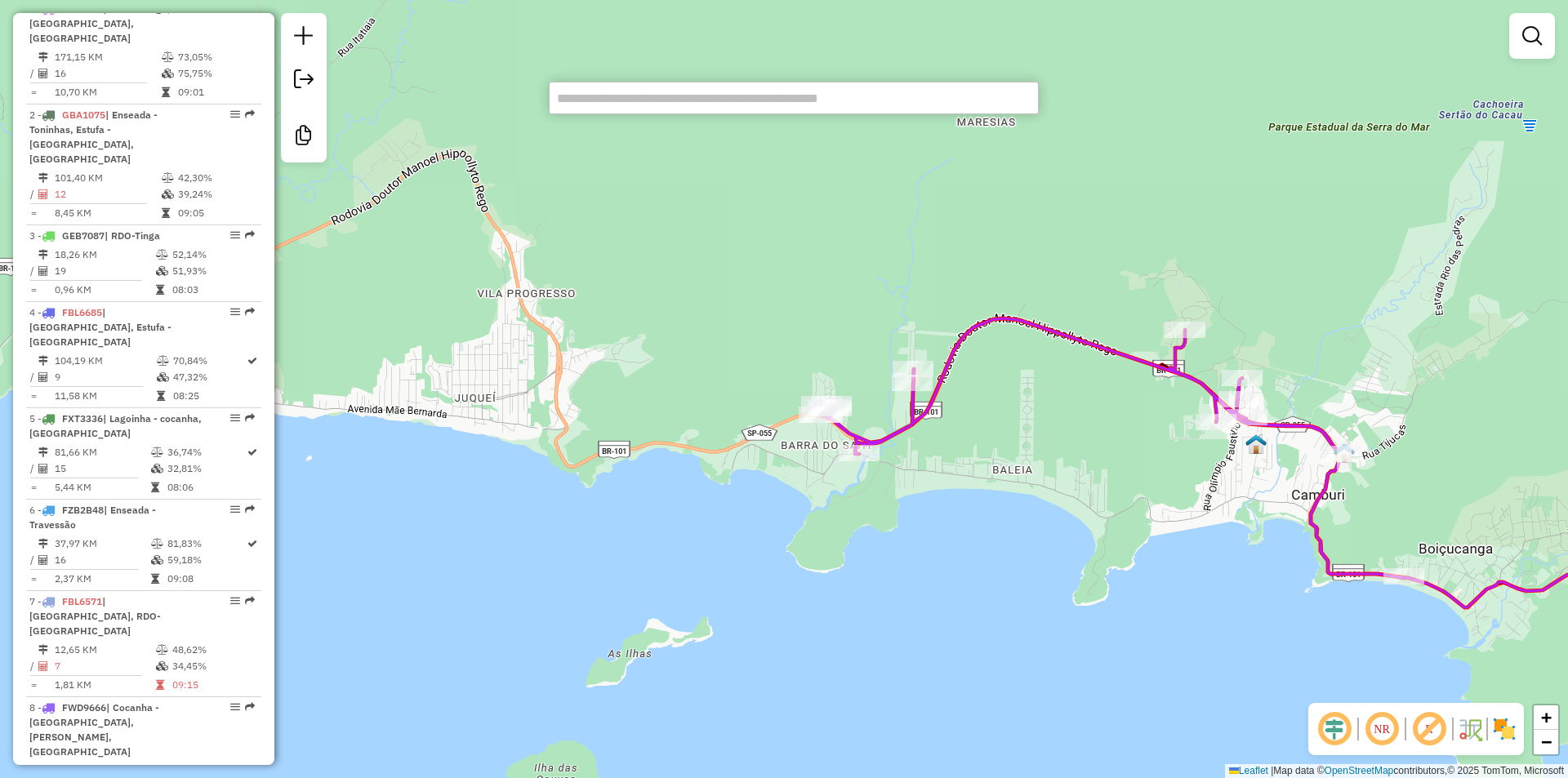
click at [1147, 636] on div "Janela de atendimento Grade de atendimento Capacidade Transportadoras Veículos …" at bounding box center [784, 389] width 1568 height 778
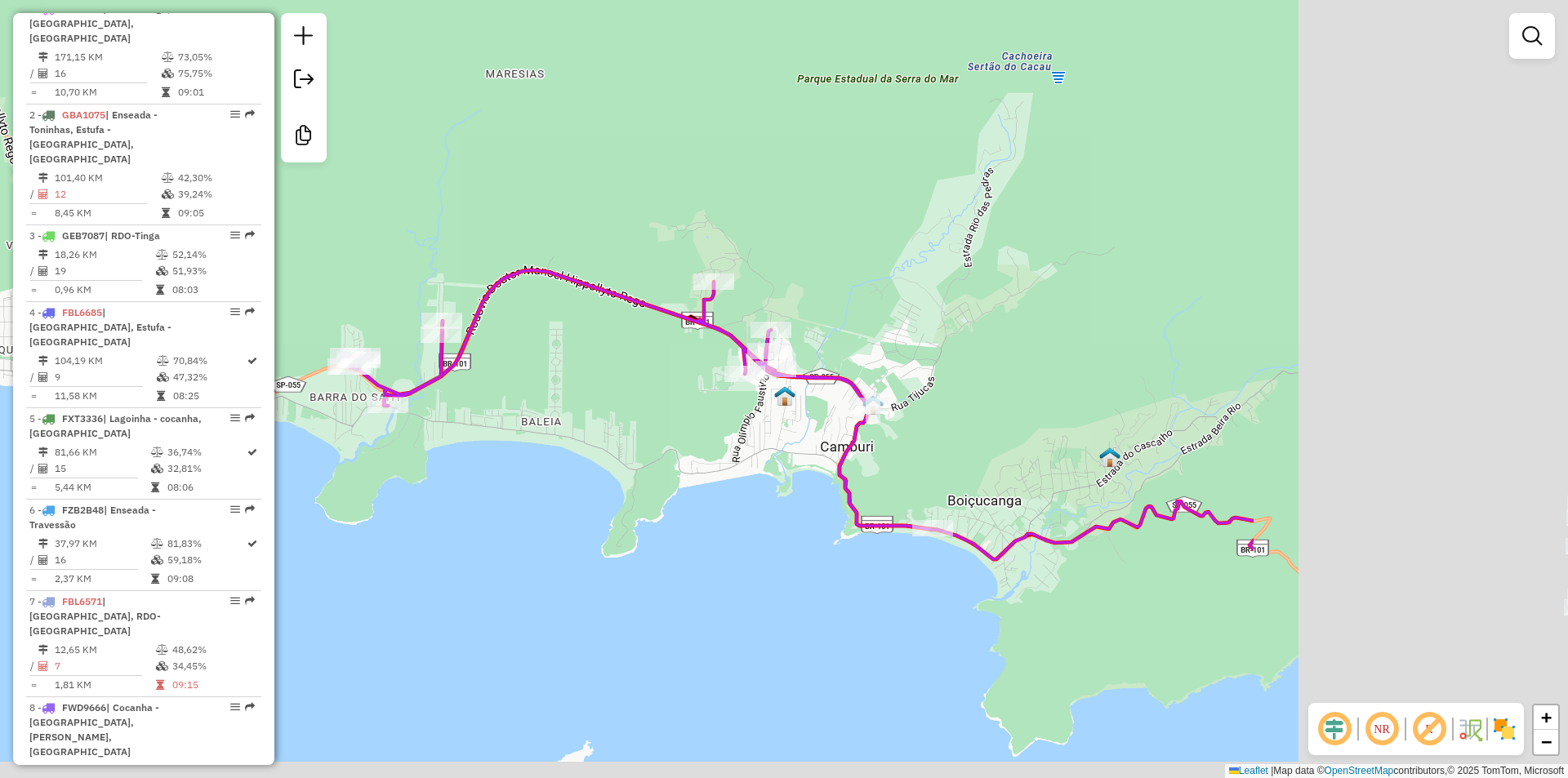
drag, startPoint x: 1361, startPoint y: 334, endPoint x: 889, endPoint y: 286, distance: 474.4
click at [889, 286] on div "Janela de atendimento Grade de atendimento Capacidade Transportadoras Veículos …" at bounding box center [784, 389] width 1568 height 778
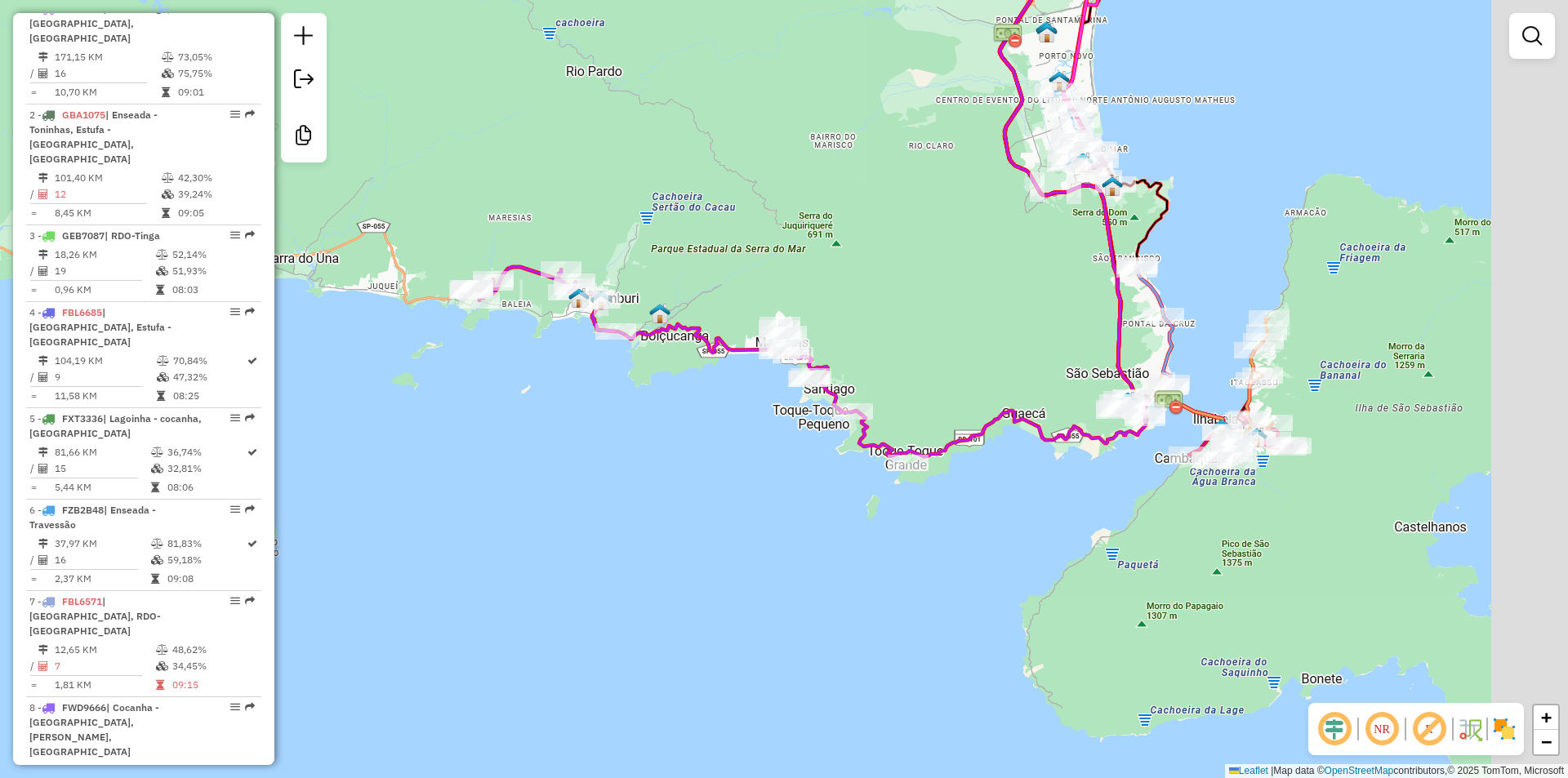
drag, startPoint x: 1198, startPoint y: 300, endPoint x: 913, endPoint y: 264, distance: 287.3
click at [913, 264] on div "Janela de atendimento Grade de atendimento Capacidade Transportadoras Veículos …" at bounding box center [784, 389] width 1568 height 778
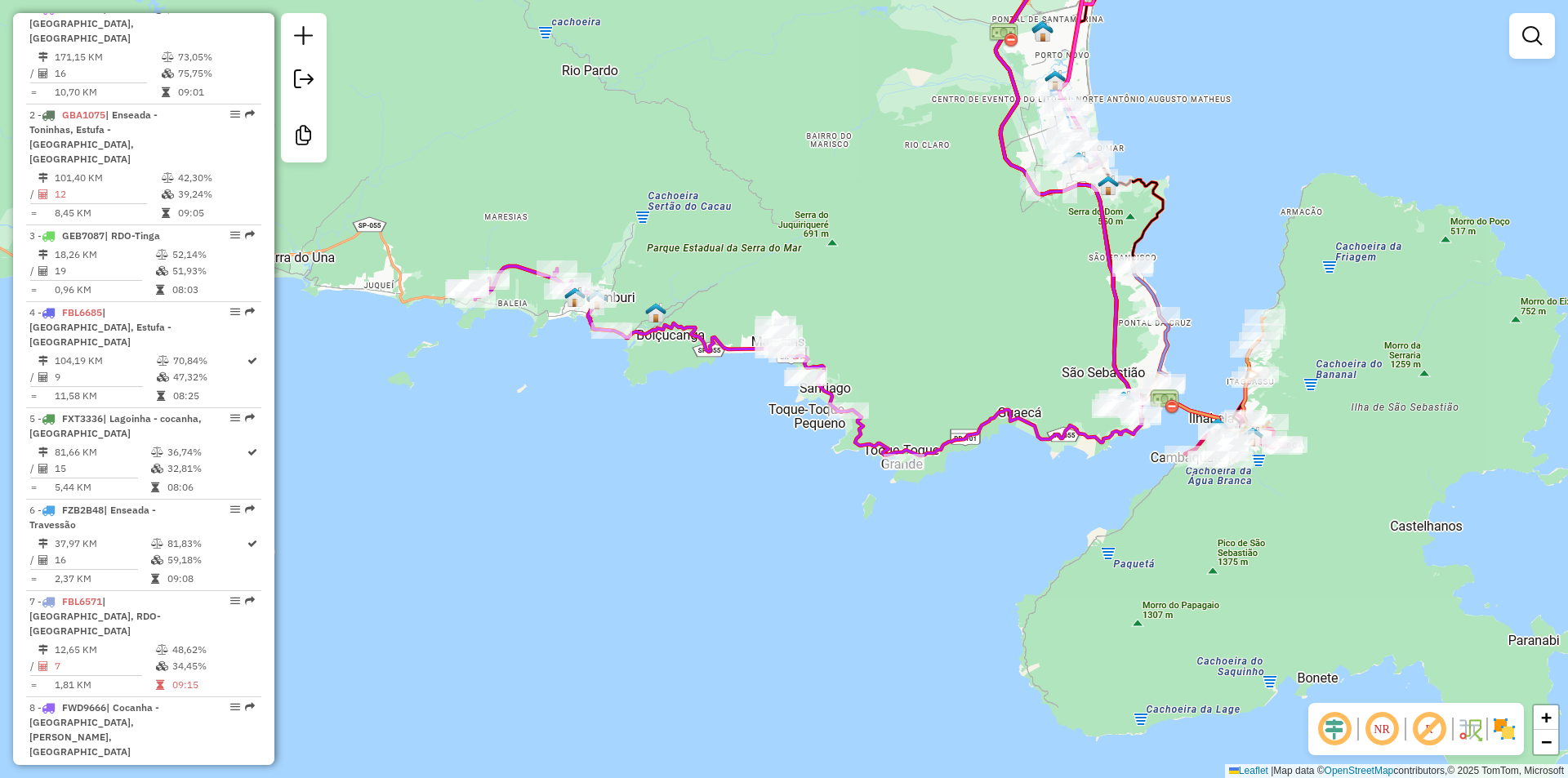
drag, startPoint x: 1257, startPoint y: 561, endPoint x: 1210, endPoint y: 602, distance: 62.4
click at [1210, 602] on div "Janela de atendimento Grade de atendimento Capacidade Transportadoras Veículos …" at bounding box center [784, 389] width 1568 height 778
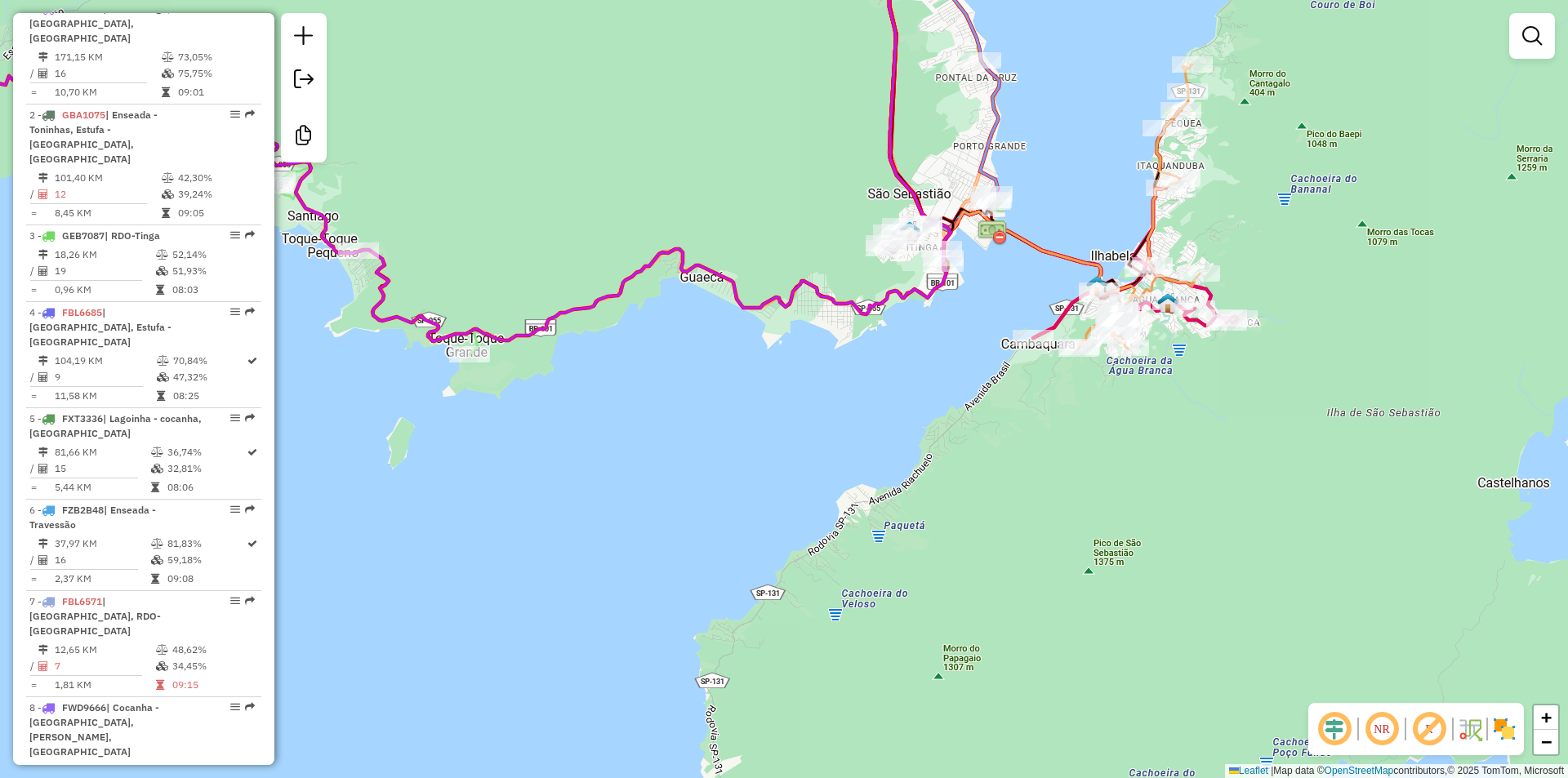
click at [1203, 509] on div "Janela de atendimento Grade de atendimento Capacidade Transportadoras Veículos …" at bounding box center [784, 389] width 1568 height 778
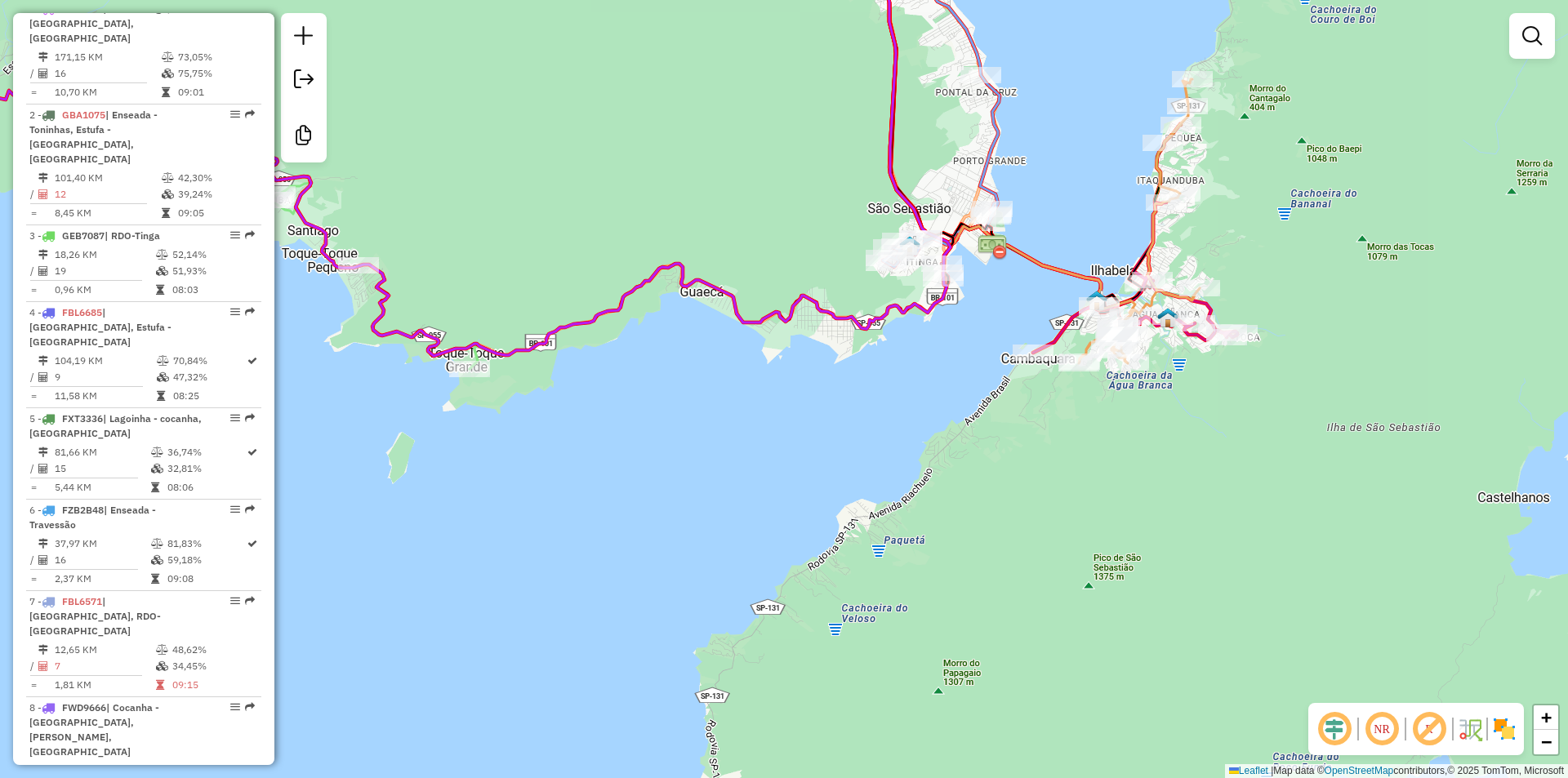
drag, startPoint x: 941, startPoint y: 497, endPoint x: 1044, endPoint y: 455, distance: 111.2
click at [1044, 455] on div "Janela de atendimento Grade de atendimento Capacidade Transportadoras Veículos …" at bounding box center [784, 389] width 1568 height 778
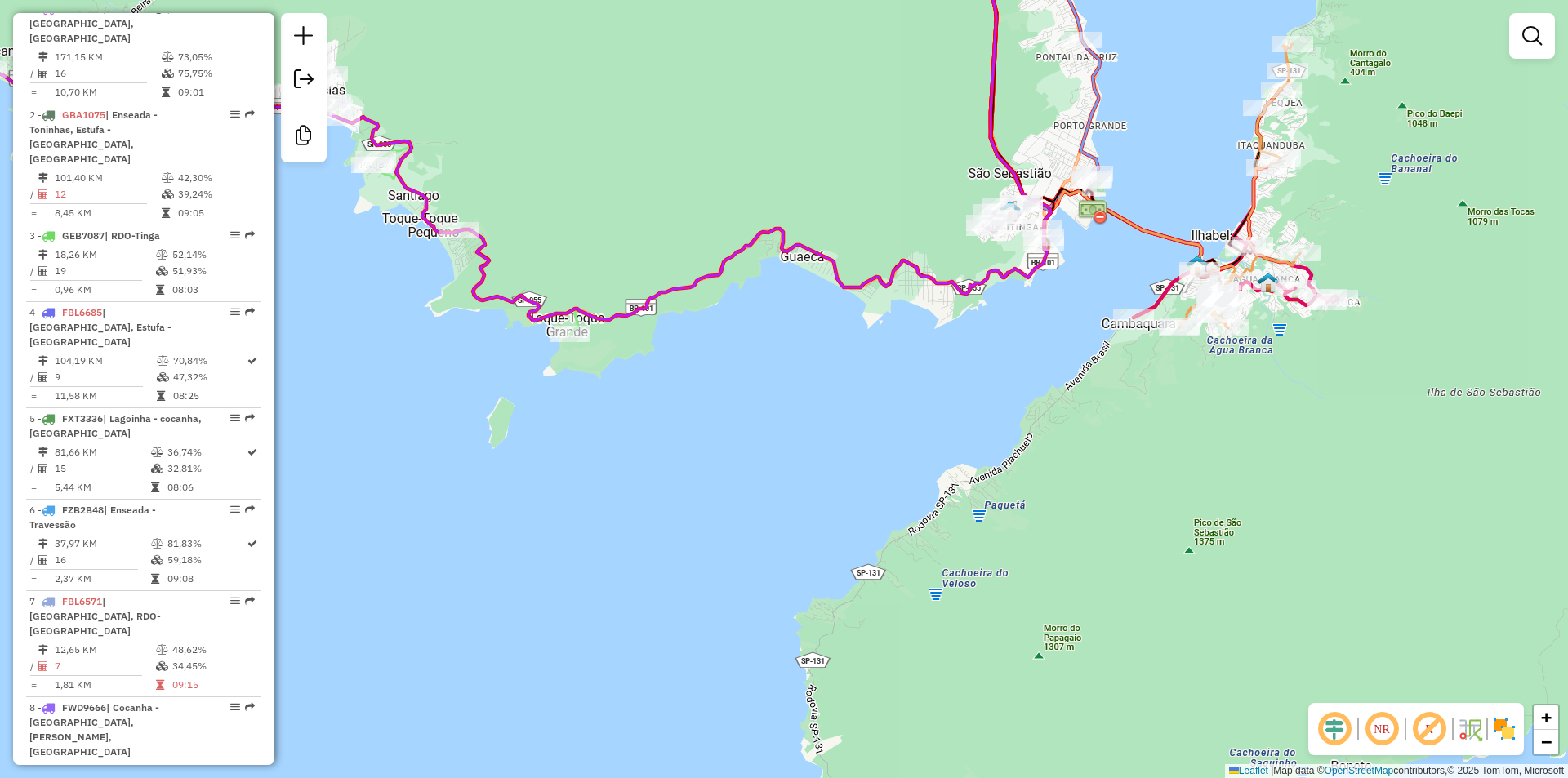
drag, startPoint x: 1169, startPoint y: 515, endPoint x: 945, endPoint y: 662, distance: 267.9
click at [945, 662] on div "Janela de atendimento Grade de atendimento Capacidade Transportadoras Veículos …" at bounding box center [784, 389] width 1568 height 778
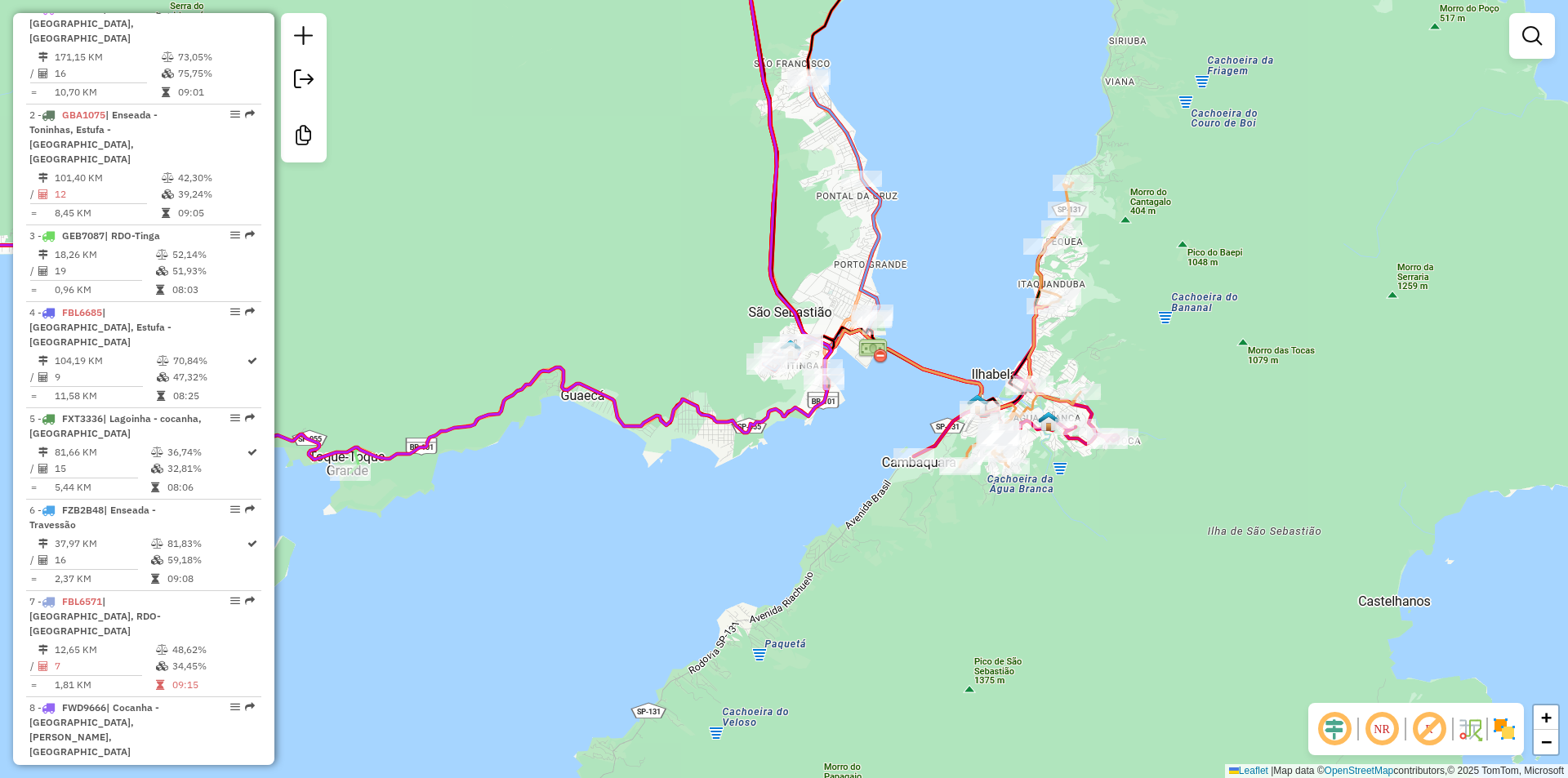
click at [638, 608] on div "Janela de atendimento Grade de atendimento Capacidade Transportadoras Veículos …" at bounding box center [784, 389] width 1568 height 778
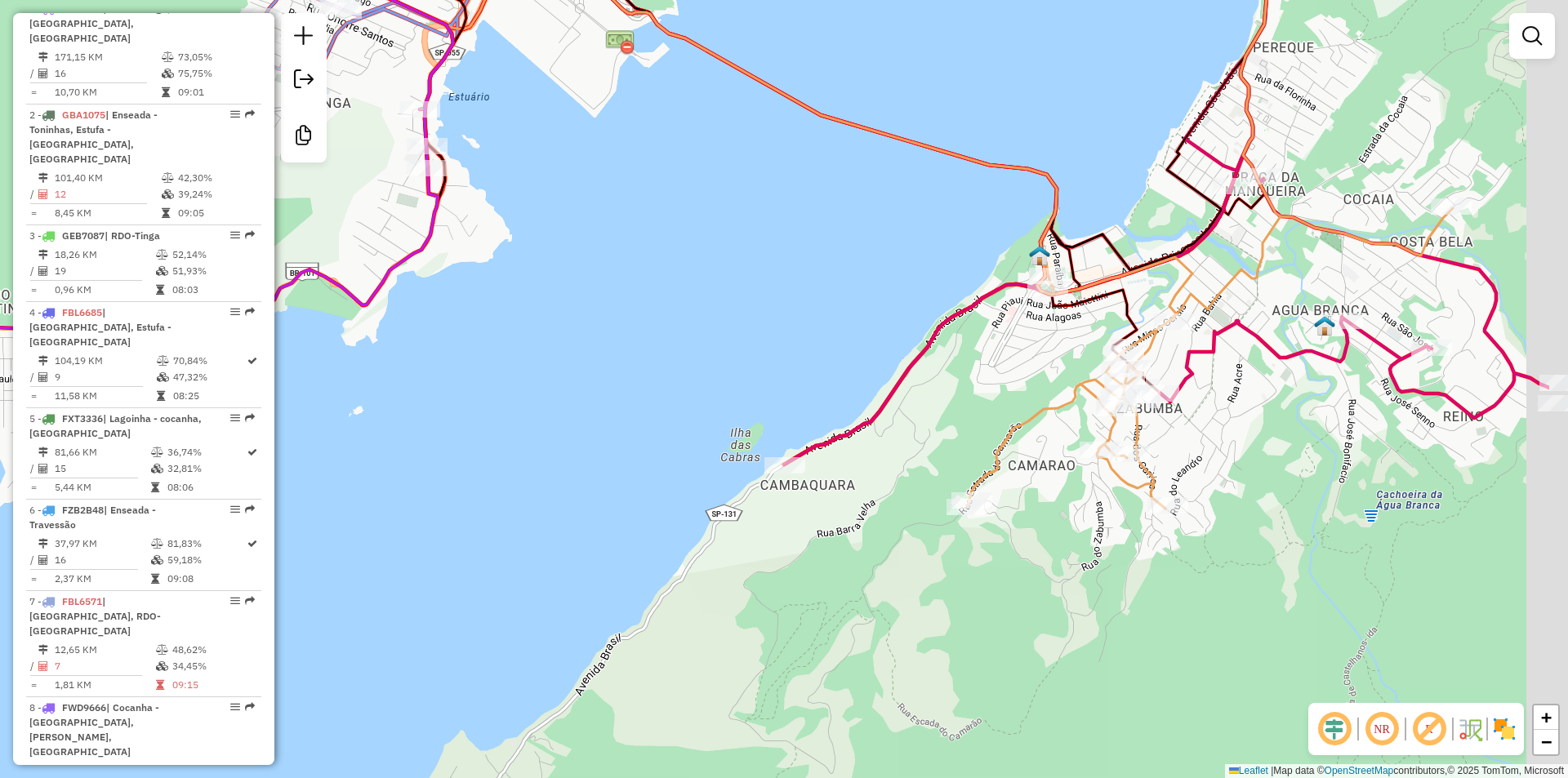
drag, startPoint x: 1021, startPoint y: 583, endPoint x: 832, endPoint y: 642, distance: 198.0
click at [832, 642] on div "Janela de atendimento Grade de atendimento Capacidade Transportadoras Veículos …" at bounding box center [784, 389] width 1568 height 778
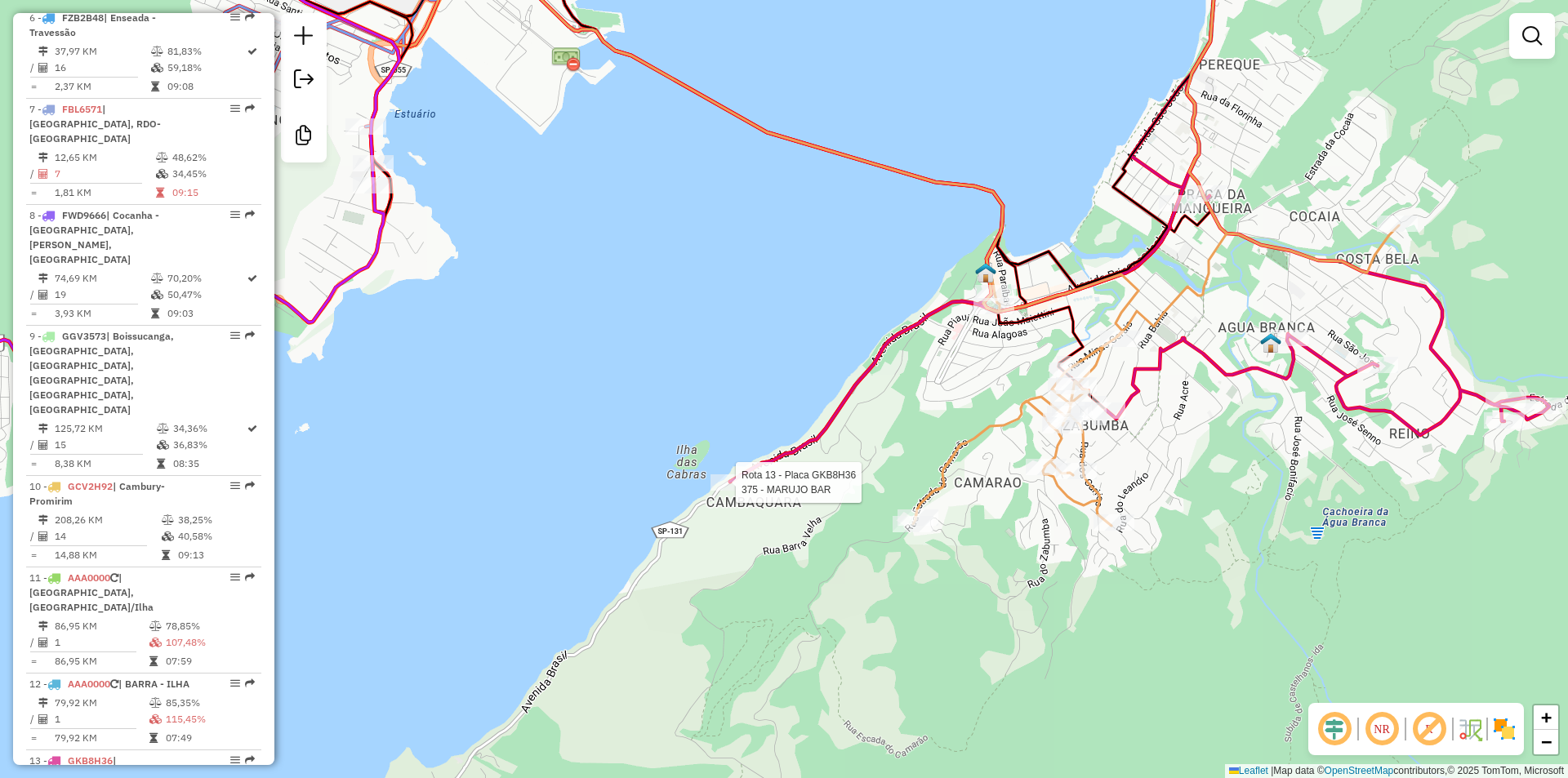
select select "**********"
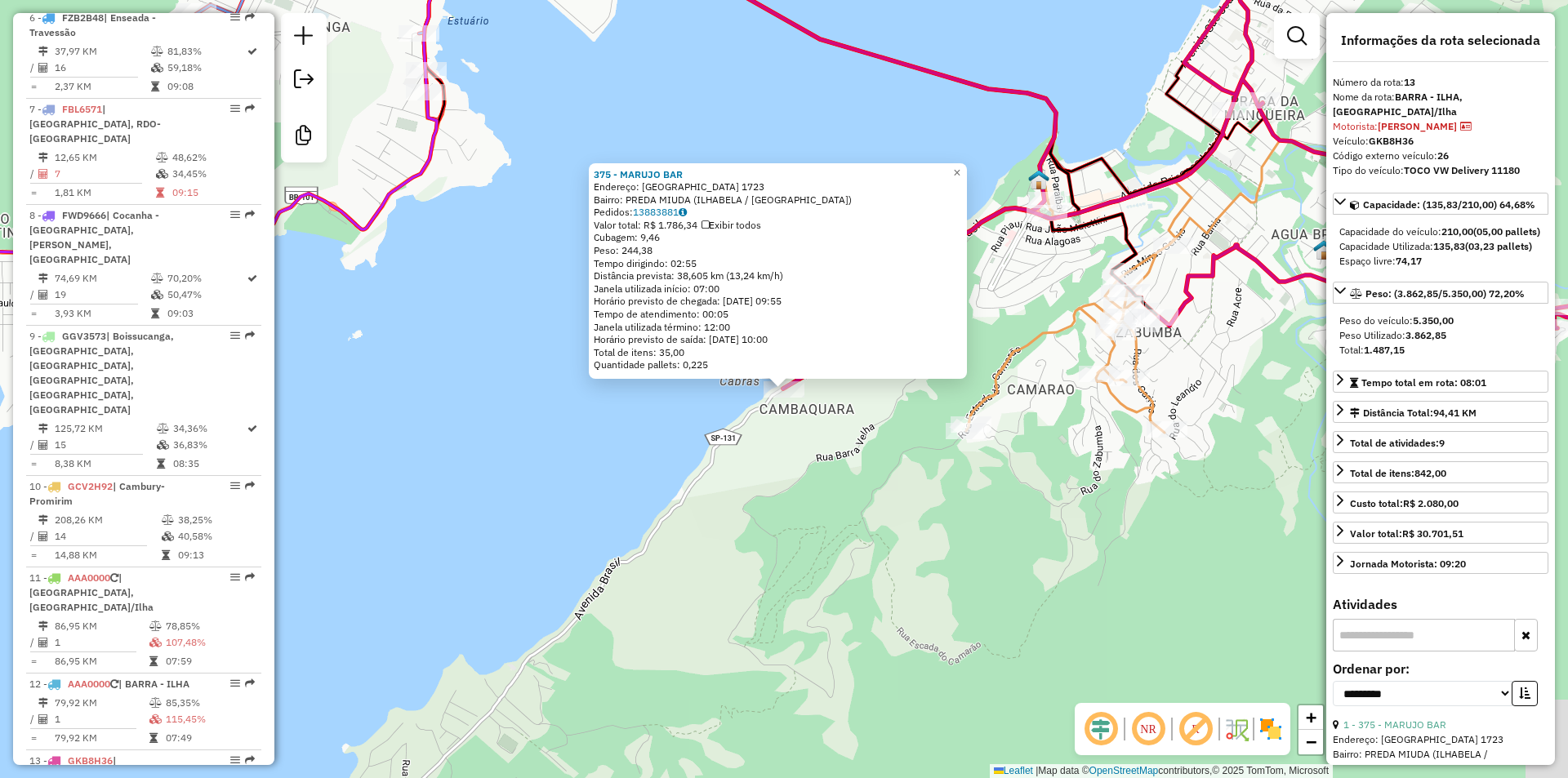
scroll to position [1756, 0]
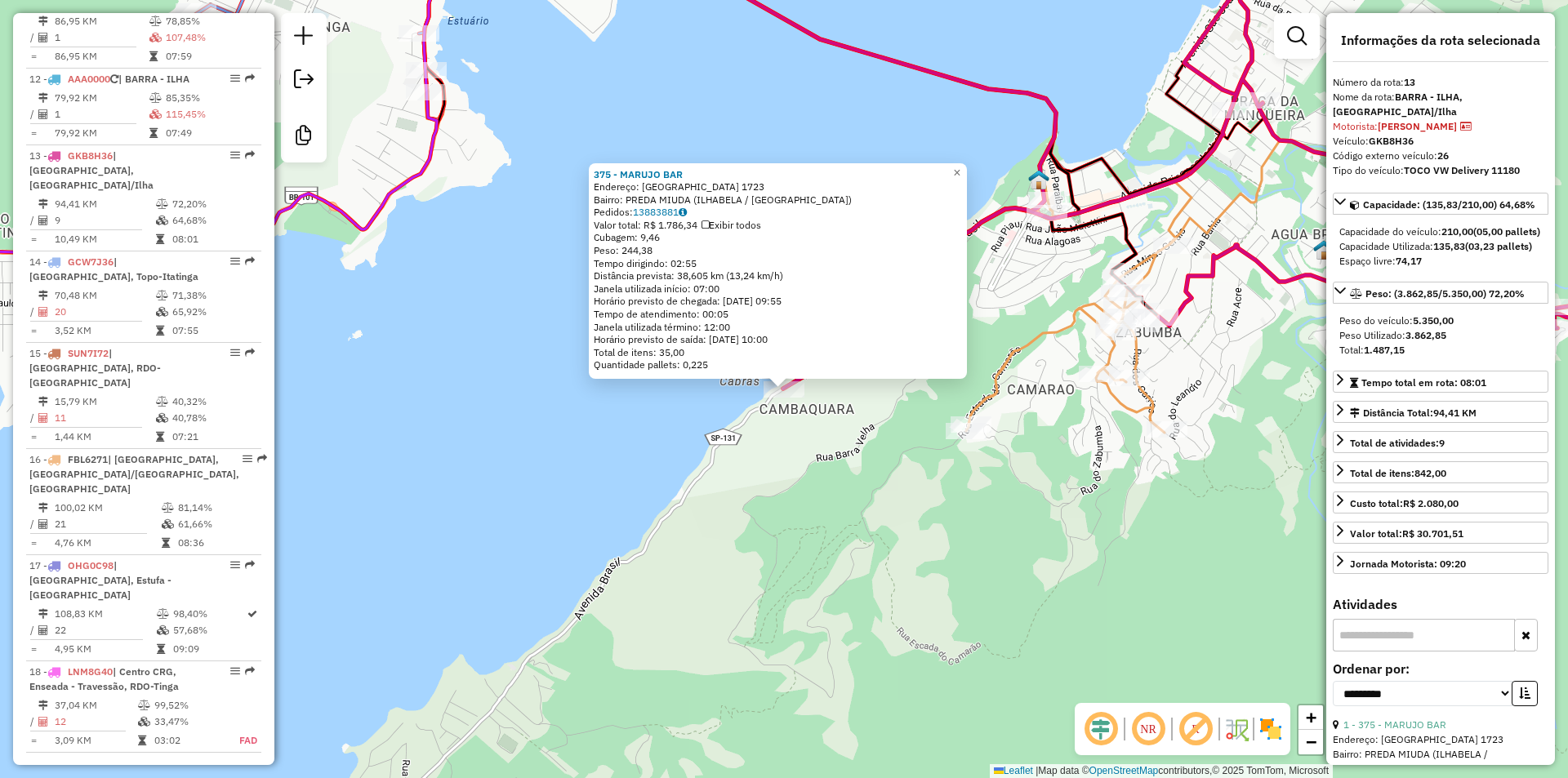
click at [900, 569] on div "375 - MARUJO BAR Endereço: BRASIL 1723 Bairro: PREDA MIUDA (ILHABELA / SP) Pedi…" at bounding box center [784, 389] width 1568 height 778
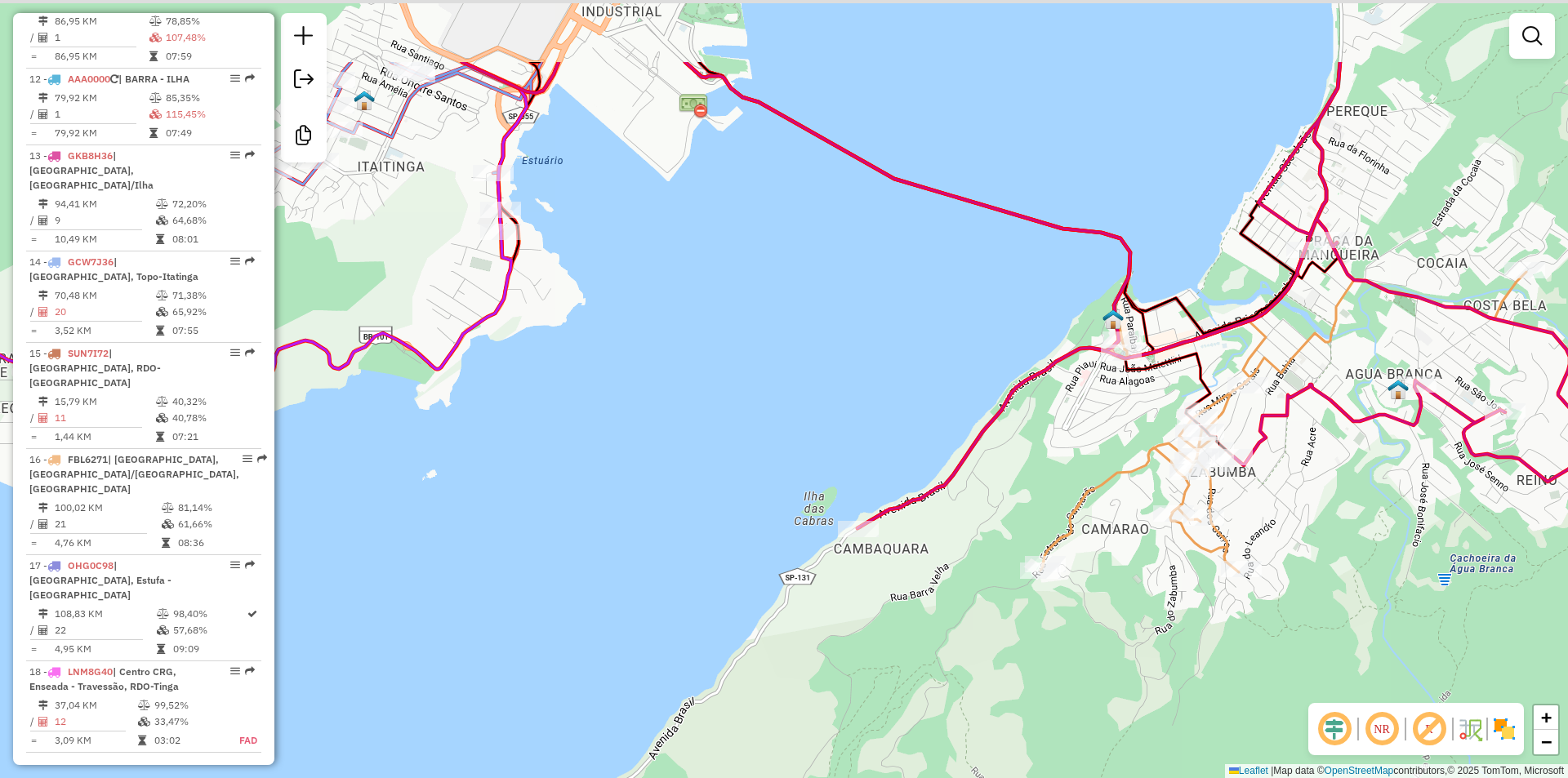
drag, startPoint x: 516, startPoint y: 318, endPoint x: 601, endPoint y: 494, distance: 195.5
click at [601, 494] on div "Janela de atendimento Grade de atendimento Capacidade Transportadoras Veículos …" at bounding box center [784, 389] width 1568 height 778
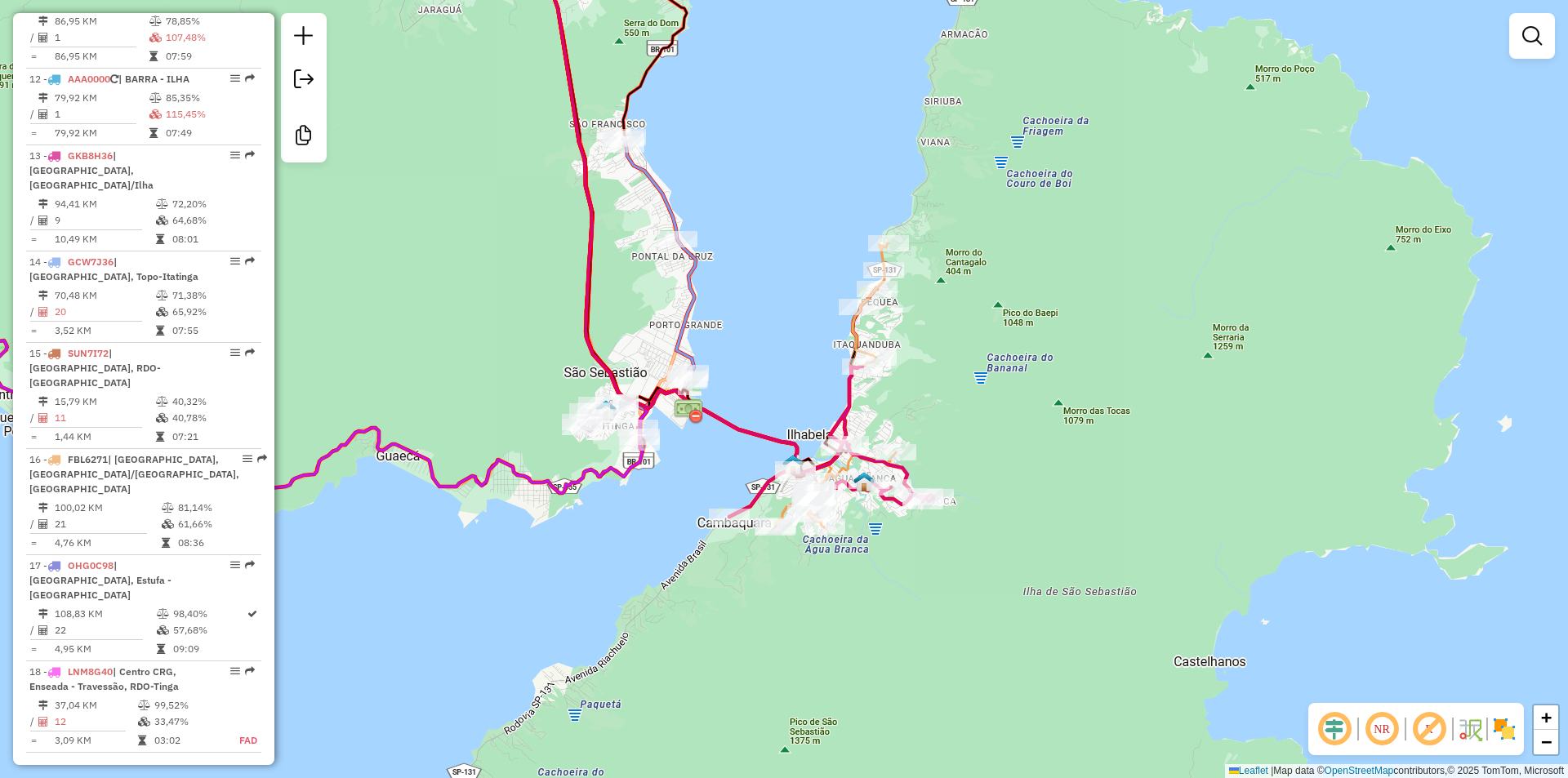
drag, startPoint x: 531, startPoint y: 542, endPoint x: 599, endPoint y: 533, distance: 68.6
click at [606, 543] on div "Janela de atendimento Grade de atendimento Capacidade Transportadoras Veículos …" at bounding box center [784, 389] width 1568 height 778
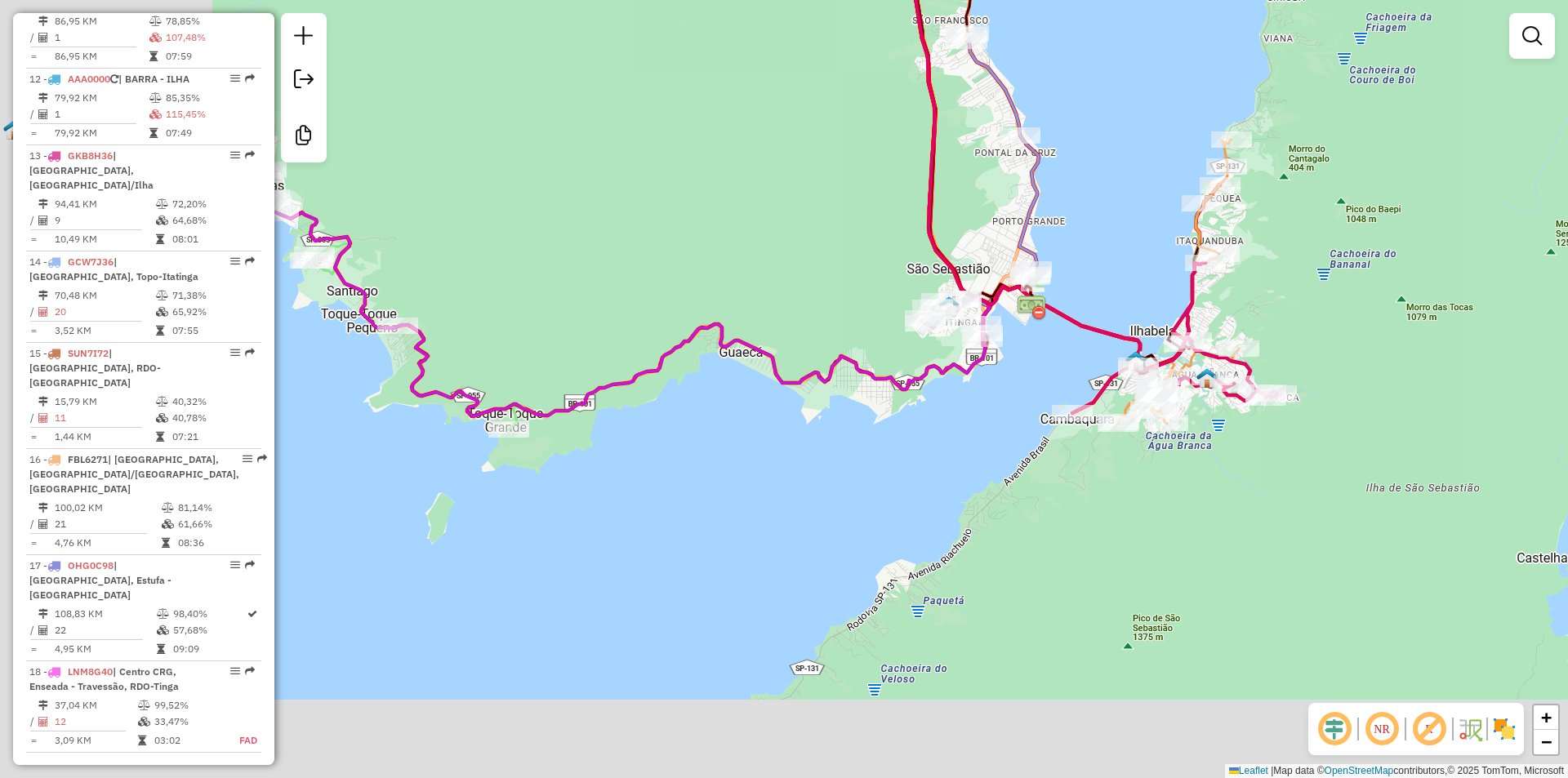
drag, startPoint x: 702, startPoint y: 300, endPoint x: 976, endPoint y: 213, distance: 287.5
click at [889, 216] on div "Janela de atendimento Grade de atendimento Capacidade Transportadoras Veículos …" at bounding box center [784, 389] width 1568 height 778
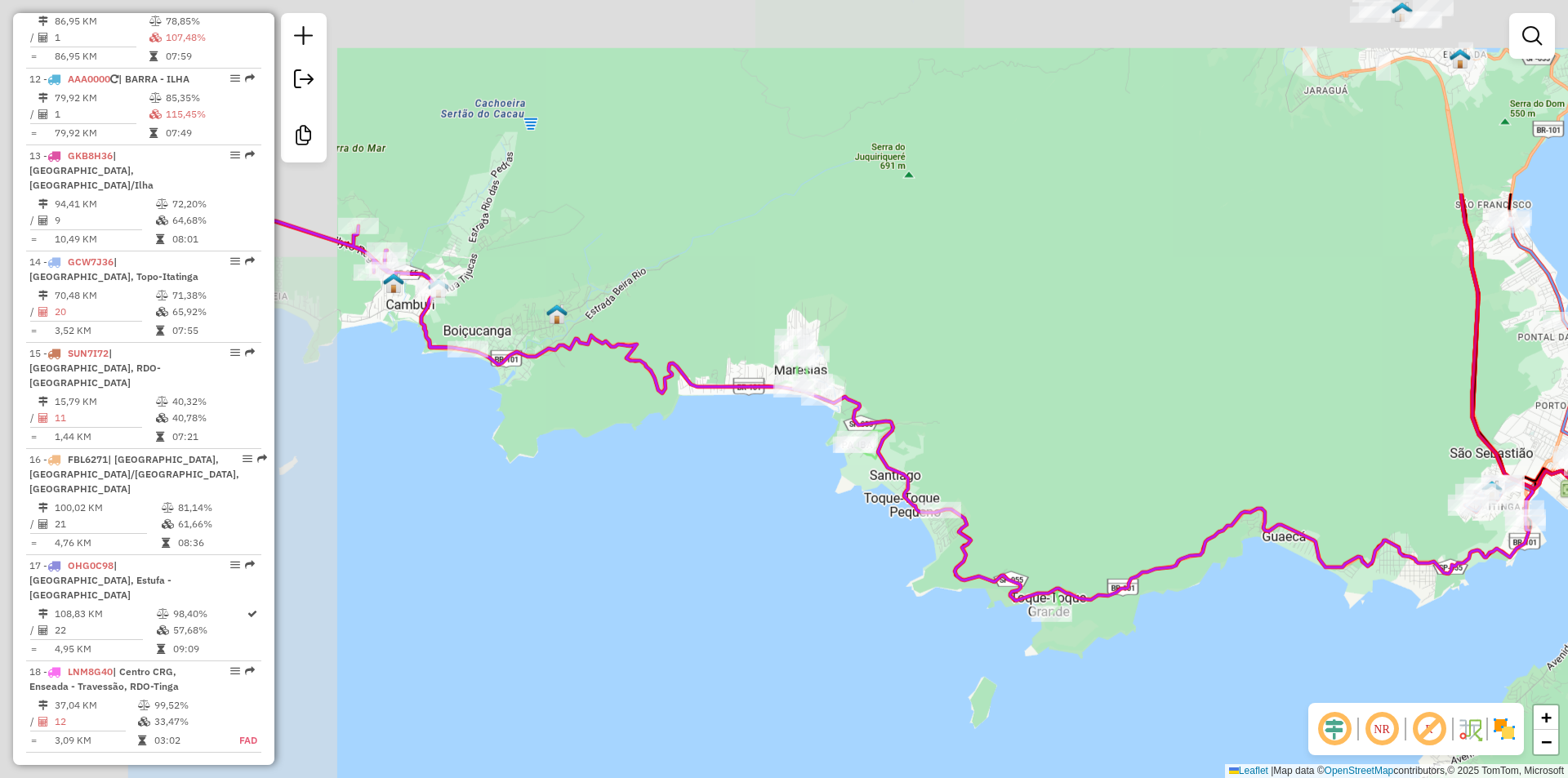
drag, startPoint x: 678, startPoint y: 440, endPoint x: 1076, endPoint y: 627, distance: 439.7
click at [1188, 670] on div "Janela de atendimento Grade de atendimento Capacidade Transportadoras Veículos …" at bounding box center [784, 389] width 1568 height 778
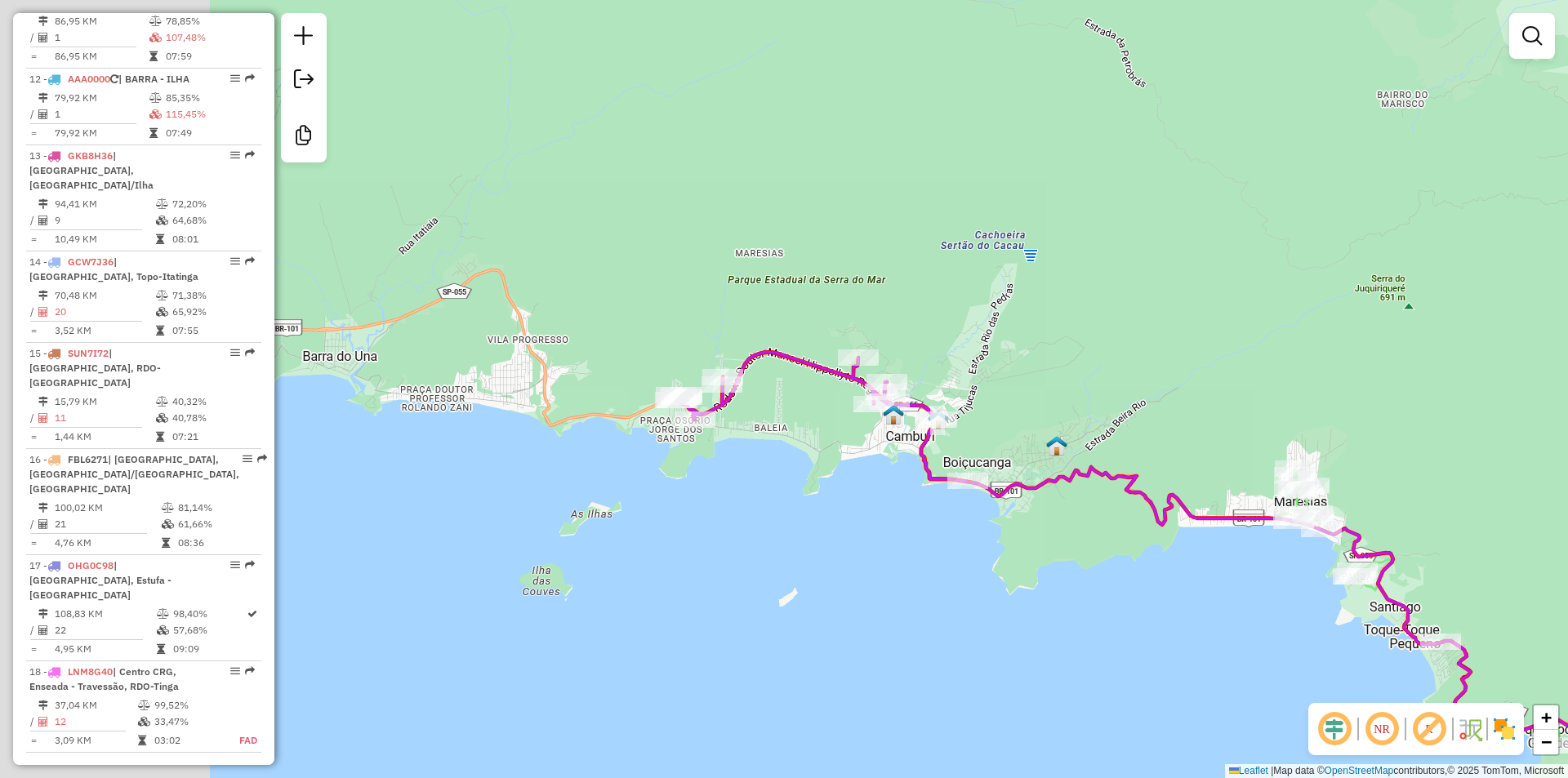
drag, startPoint x: 1076, startPoint y: 673, endPoint x: 1085, endPoint y: 677, distance: 9.8
click at [1085, 677] on div "Janela de atendimento Grade de atendimento Capacidade Transportadoras Veículos …" at bounding box center [784, 389] width 1568 height 778
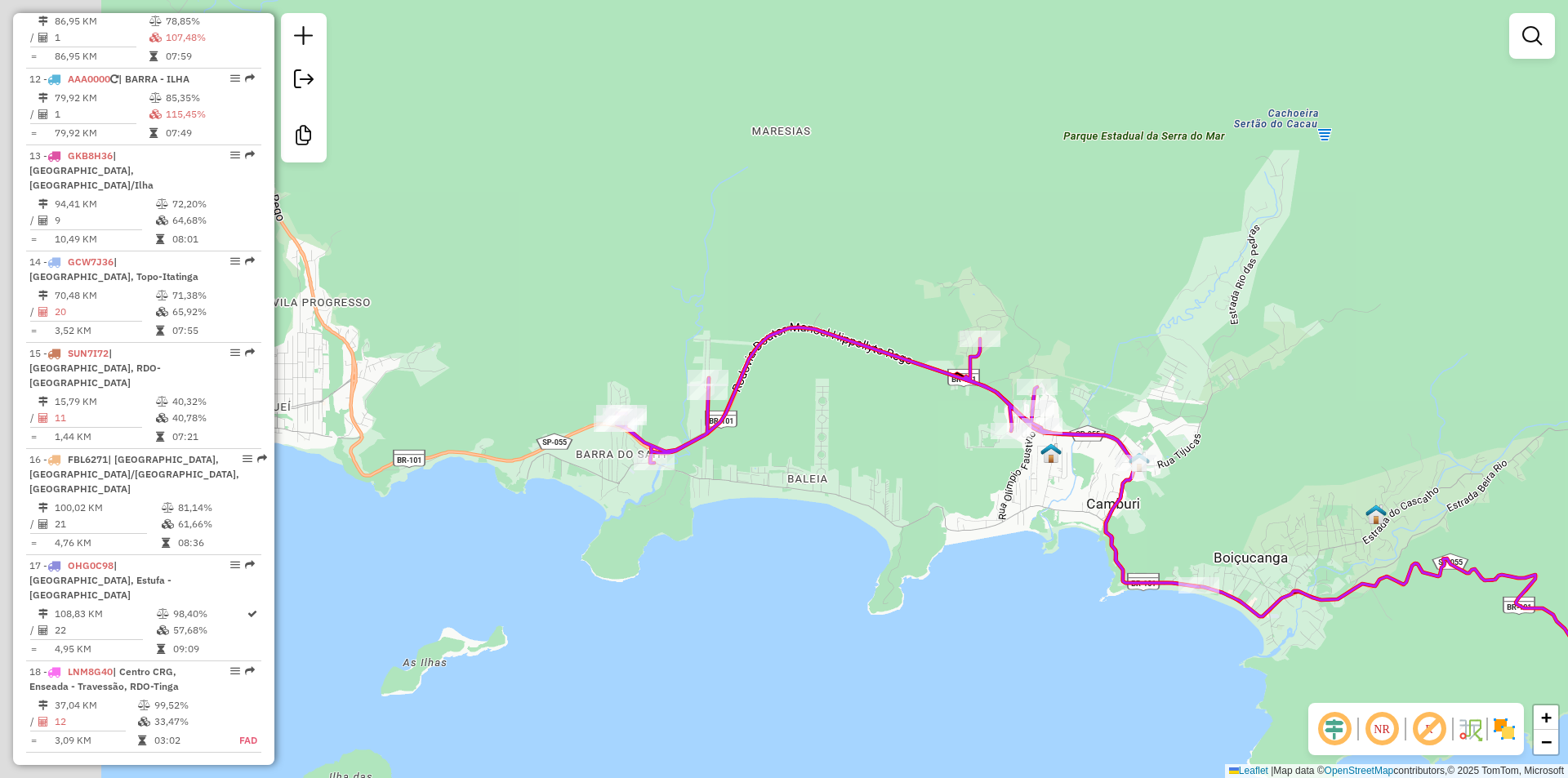
drag, startPoint x: 721, startPoint y: 538, endPoint x: 833, endPoint y: 594, distance: 125.2
click at [854, 608] on div "Janela de atendimento Grade de atendimento Capacidade Transportadoras Veículos …" at bounding box center [784, 389] width 1568 height 778
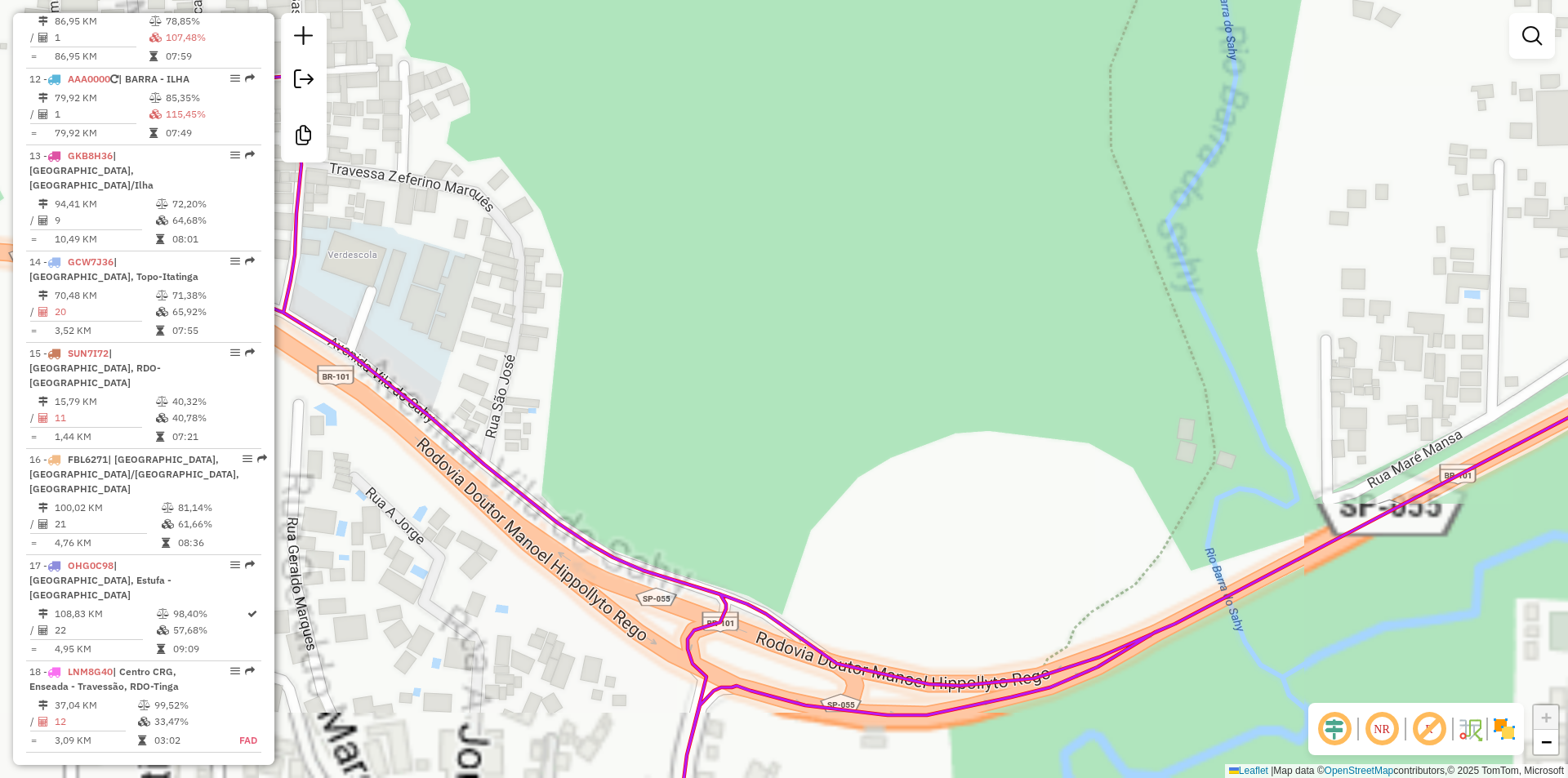
drag, startPoint x: 661, startPoint y: 347, endPoint x: 676, endPoint y: 355, distance: 17.0
click at [676, 355] on div "Janela de atendimento Grade de atendimento Capacidade Transportadoras Veículos …" at bounding box center [784, 389] width 1568 height 778
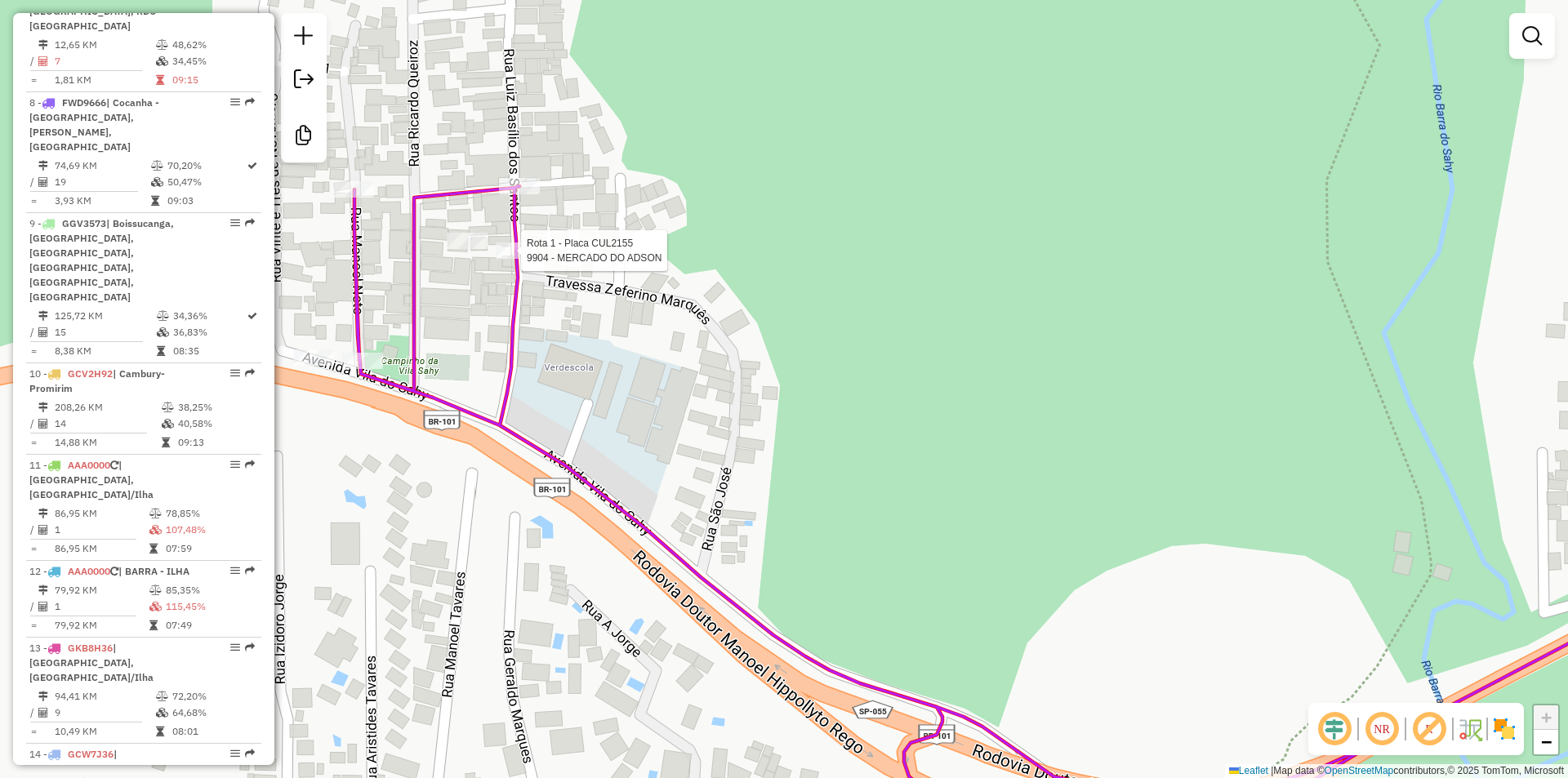
select select "**********"
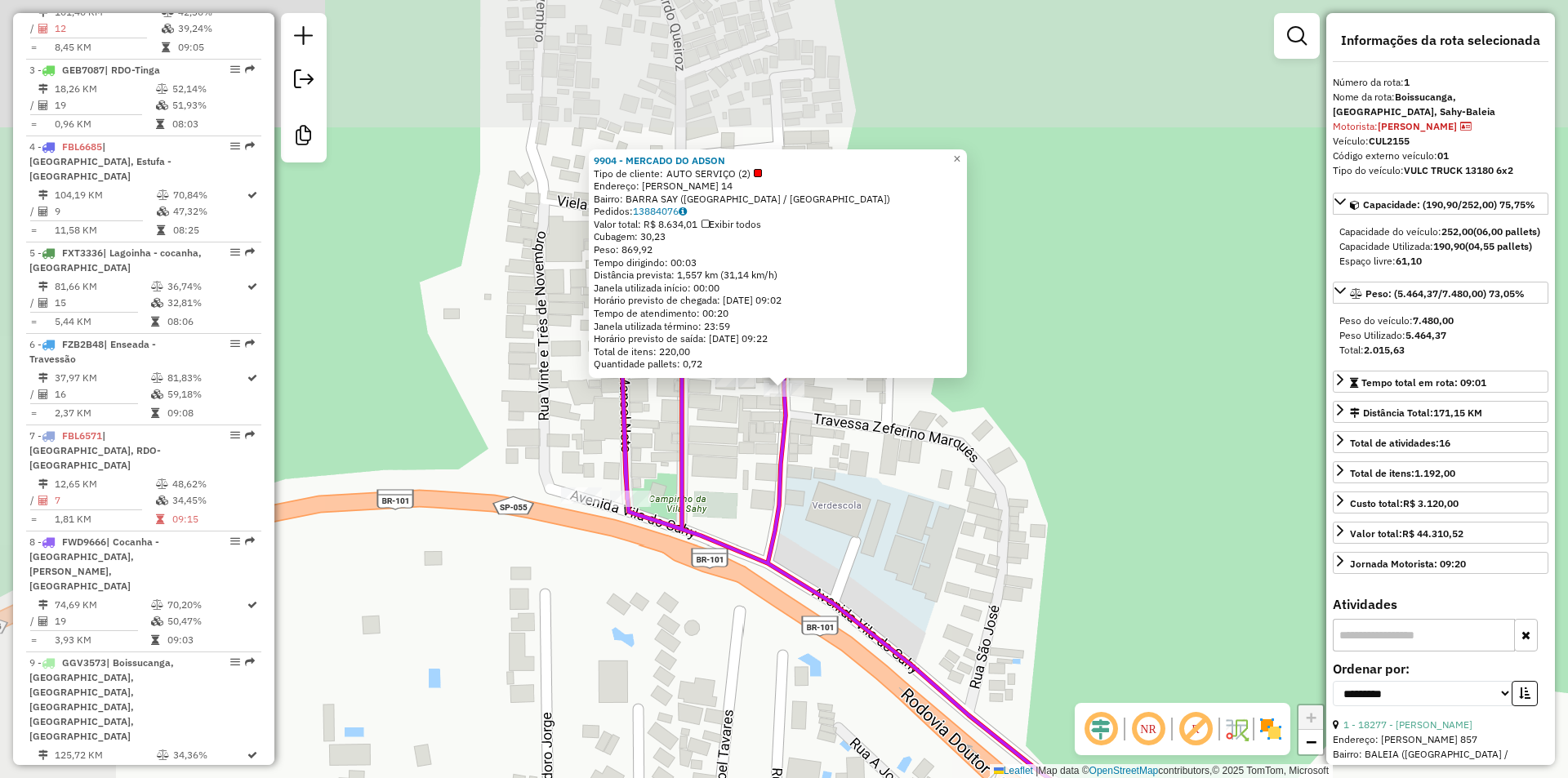
scroll to position [658, 0]
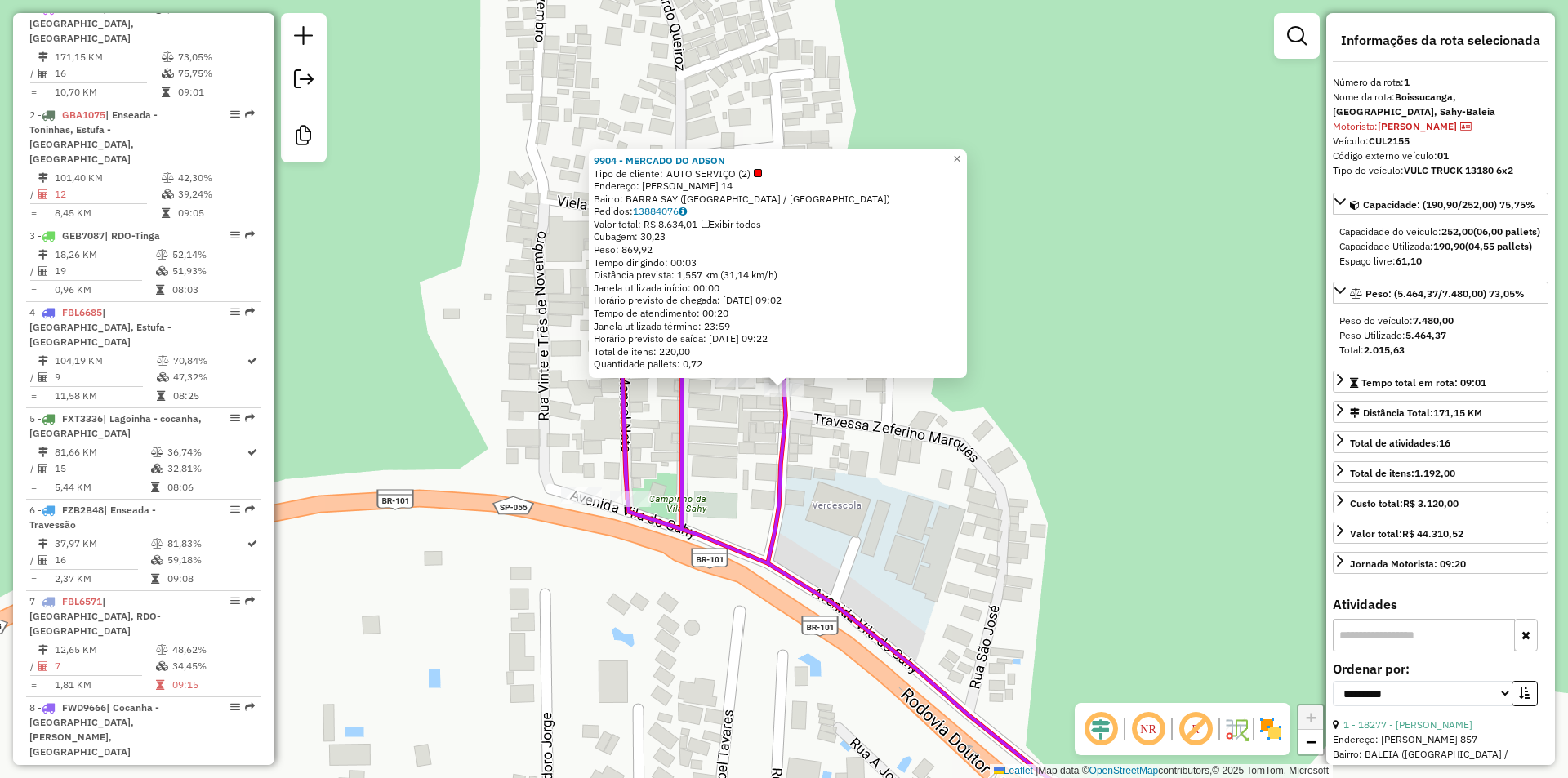
click at [922, 546] on div "9904 - MERCADO DO ADSON Tipo de cliente: AUTO SERVIÇO (2) Endereço: LUIS BAZILI…" at bounding box center [784, 389] width 1568 height 778
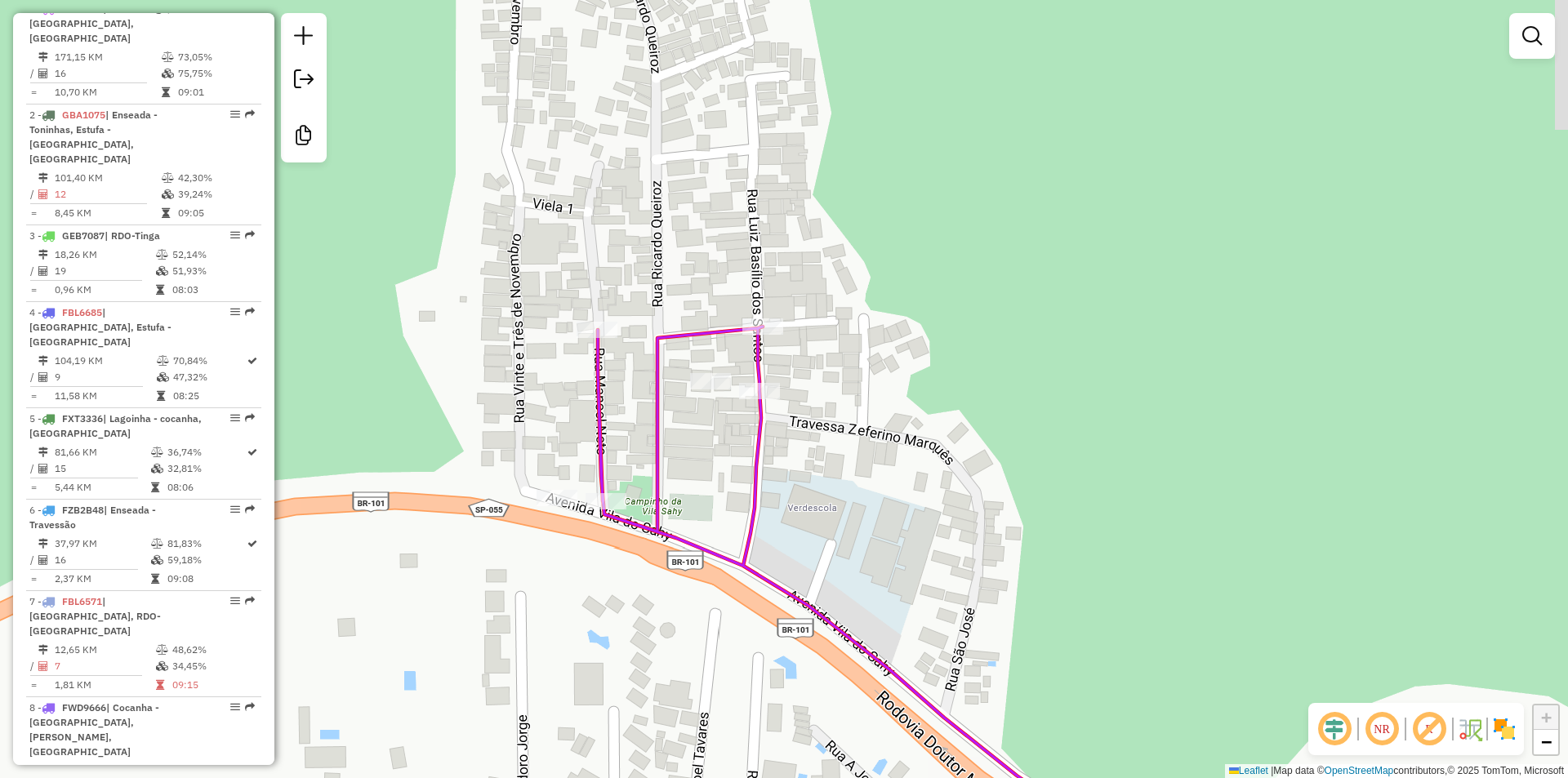
drag, startPoint x: 1066, startPoint y: 586, endPoint x: 455, endPoint y: 474, distance: 621.2
click at [455, 474] on div "Janela de atendimento Grade de atendimento Capacidade Transportadoras Veículos …" at bounding box center [784, 389] width 1568 height 778
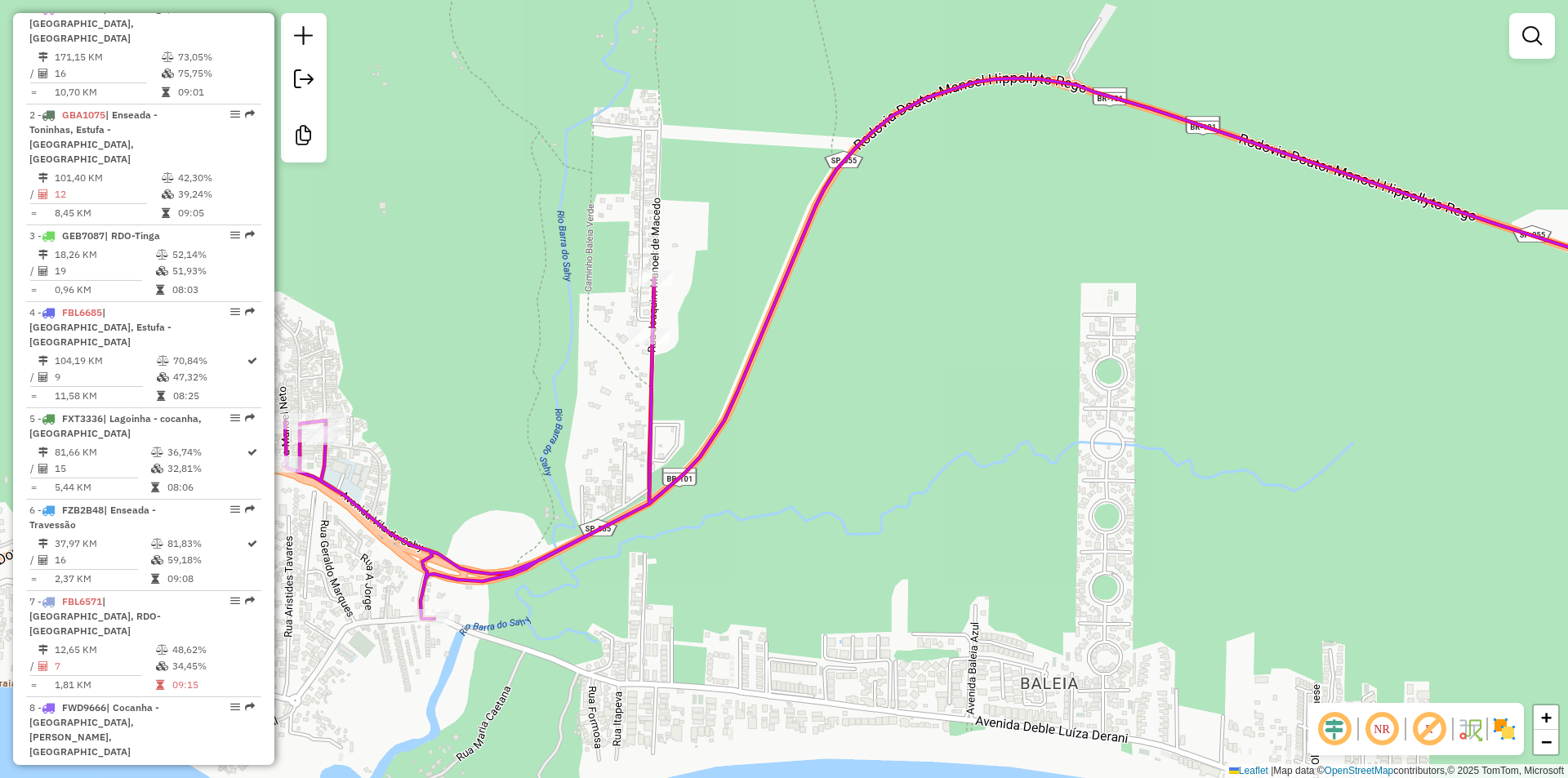
drag, startPoint x: 784, startPoint y: 542, endPoint x: 617, endPoint y: 490, distance: 174.9
click at [617, 490] on div "Janela de atendimento Grade de atendimento Capacidade Transportadoras Veículos …" at bounding box center [784, 389] width 1568 height 778
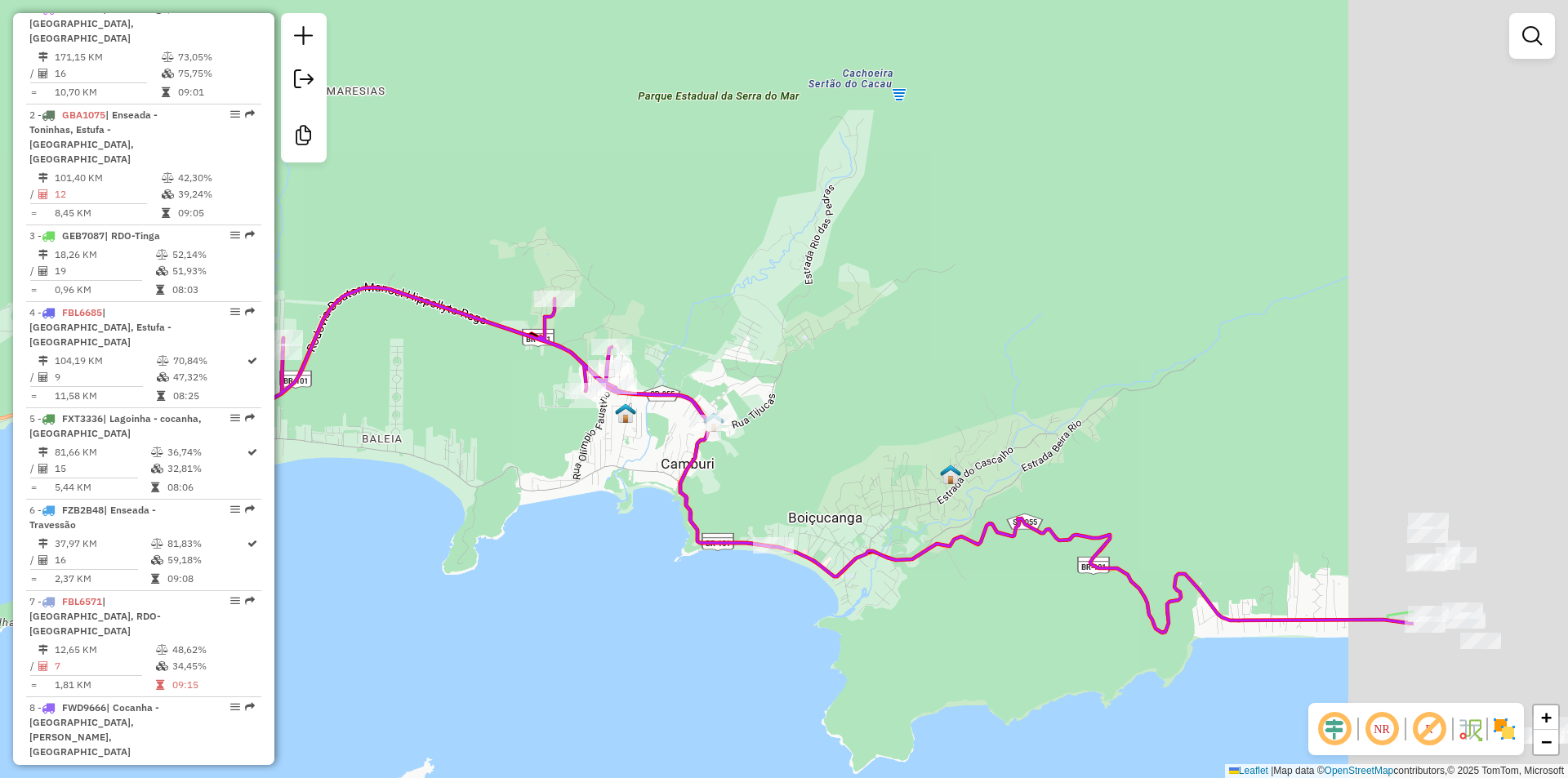
drag, startPoint x: 1120, startPoint y: 553, endPoint x: 670, endPoint y: 436, distance: 465.0
click at [672, 436] on div "Janela de atendimento Grade de atendimento Capacidade Transportadoras Veículos …" at bounding box center [784, 389] width 1568 height 778
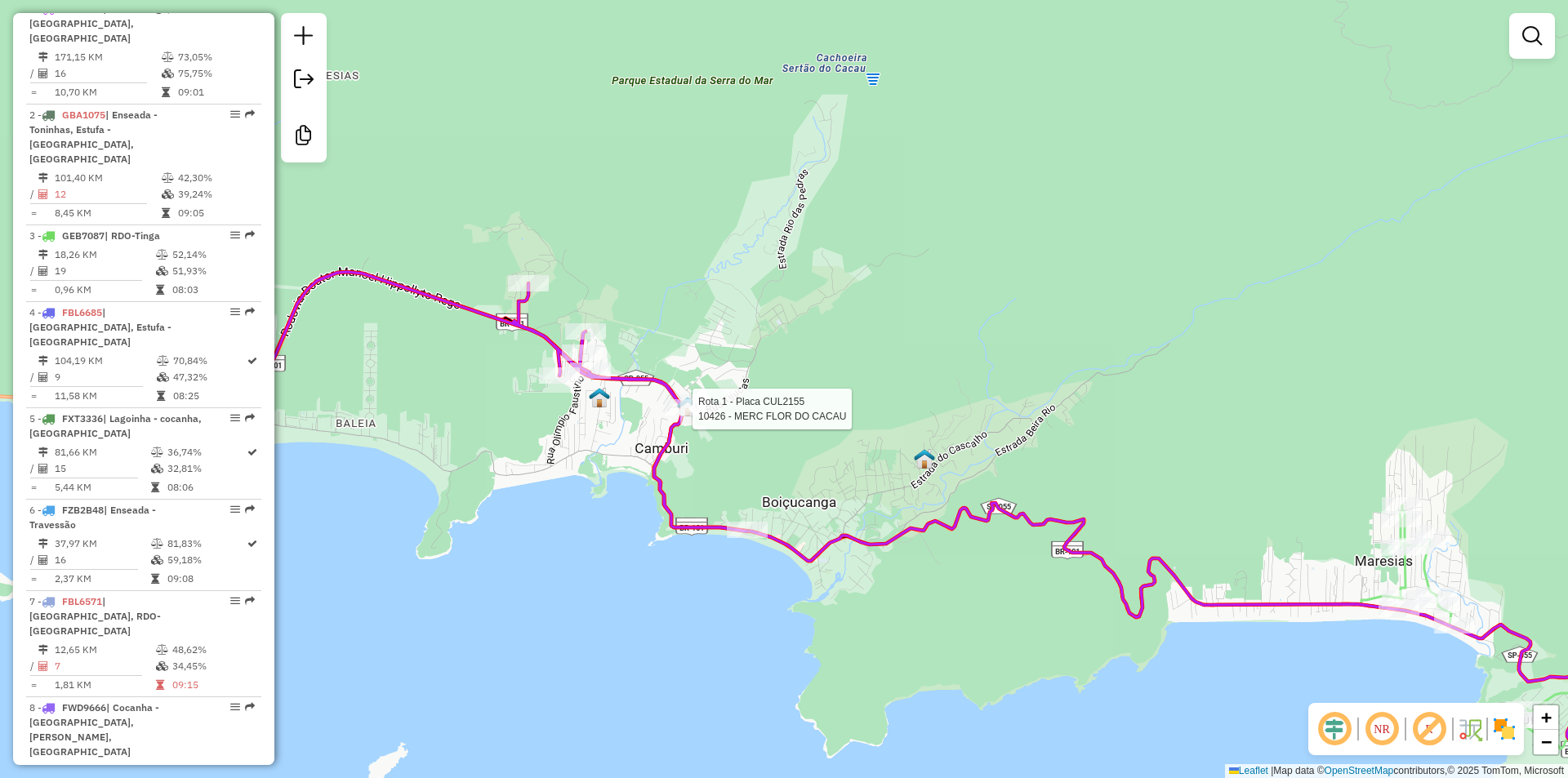
drag, startPoint x: 1037, startPoint y: 441, endPoint x: 1272, endPoint y: 453, distance: 235.3
click at [1272, 453] on div "Rota 1 - Placa CUL2155 10426 - MERC FLOR DO CACAU Janela de atendimento Grade d…" at bounding box center [784, 389] width 1568 height 778
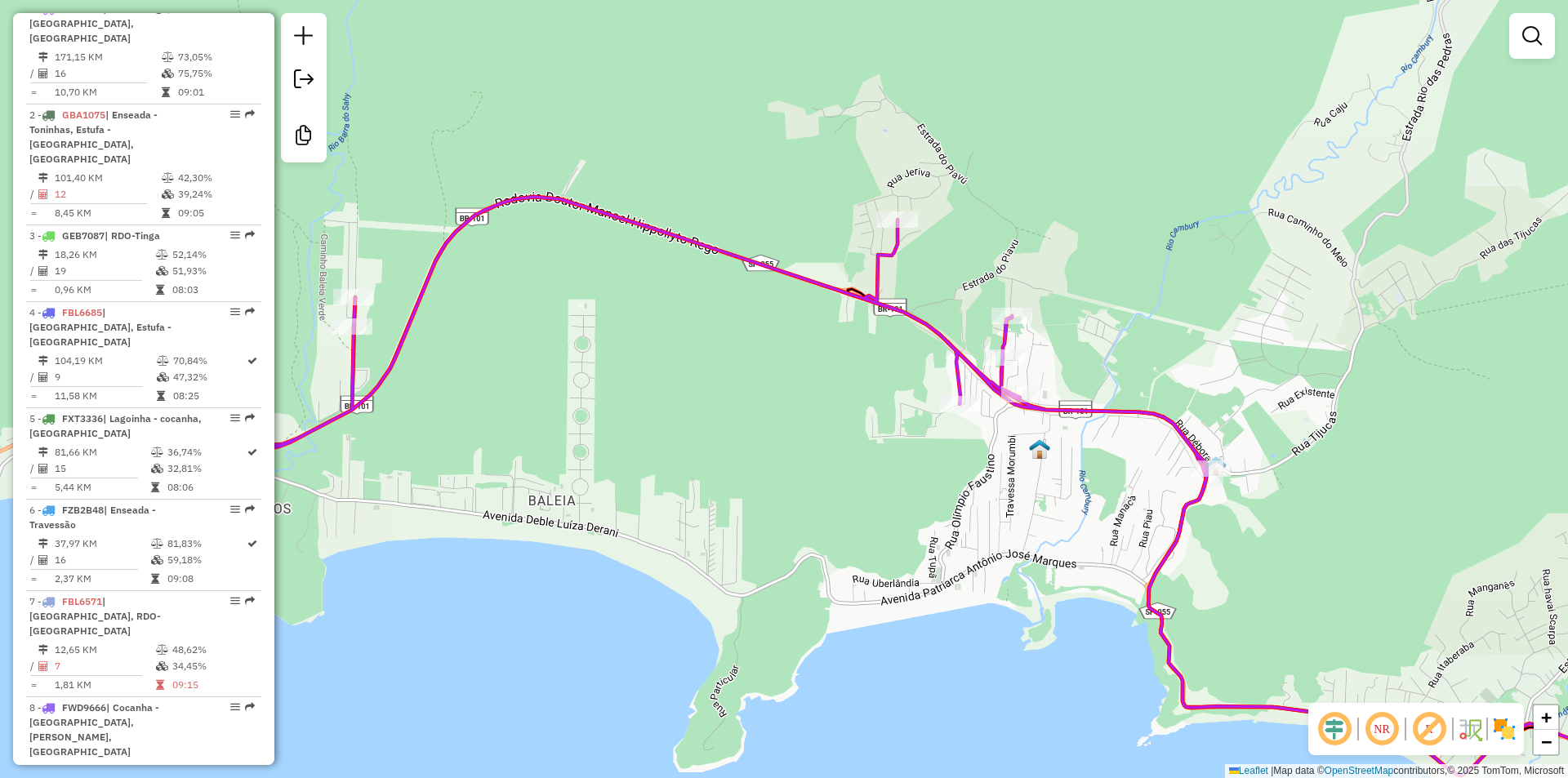
drag, startPoint x: 653, startPoint y: 467, endPoint x: 882, endPoint y: 501, distance: 231.5
click at [882, 501] on div "Janela de atendimento Grade de atendimento Capacidade Transportadoras Veículos …" at bounding box center [784, 389] width 1568 height 778
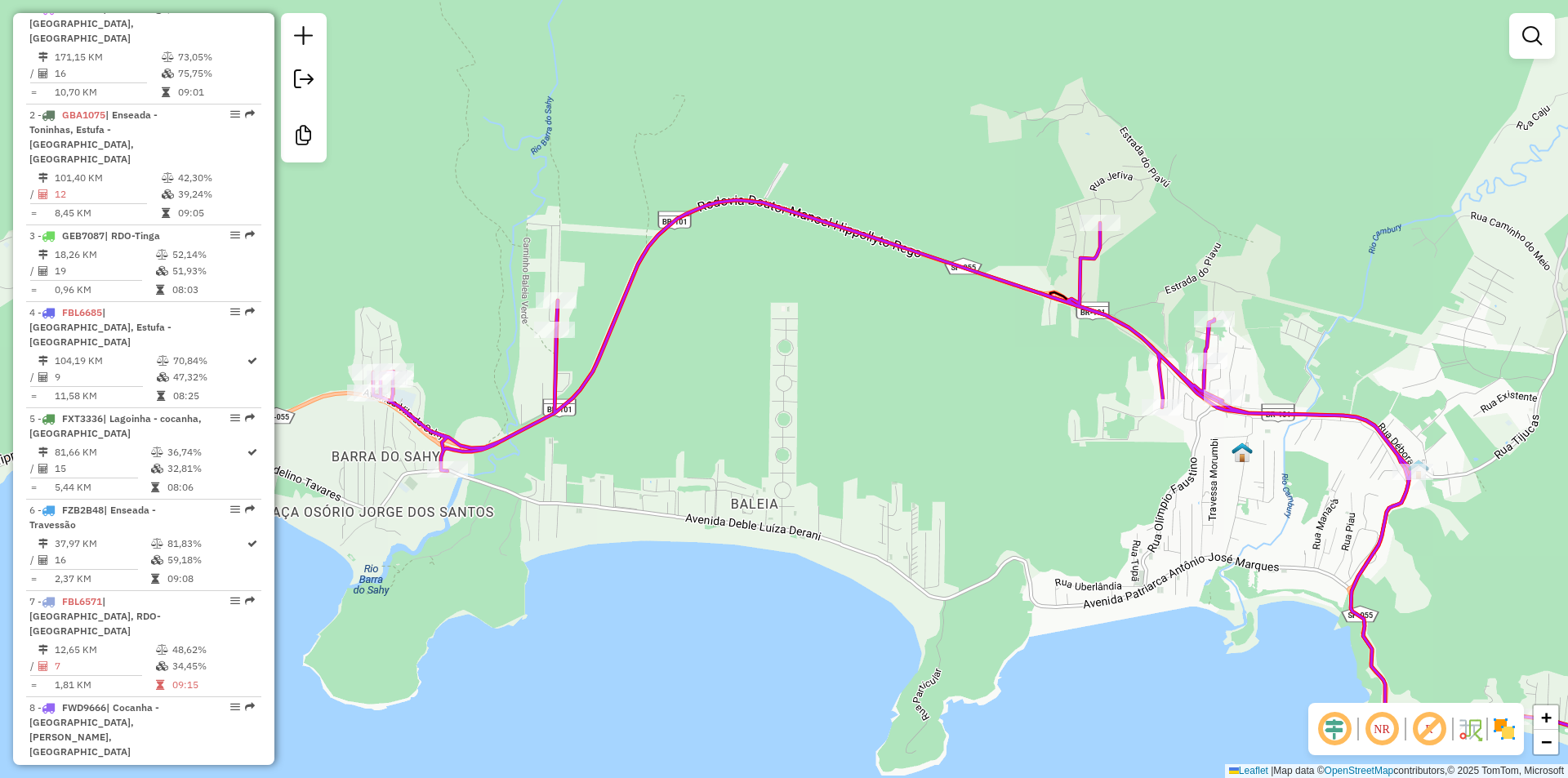
drag, startPoint x: 657, startPoint y: 512, endPoint x: 780, endPoint y: 508, distance: 123.1
click at [780, 508] on div "Janela de atendimento Grade de atendimento Capacidade Transportadoras Veículos …" at bounding box center [784, 389] width 1568 height 778
select select "**********"
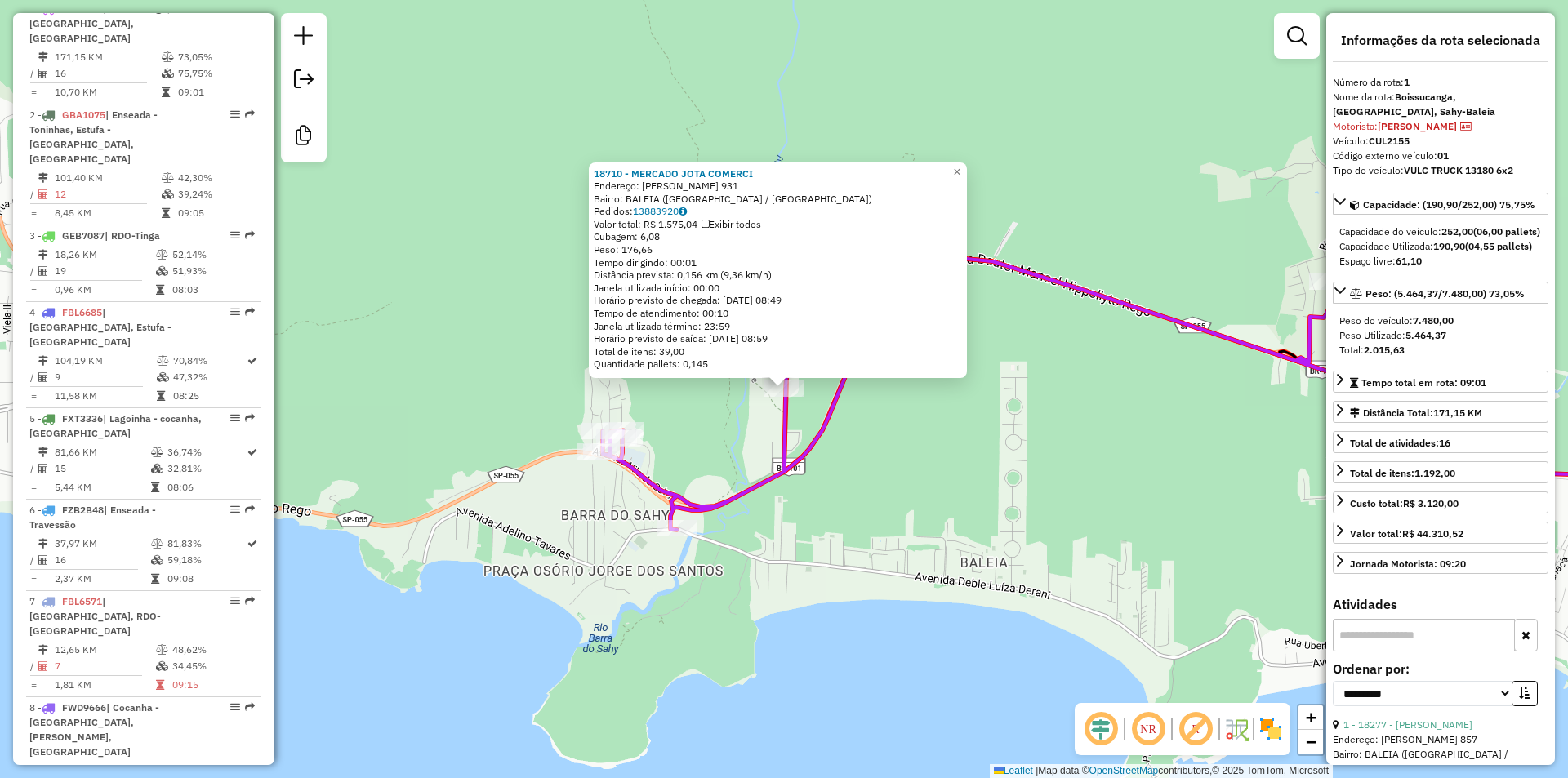
click at [594, 588] on div "18710 - MERCADO JOTA COMERCI Endereço: JOAQUIM MANOEL DE MACEDO 931 Bairro: BAL…" at bounding box center [784, 389] width 1568 height 778
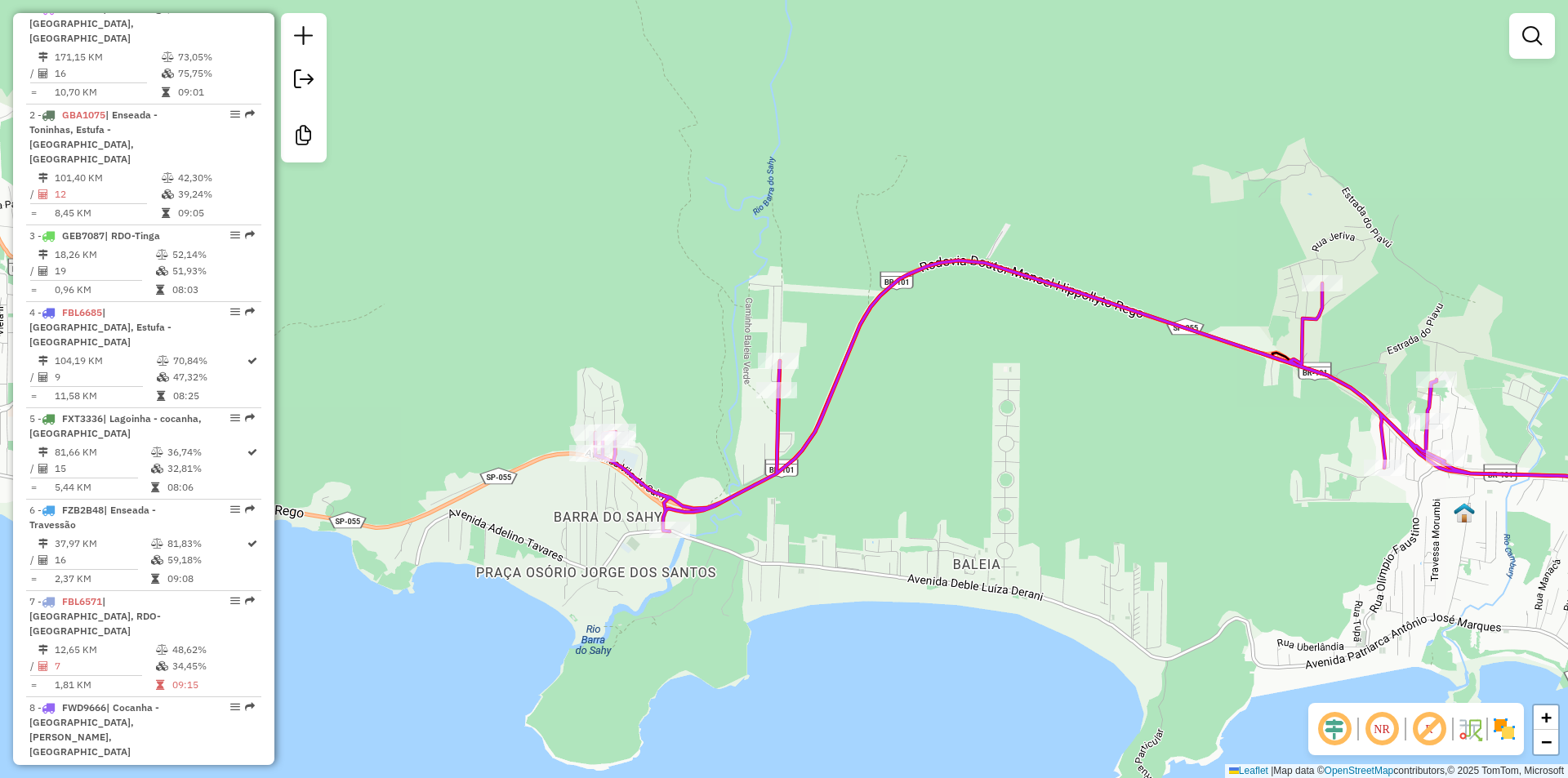
drag, startPoint x: 1039, startPoint y: 465, endPoint x: 900, endPoint y: 483, distance: 140.2
click at [901, 483] on div "Janela de atendimento Grade de atendimento Capacidade Transportadoras Veículos …" at bounding box center [784, 389] width 1568 height 778
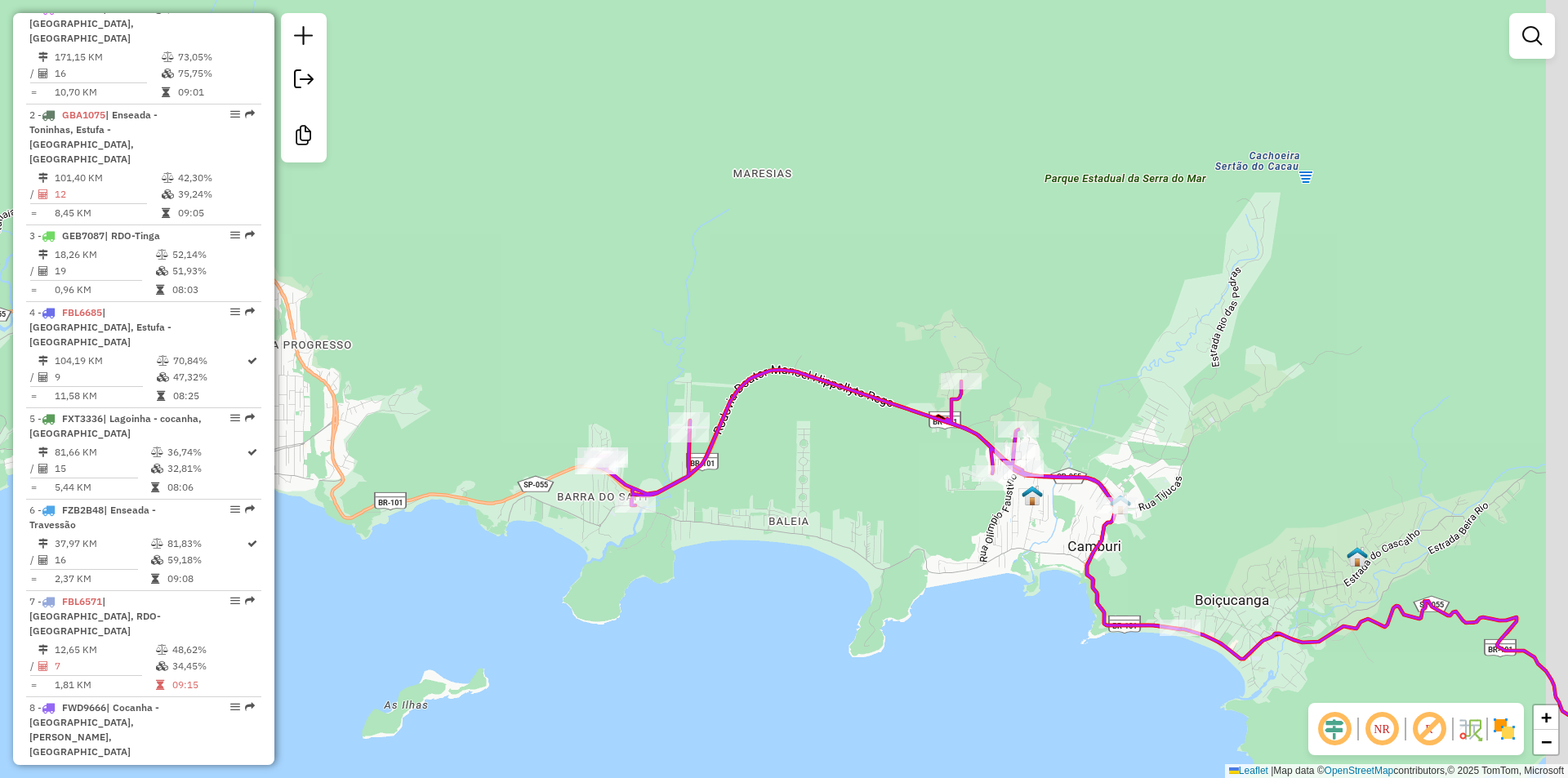
drag, startPoint x: 986, startPoint y: 542, endPoint x: 738, endPoint y: 480, distance: 255.6
click at [738, 480] on div "Janela de atendimento Grade de atendimento Capacidade Transportadoras Veículos …" at bounding box center [784, 389] width 1568 height 778
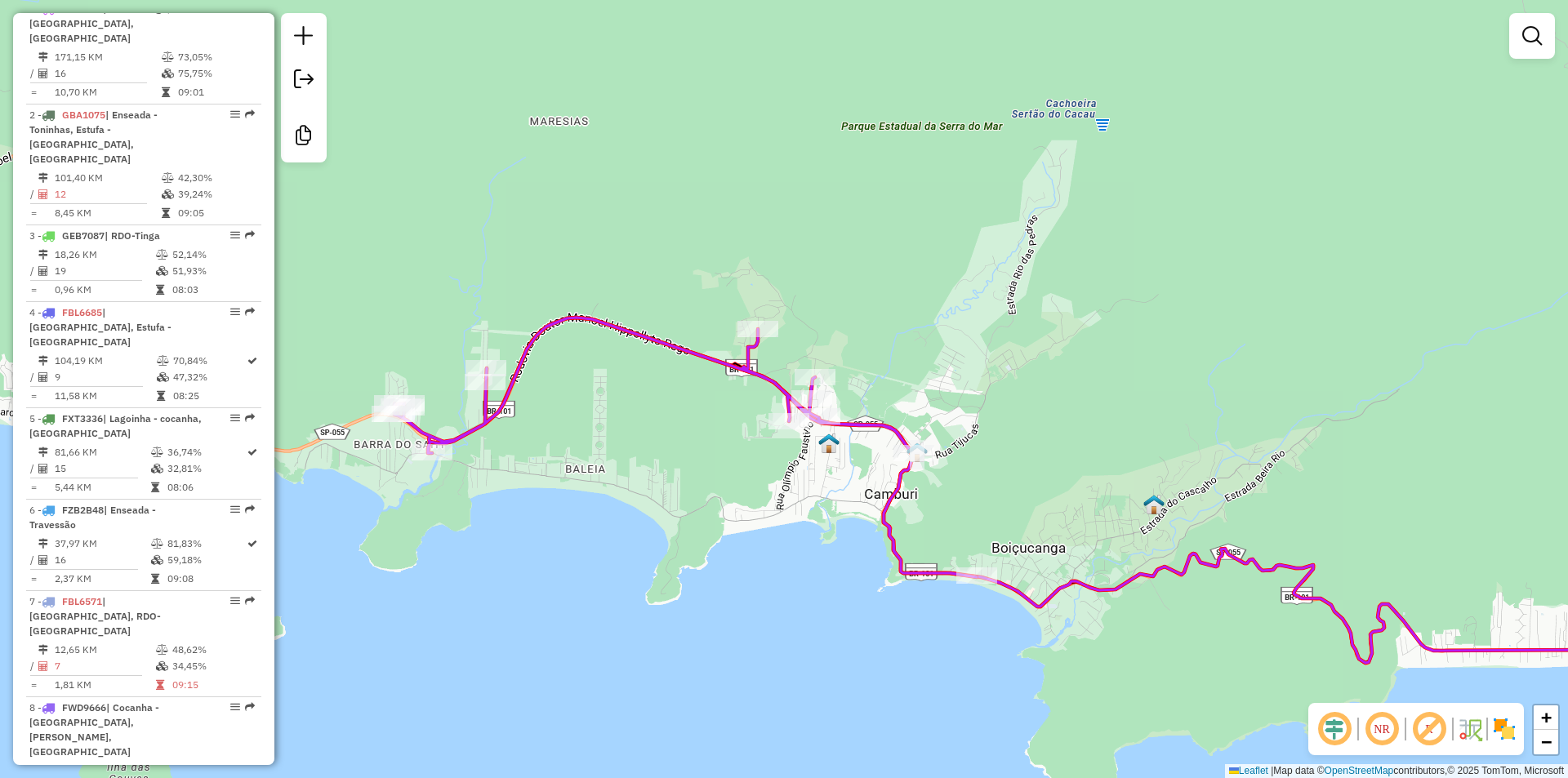
drag, startPoint x: 1186, startPoint y: 405, endPoint x: 1056, endPoint y: 400, distance: 130.1
click at [1056, 400] on div "Janela de atendimento Grade de atendimento Capacidade Transportadoras Veículos …" at bounding box center [784, 389] width 1568 height 778
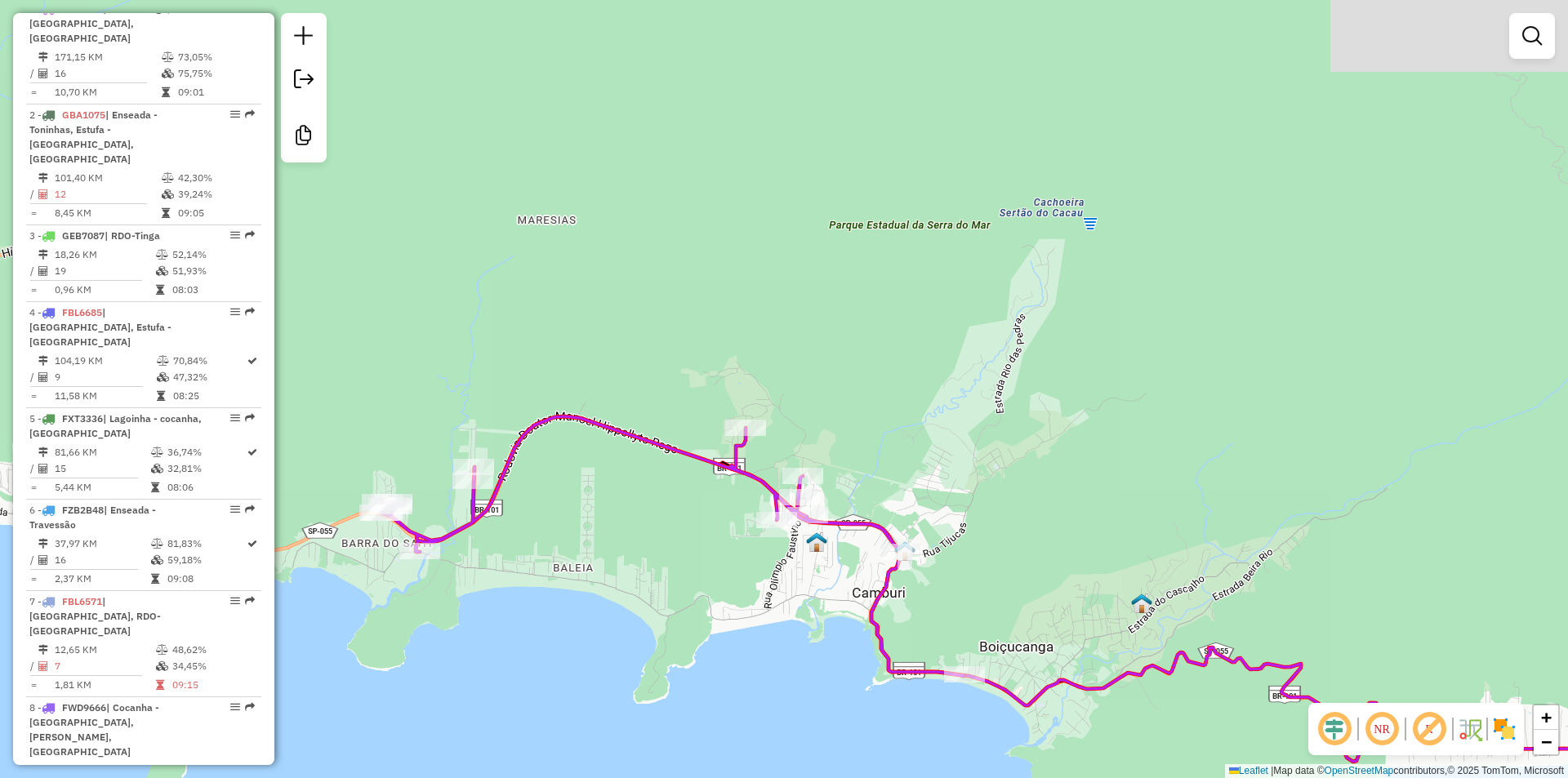
click at [698, 575] on div "Janela de atendimento Grade de atendimento Capacidade Transportadoras Veículos …" at bounding box center [784, 389] width 1568 height 778
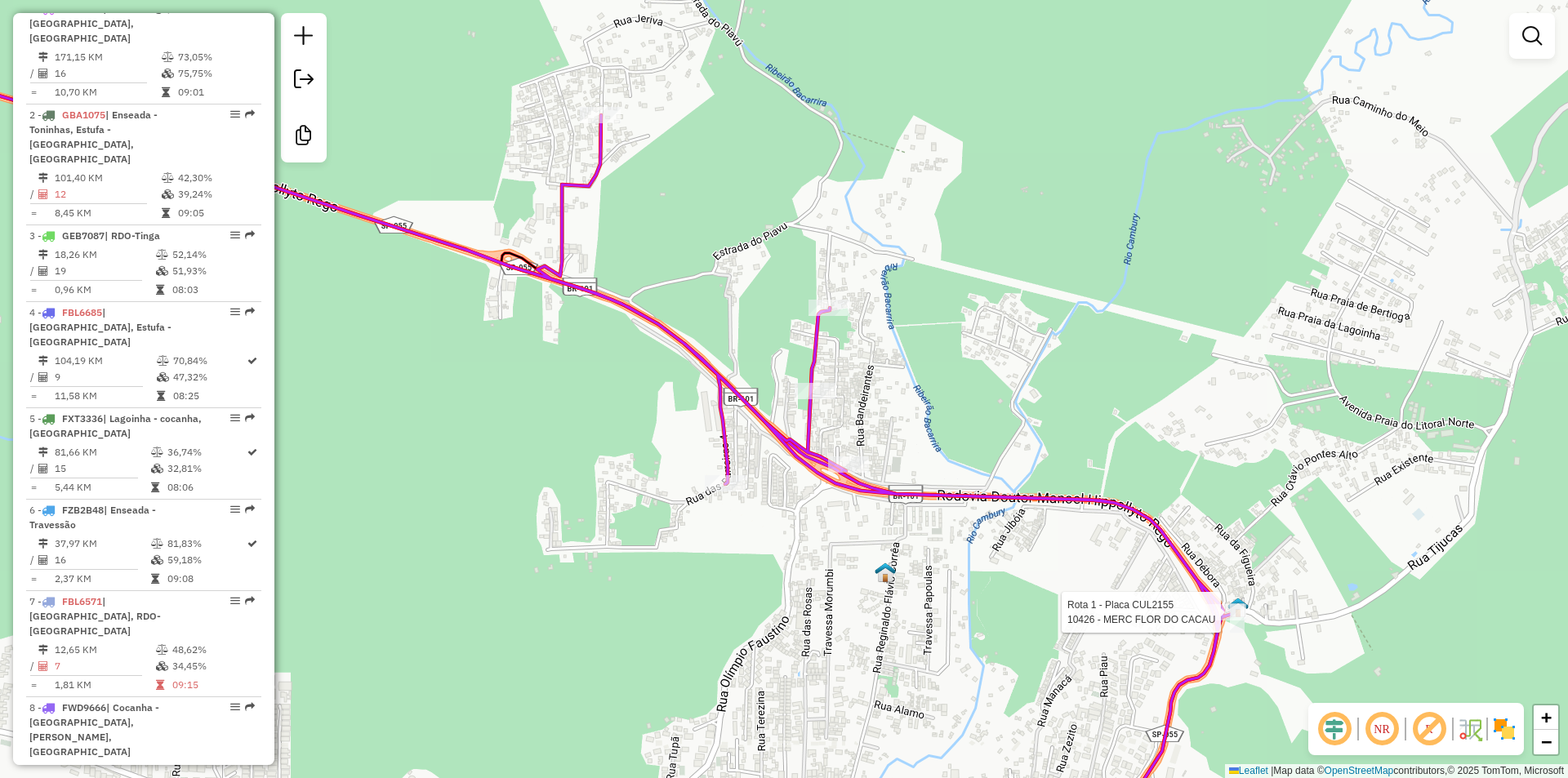
select select "**********"
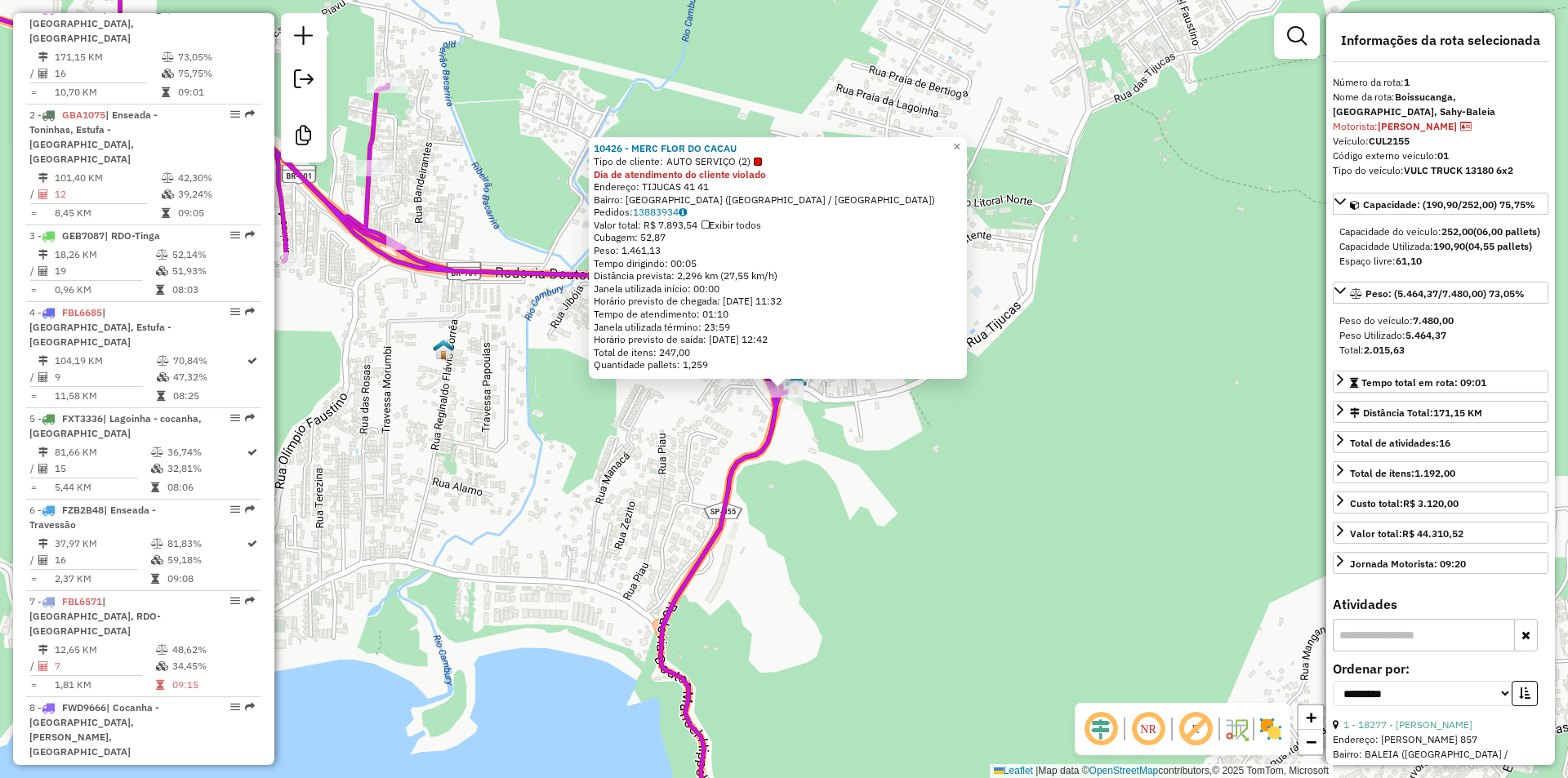
click at [936, 554] on div "10426 - MERC FLOR DO CACAU Tipo de cliente: AUTO SERVIÇO (2) Dia de atendimento…" at bounding box center [784, 389] width 1568 height 778
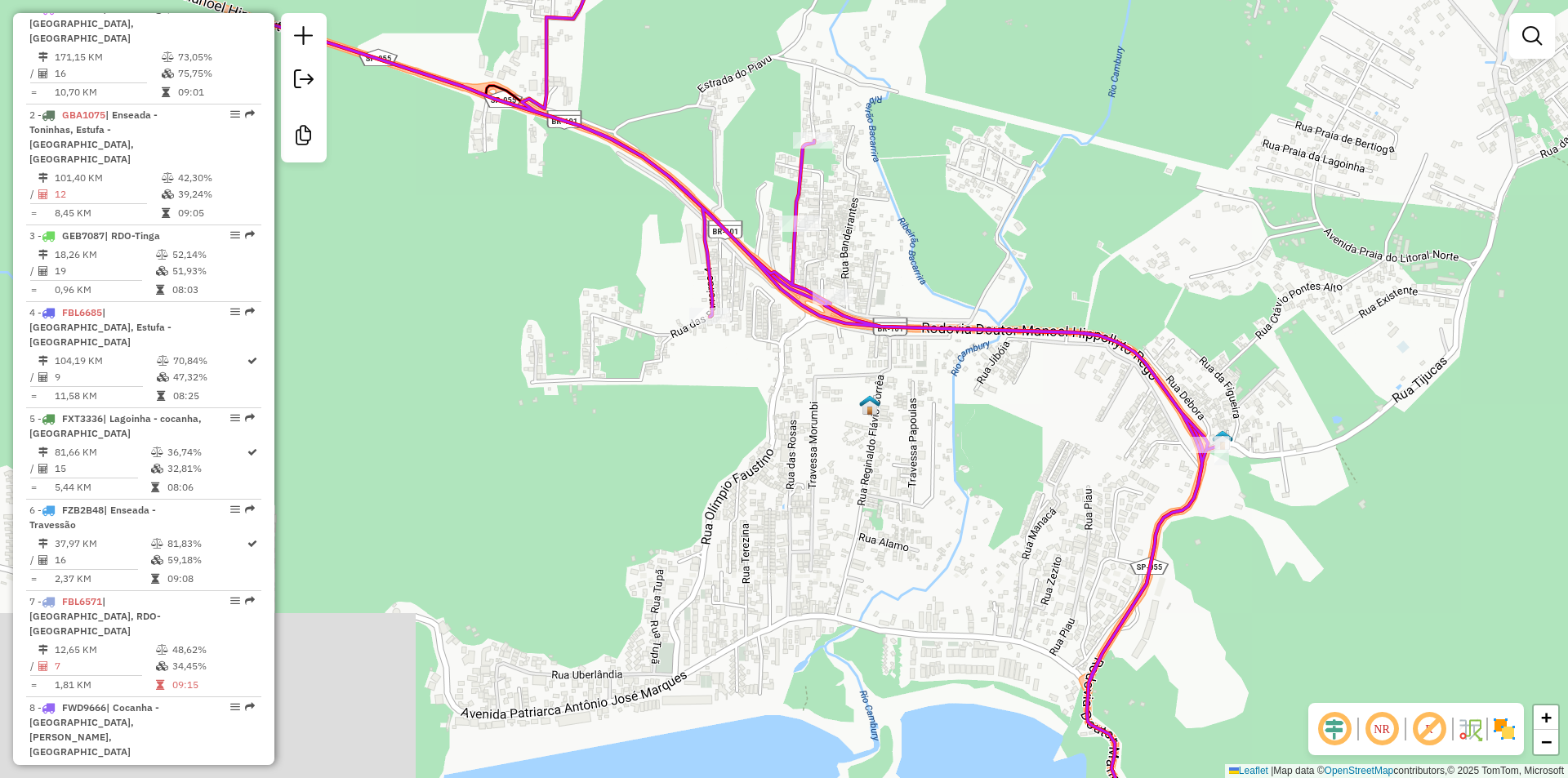
drag, startPoint x: 797, startPoint y: 432, endPoint x: 967, endPoint y: 443, distance: 170.4
click at [967, 443] on div "Janela de atendimento Grade de atendimento Capacidade Transportadoras Veículos …" at bounding box center [784, 389] width 1568 height 778
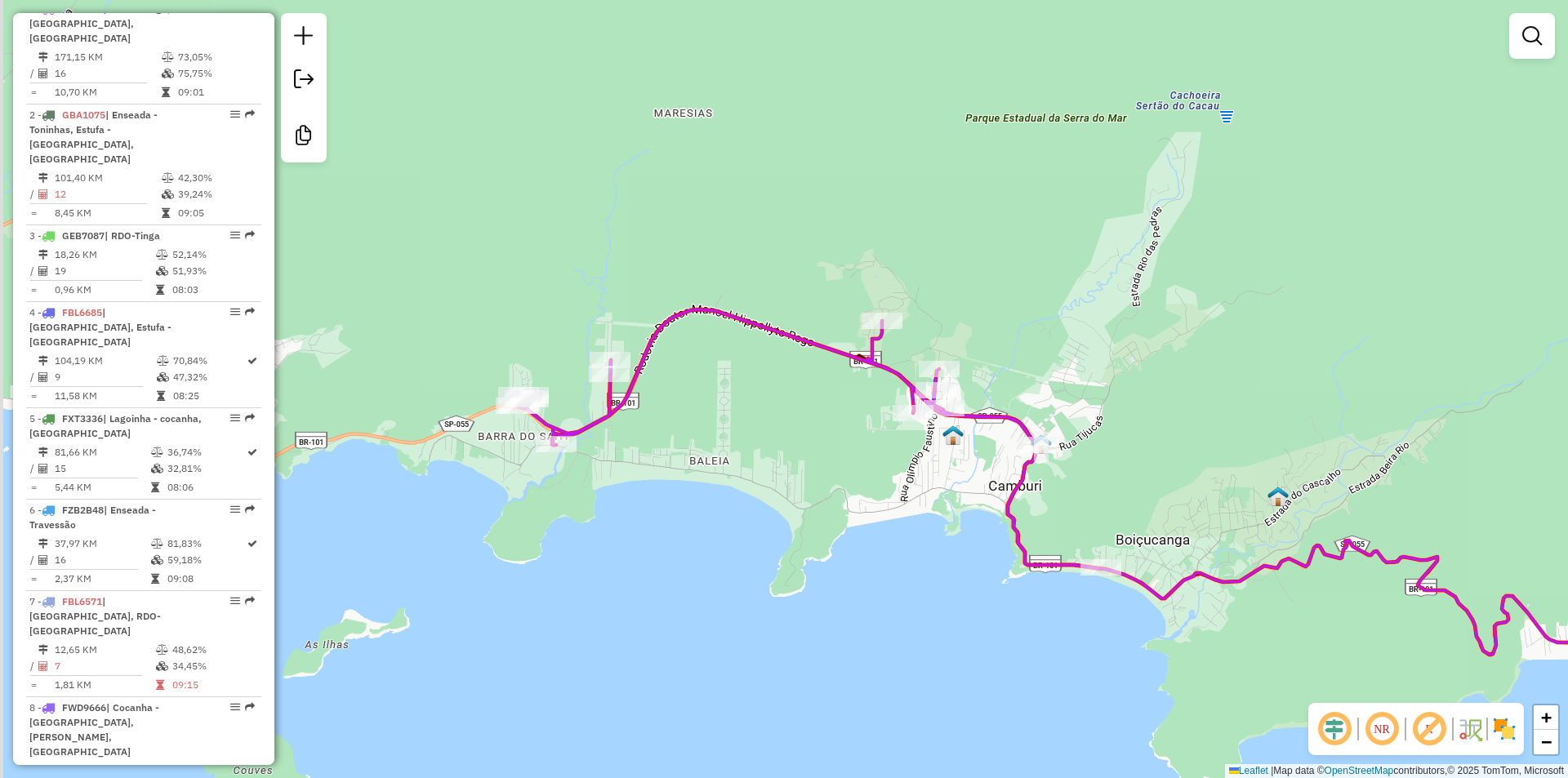
drag, startPoint x: 684, startPoint y: 461, endPoint x: 936, endPoint y: 492, distance: 253.9
click at [936, 492] on div "Janela de atendimento Grade de atendimento Capacidade Transportadoras Veículos …" at bounding box center [784, 389] width 1568 height 778
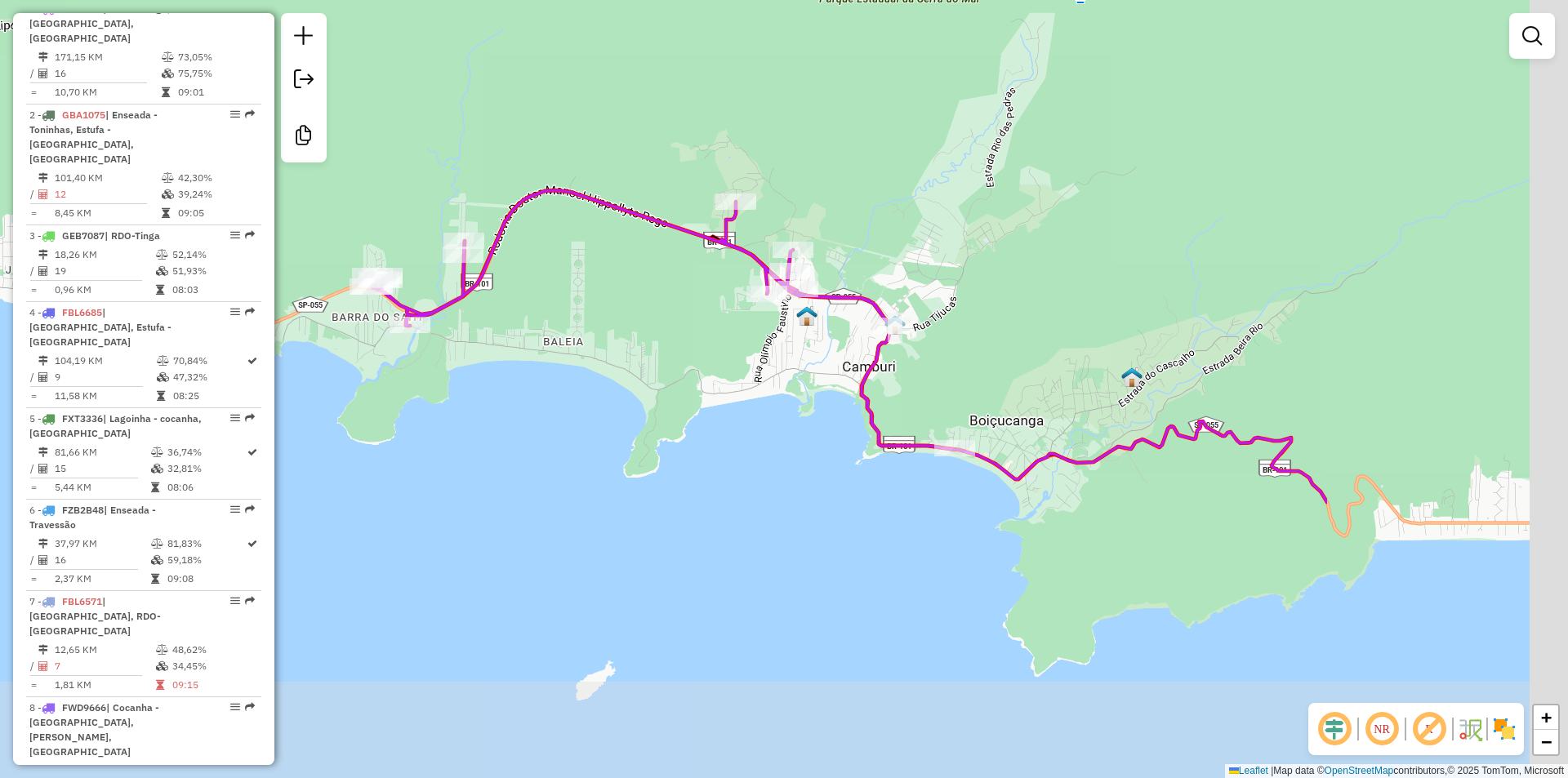
drag, startPoint x: 885, startPoint y: 553, endPoint x: 452, endPoint y: 397, distance: 460.2
click at [452, 397] on div "Janela de atendimento Grade de atendimento Capacidade Transportadoras Veículos …" at bounding box center [784, 389] width 1568 height 778
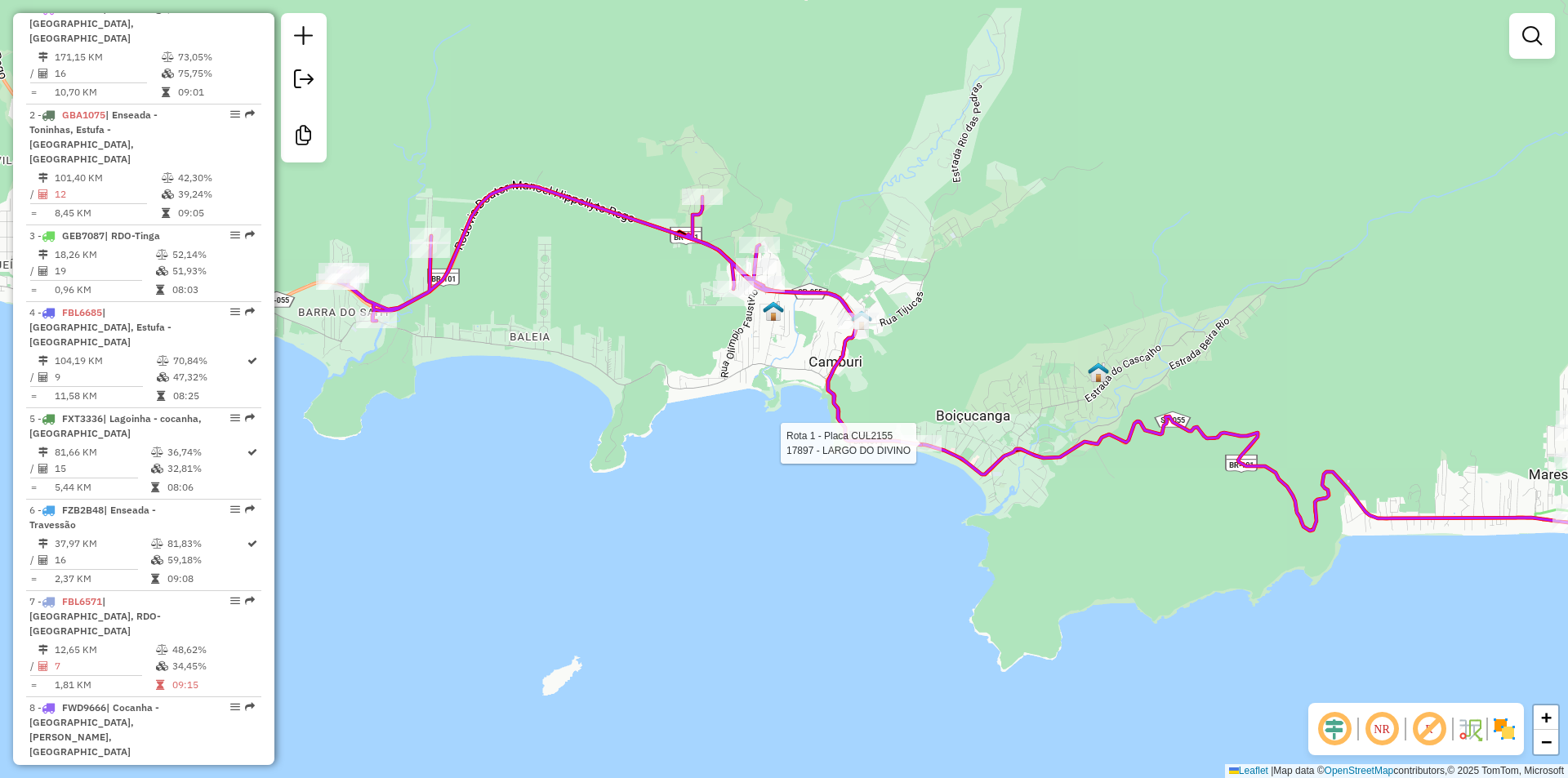
select select "**********"
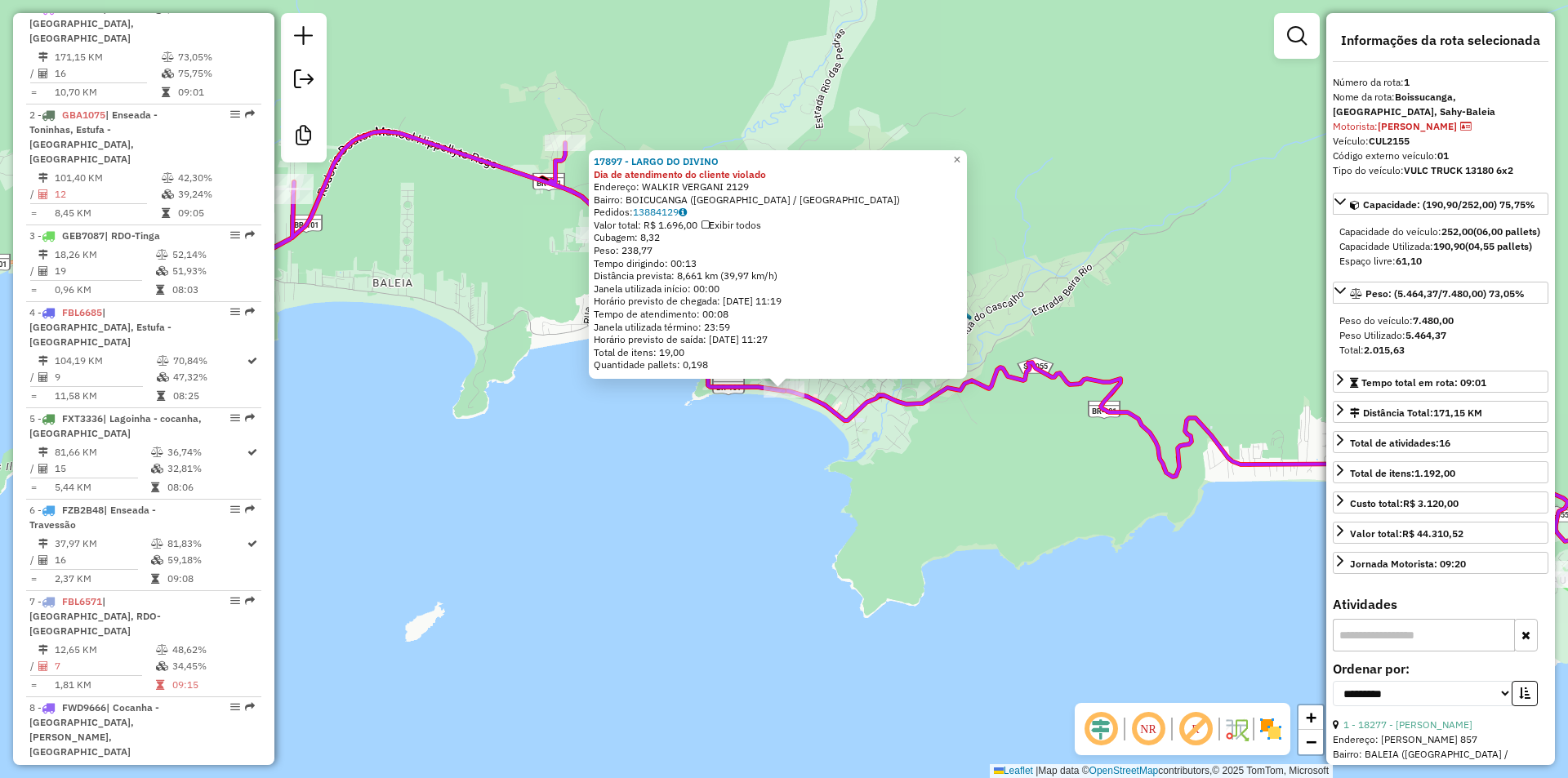
click at [662, 636] on div "17897 - LARGO DO DIVINO Dia de atendimento do cliente violado Endereço: WALKIR …" at bounding box center [784, 389] width 1568 height 778
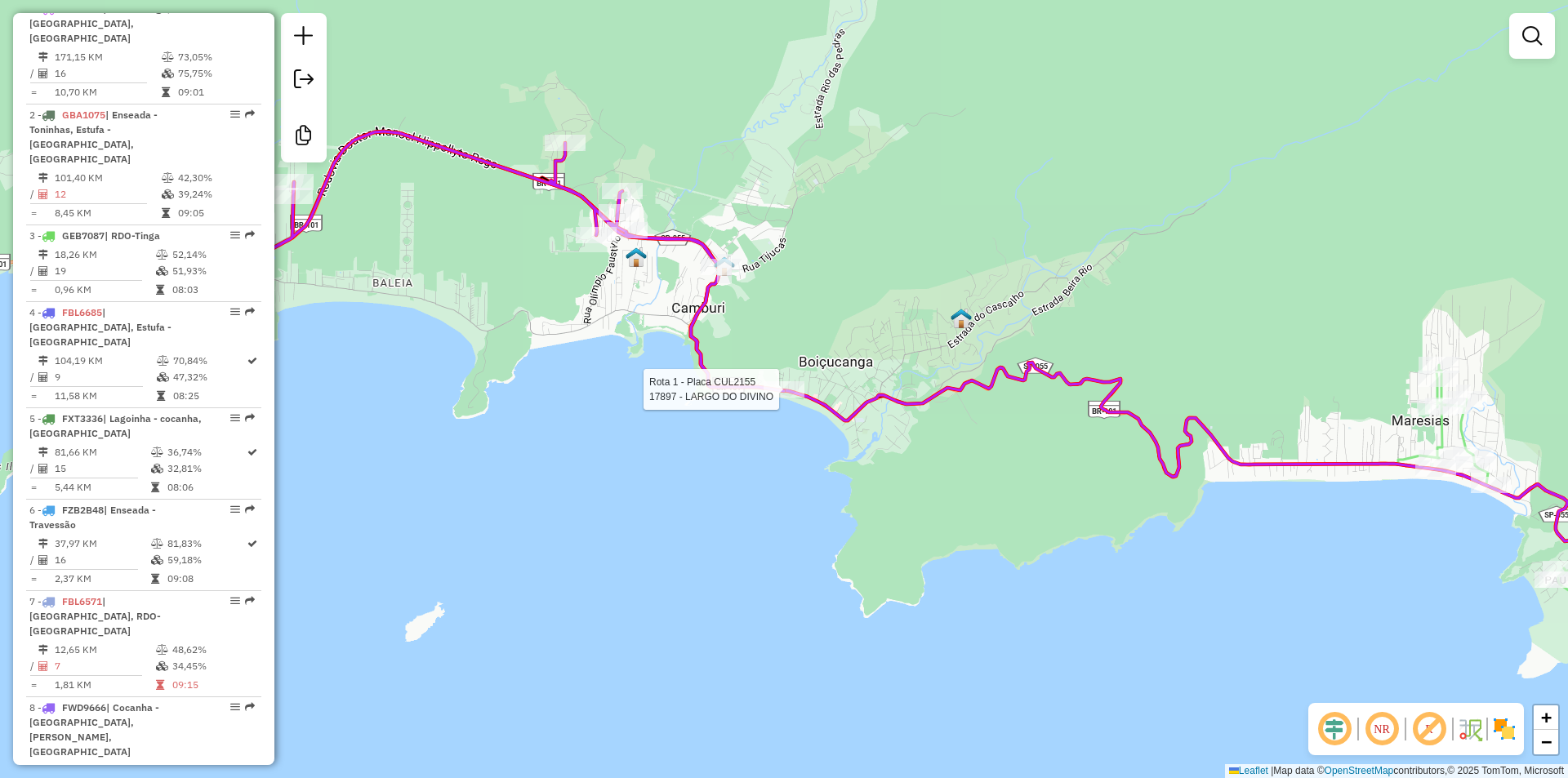
select select "**********"
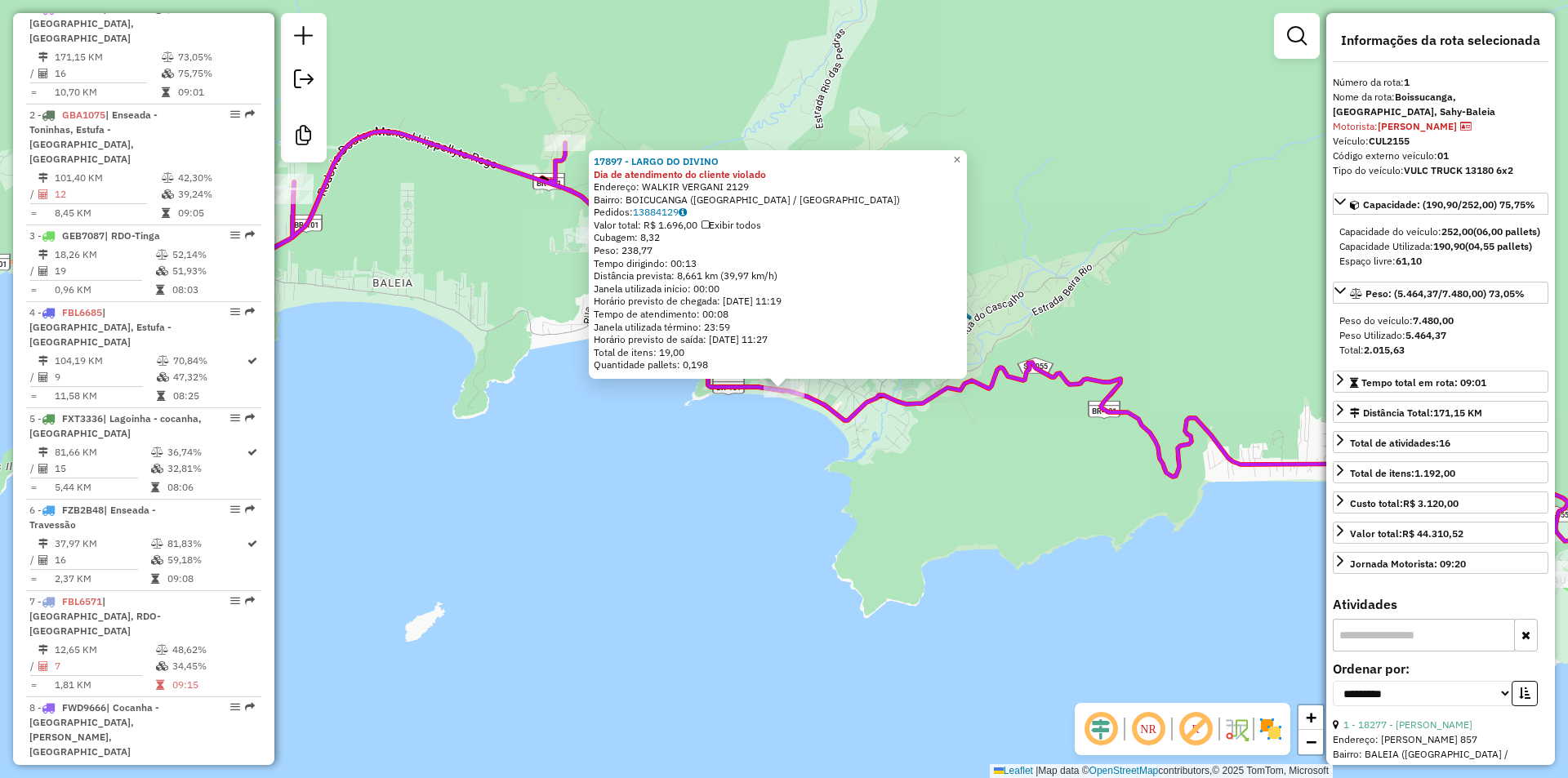
click at [749, 488] on div "Rota 1 - Placa CUL2155 17897 - LARGO DO DIVINO 17897 - LARGO DO DIVINO Dia de a…" at bounding box center [784, 389] width 1568 height 778
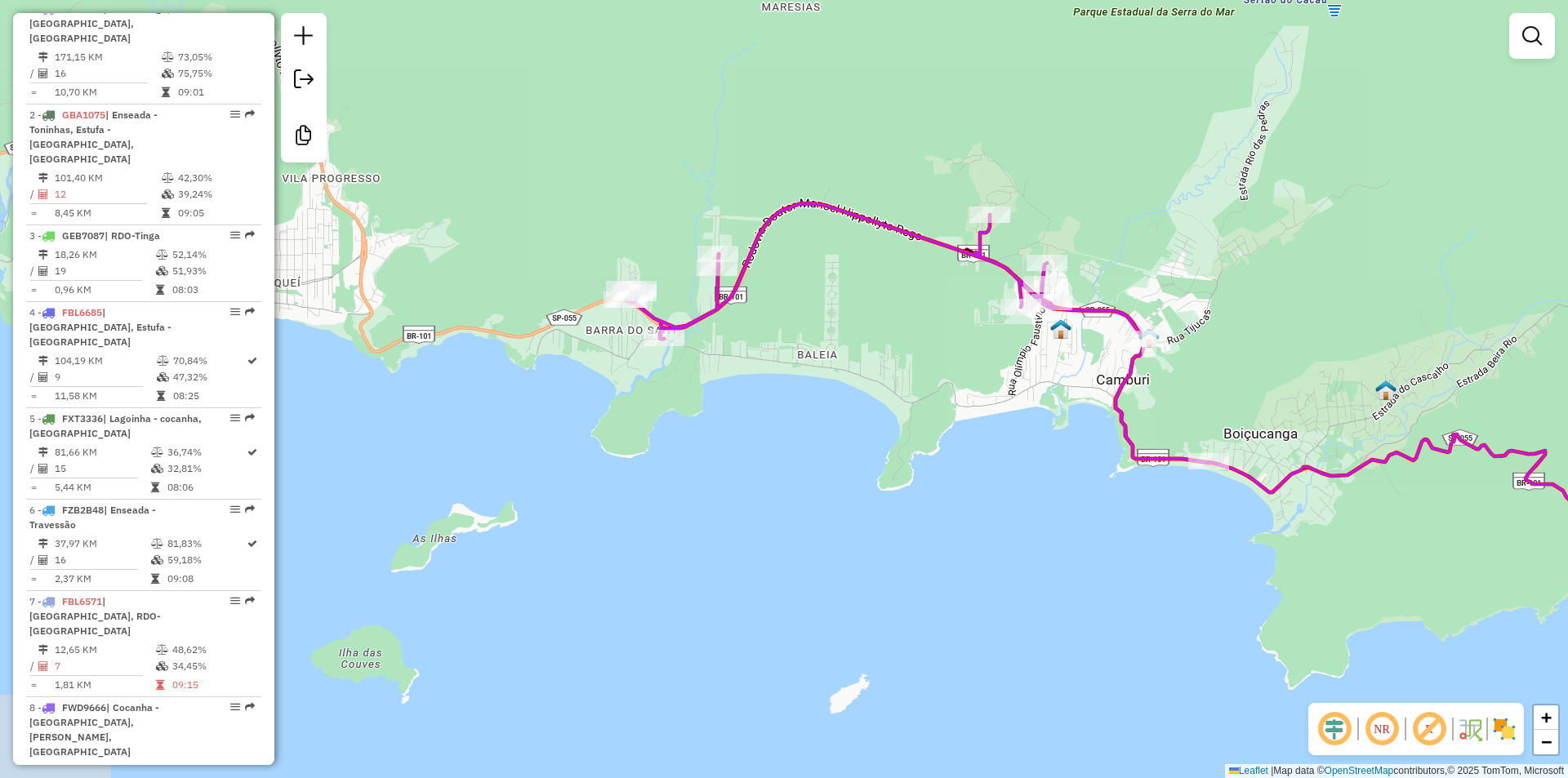
drag, startPoint x: 533, startPoint y: 402, endPoint x: 859, endPoint y: 474, distance: 333.9
click at [859, 474] on div "Janela de atendimento Grade de atendimento Capacidade Transportadoras Veículos …" at bounding box center [784, 389] width 1568 height 778
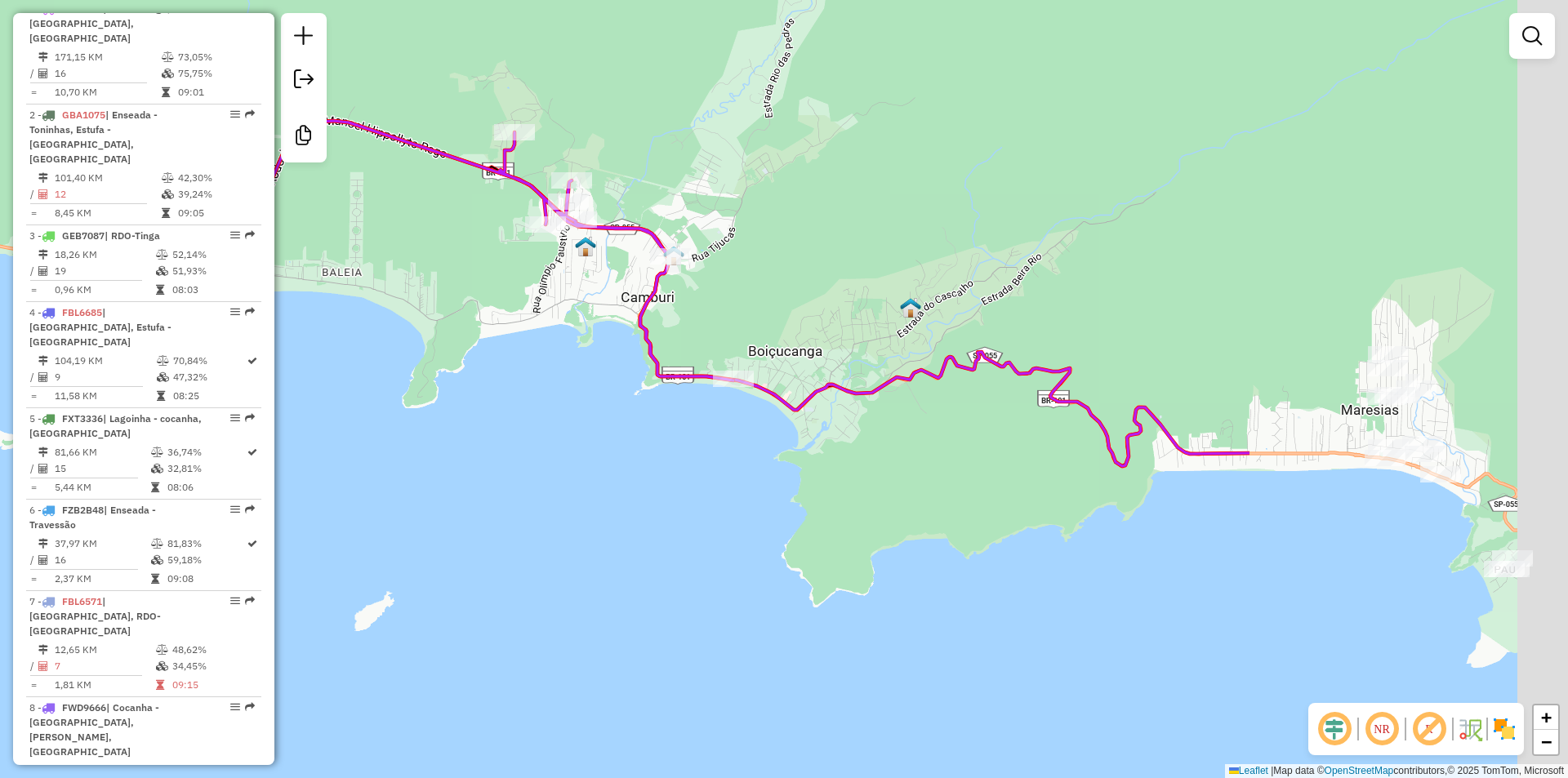
drag, startPoint x: 437, startPoint y: 434, endPoint x: 409, endPoint y: 427, distance: 28.9
click at [409, 427] on div "Janela de atendimento Grade de atendimento Capacidade Transportadoras Veículos …" at bounding box center [784, 389] width 1568 height 778
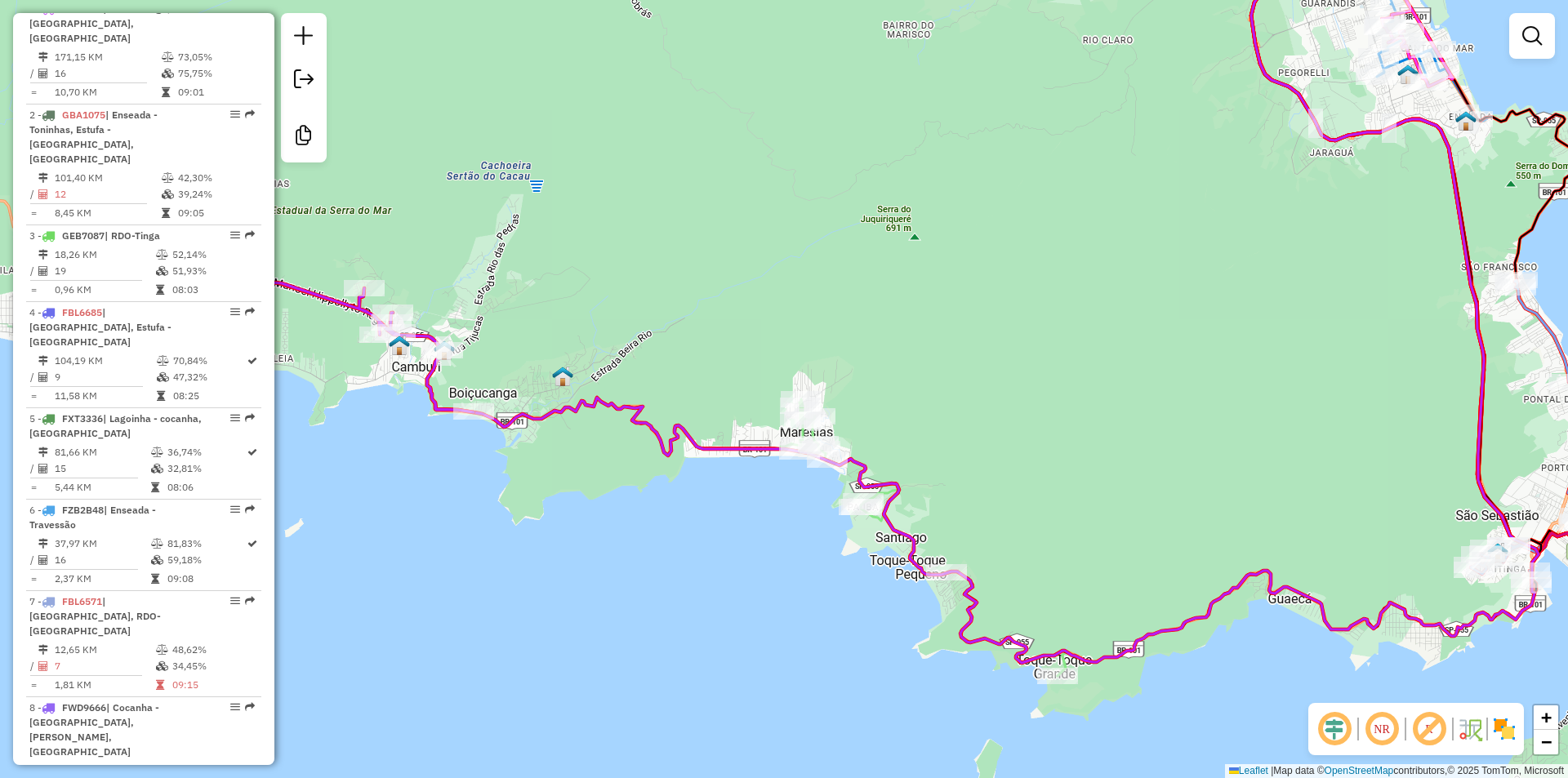
drag, startPoint x: 681, startPoint y: 568, endPoint x: 575, endPoint y: 573, distance: 106.1
click at [575, 573] on div "Janela de atendimento Grade de atendimento Capacidade Transportadoras Veículos …" at bounding box center [784, 389] width 1568 height 778
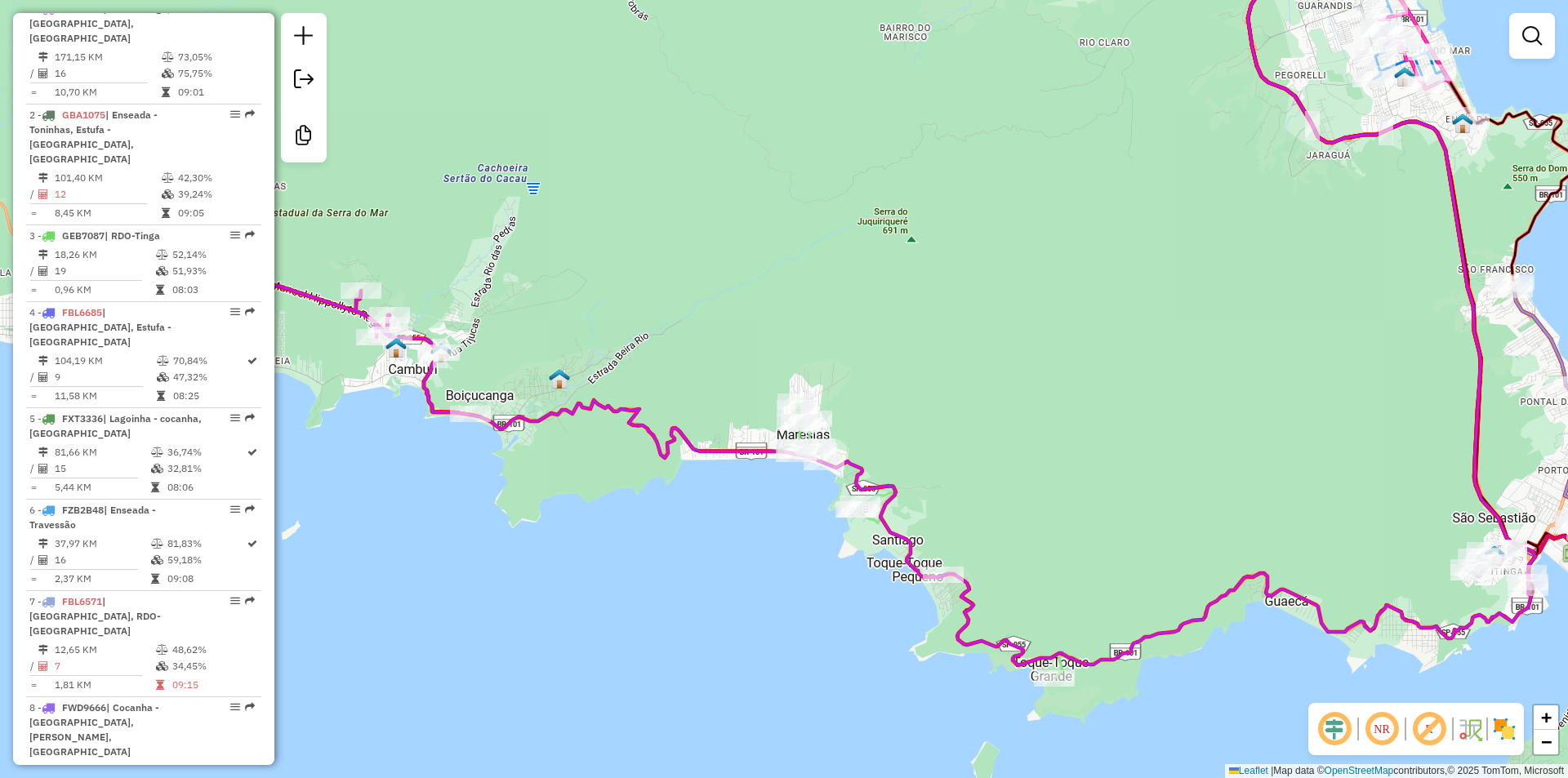
drag, startPoint x: 769, startPoint y: 550, endPoint x: 751, endPoint y: 564, distance: 22.8
click at [751, 564] on div "Janela de atendimento Grade de atendimento Capacidade Transportadoras Veículos …" at bounding box center [784, 389] width 1568 height 778
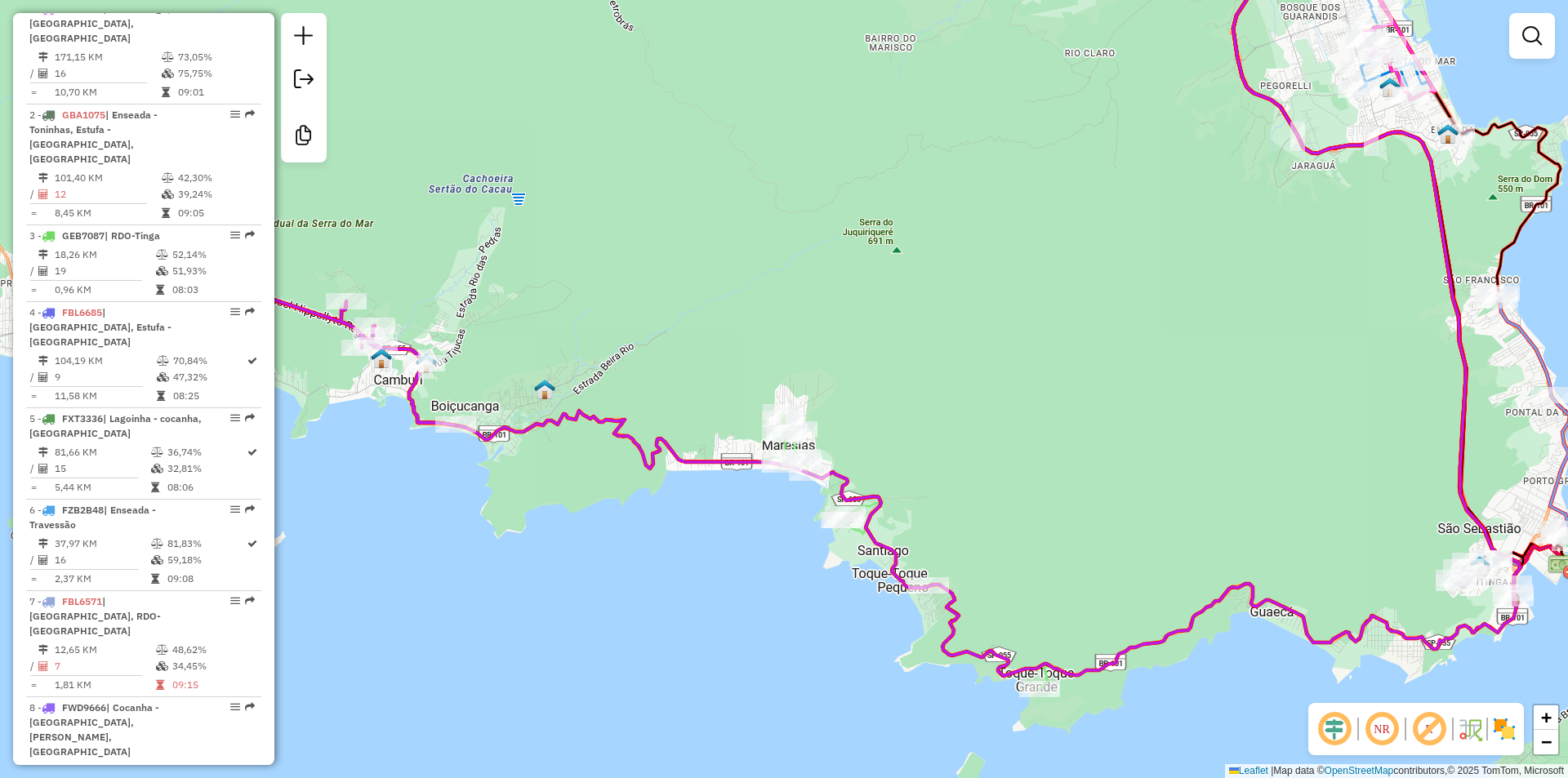
drag, startPoint x: 935, startPoint y: 380, endPoint x: 935, endPoint y: 408, distance: 28.0
click at [935, 408] on div "Janela de atendimento Grade de atendimento Capacidade Transportadoras Veículos …" at bounding box center [784, 389] width 1568 height 778
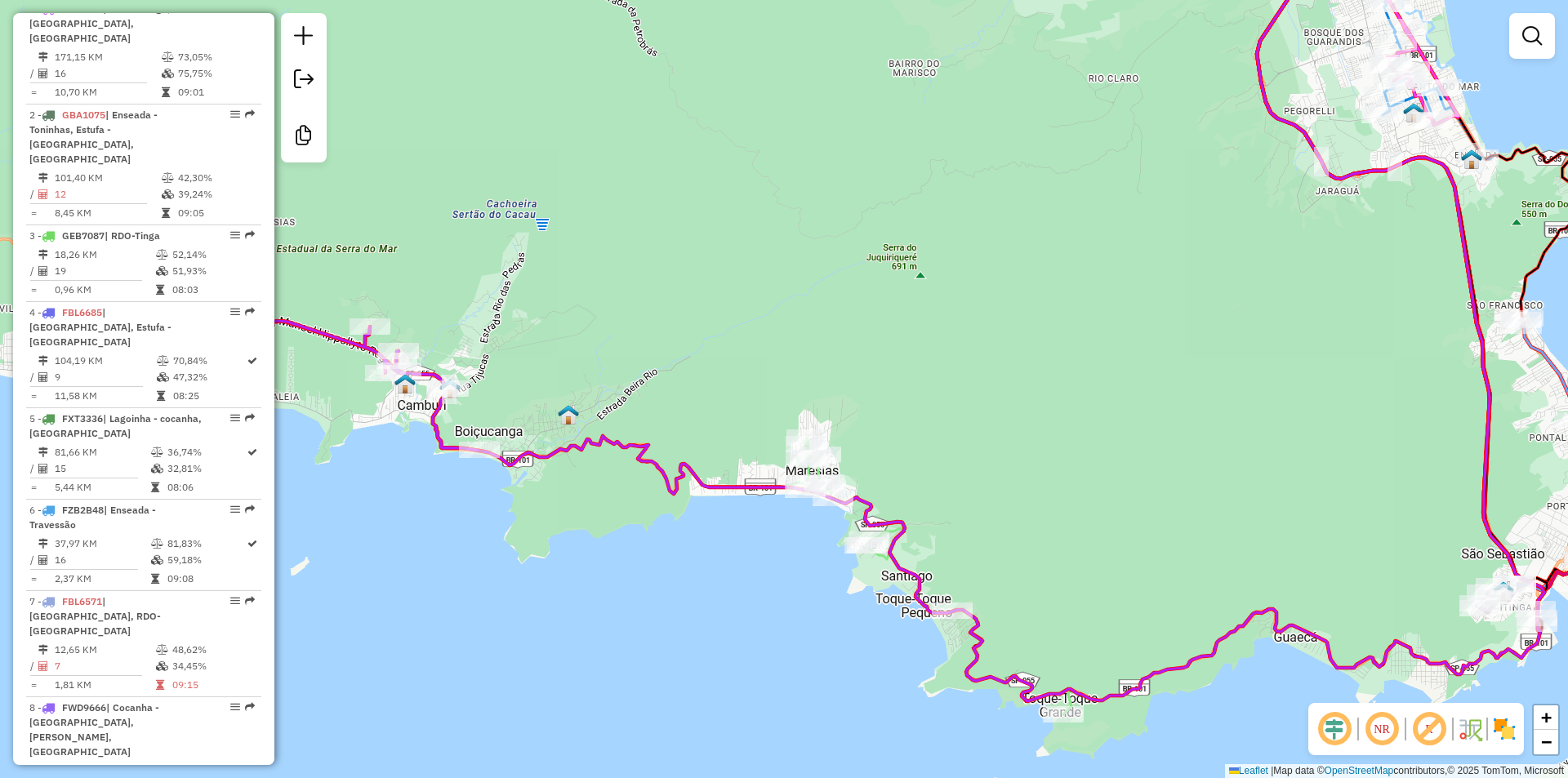
drag, startPoint x: 914, startPoint y: 434, endPoint x: 922, endPoint y: 430, distance: 8.9
click at [922, 430] on div "Janela de atendimento Grade de atendimento Capacidade Transportadoras Veículos …" at bounding box center [784, 389] width 1568 height 778
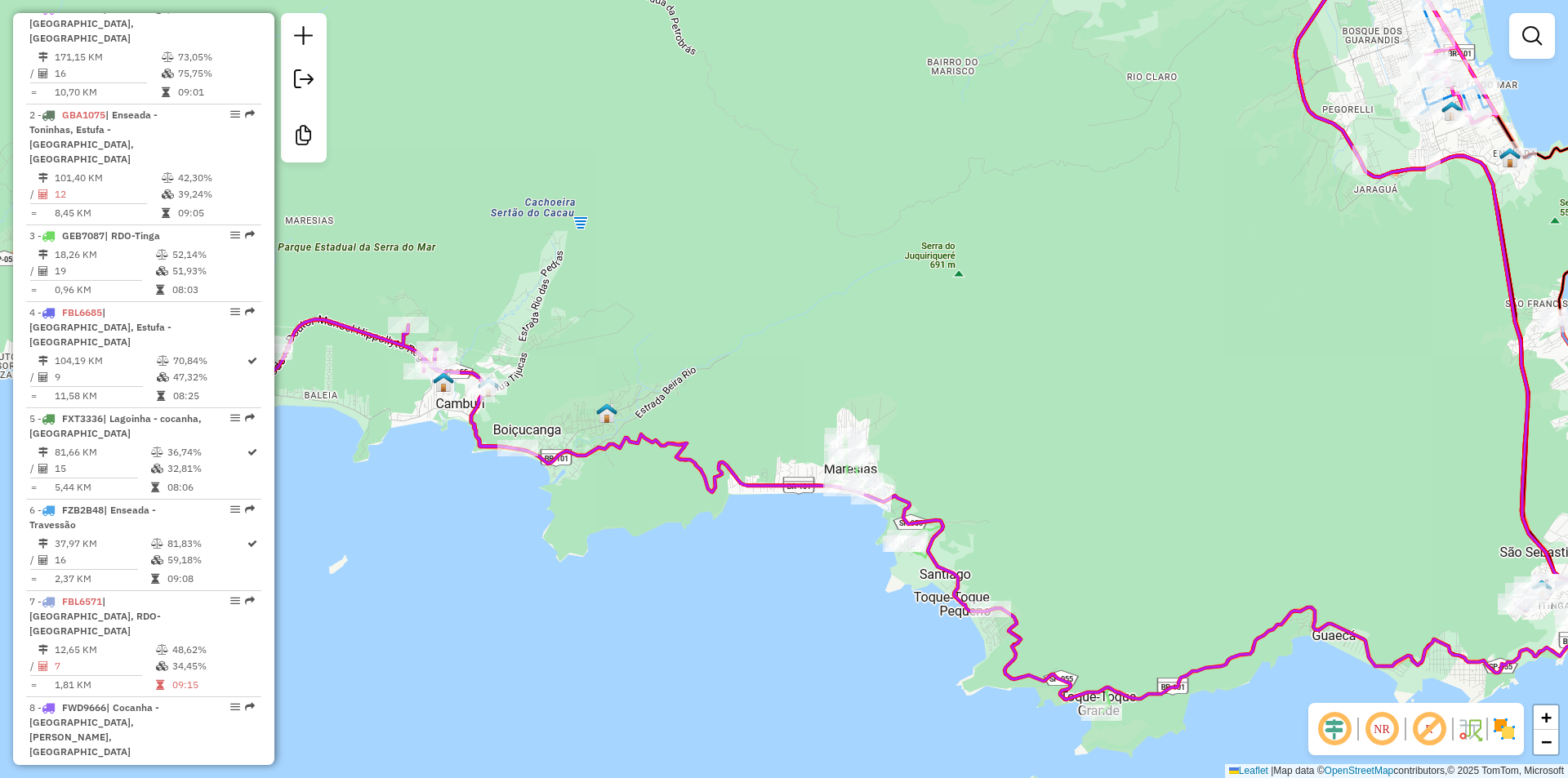
drag, startPoint x: 525, startPoint y: 635, endPoint x: 561, endPoint y: 635, distance: 36.0
click at [561, 635] on div "Janela de atendimento Grade de atendimento Capacidade Transportadoras Veículos …" at bounding box center [784, 389] width 1568 height 778
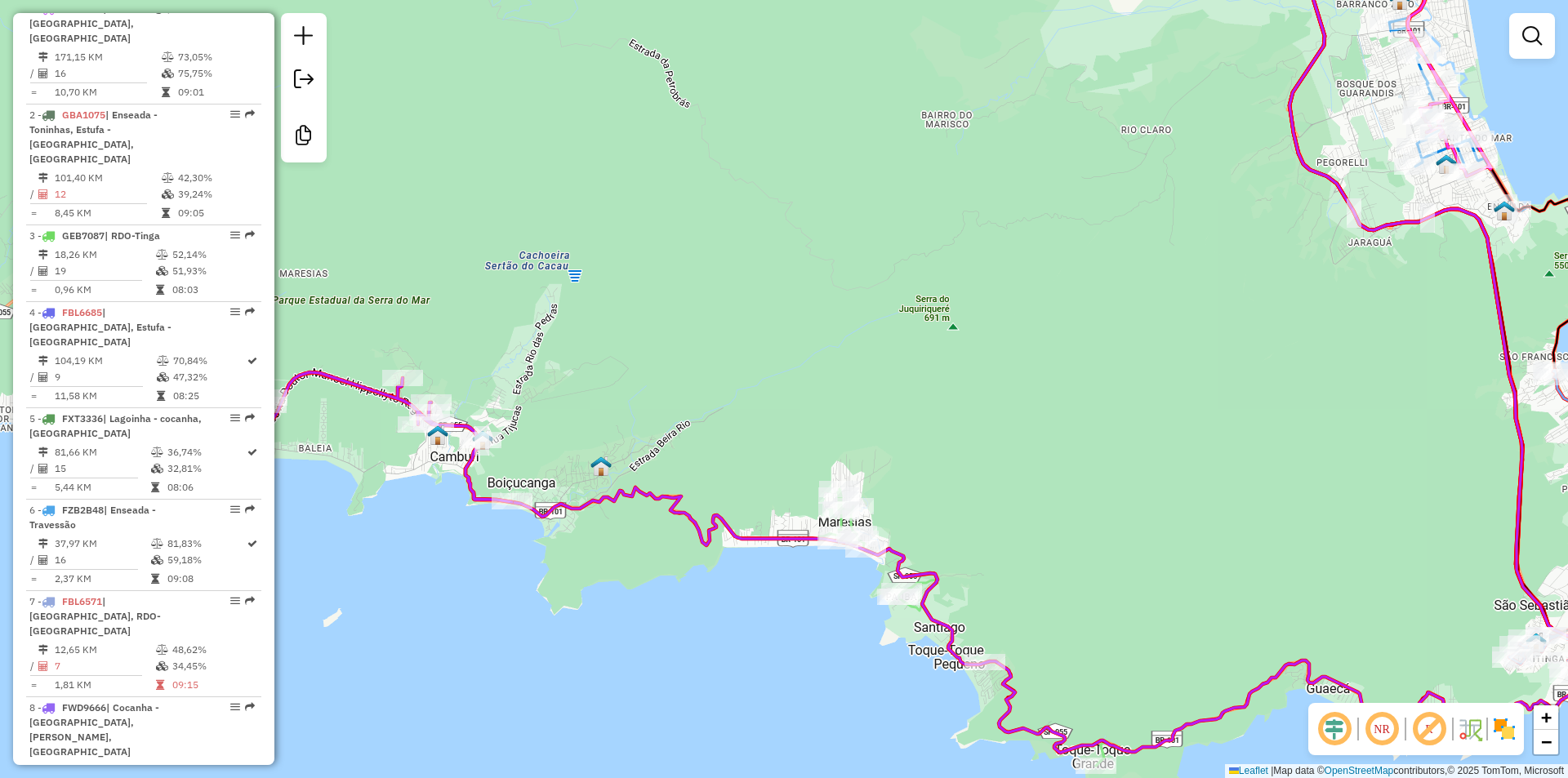
drag, startPoint x: 535, startPoint y: 608, endPoint x: 530, endPoint y: 661, distance: 53.2
click at [530, 661] on div "Janela de atendimento Grade de atendimento Capacidade Transportadoras Veículos …" at bounding box center [784, 389] width 1568 height 778
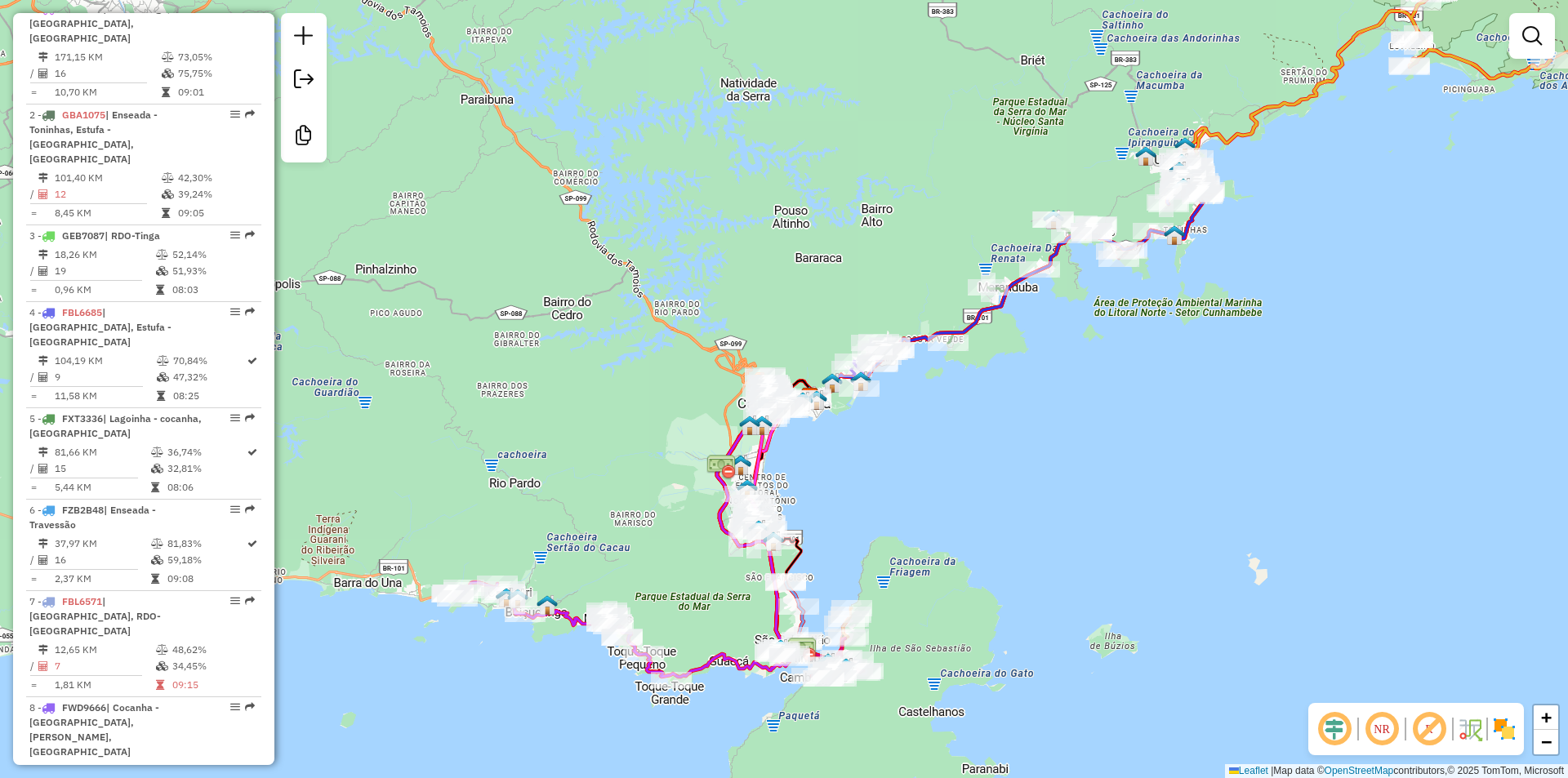
drag, startPoint x: 640, startPoint y: 540, endPoint x: 474, endPoint y: 520, distance: 167.2
click at [474, 520] on div "Janela de atendimento Grade de atendimento Capacidade Transportadoras Veículos …" at bounding box center [784, 389] width 1568 height 778
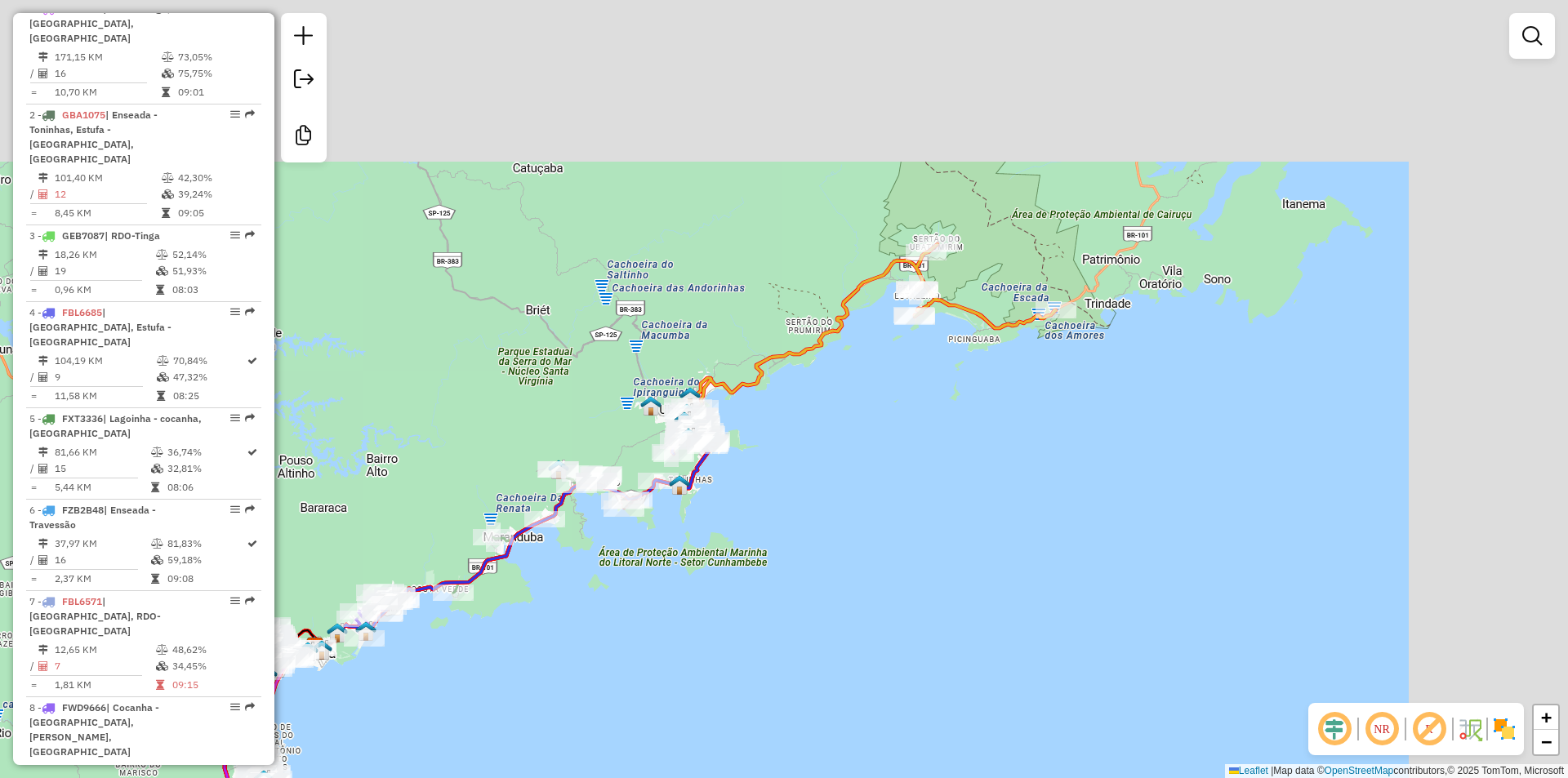
drag, startPoint x: 1078, startPoint y: 429, endPoint x: 777, endPoint y: 671, distance: 386.2
click at [737, 721] on div "Janela de atendimento Grade de atendimento Capacidade Transportadoras Veículos …" at bounding box center [784, 389] width 1568 height 778
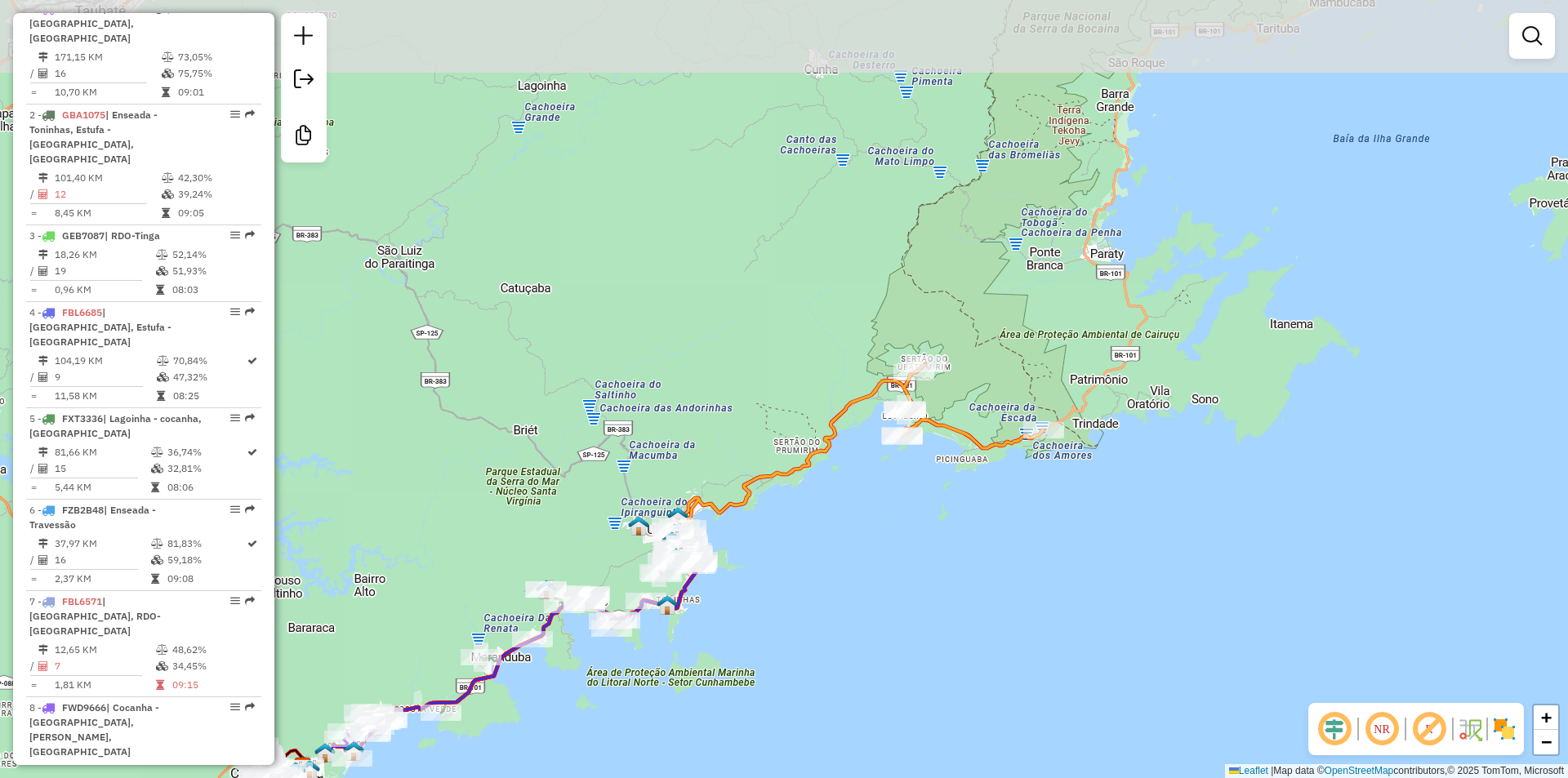
drag, startPoint x: 955, startPoint y: 482, endPoint x: 933, endPoint y: 585, distance: 105.3
click at [957, 580] on div "Janela de atendimento Grade de atendimento Capacidade Transportadoras Veículos …" at bounding box center [784, 389] width 1568 height 778
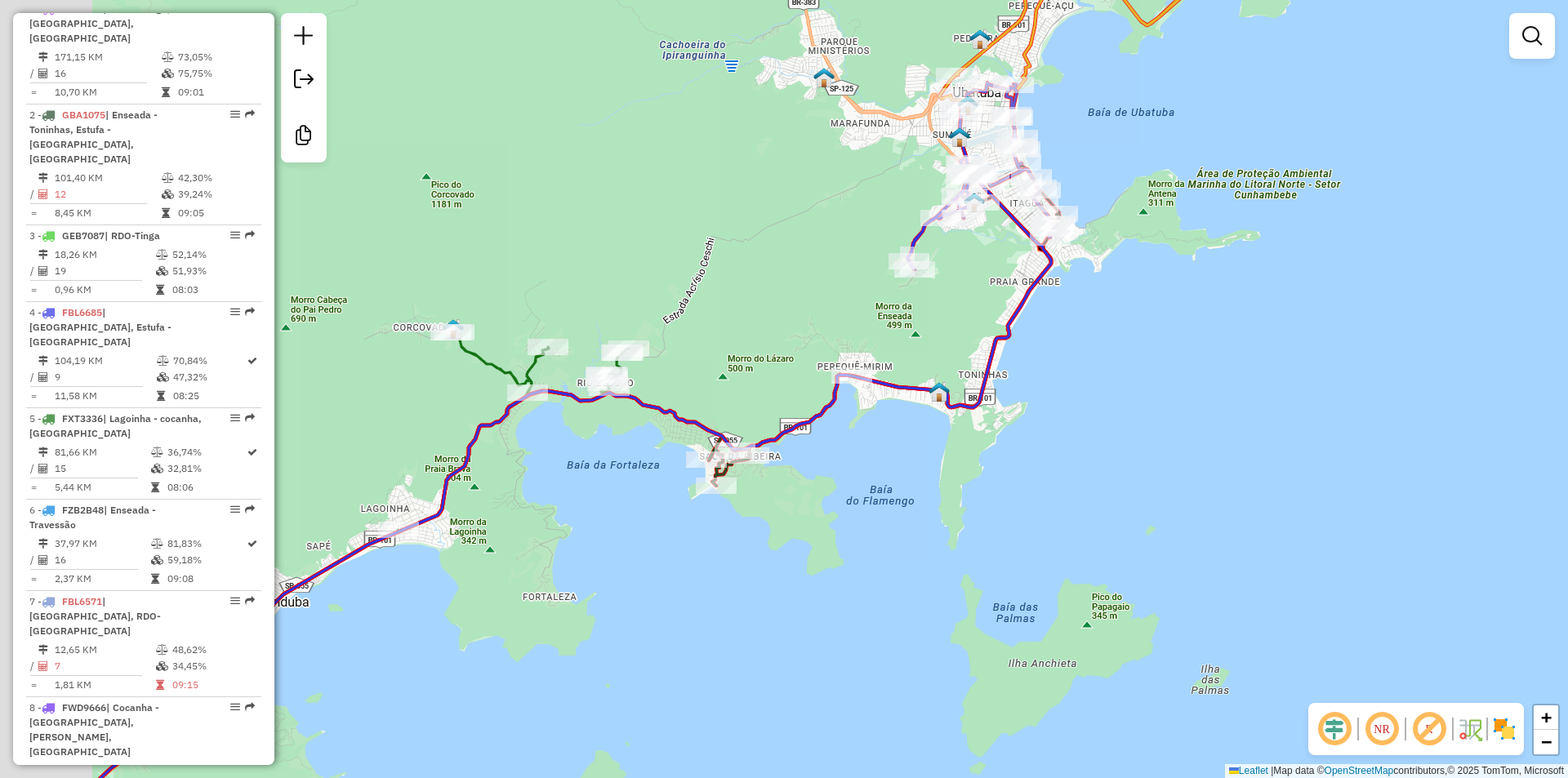
drag, startPoint x: 557, startPoint y: 584, endPoint x: 928, endPoint y: 552, distance: 372.4
click at [928, 552] on div "Janela de atendimento Grade de atendimento Capacidade Transportadoras Veículos …" at bounding box center [784, 389] width 1568 height 778
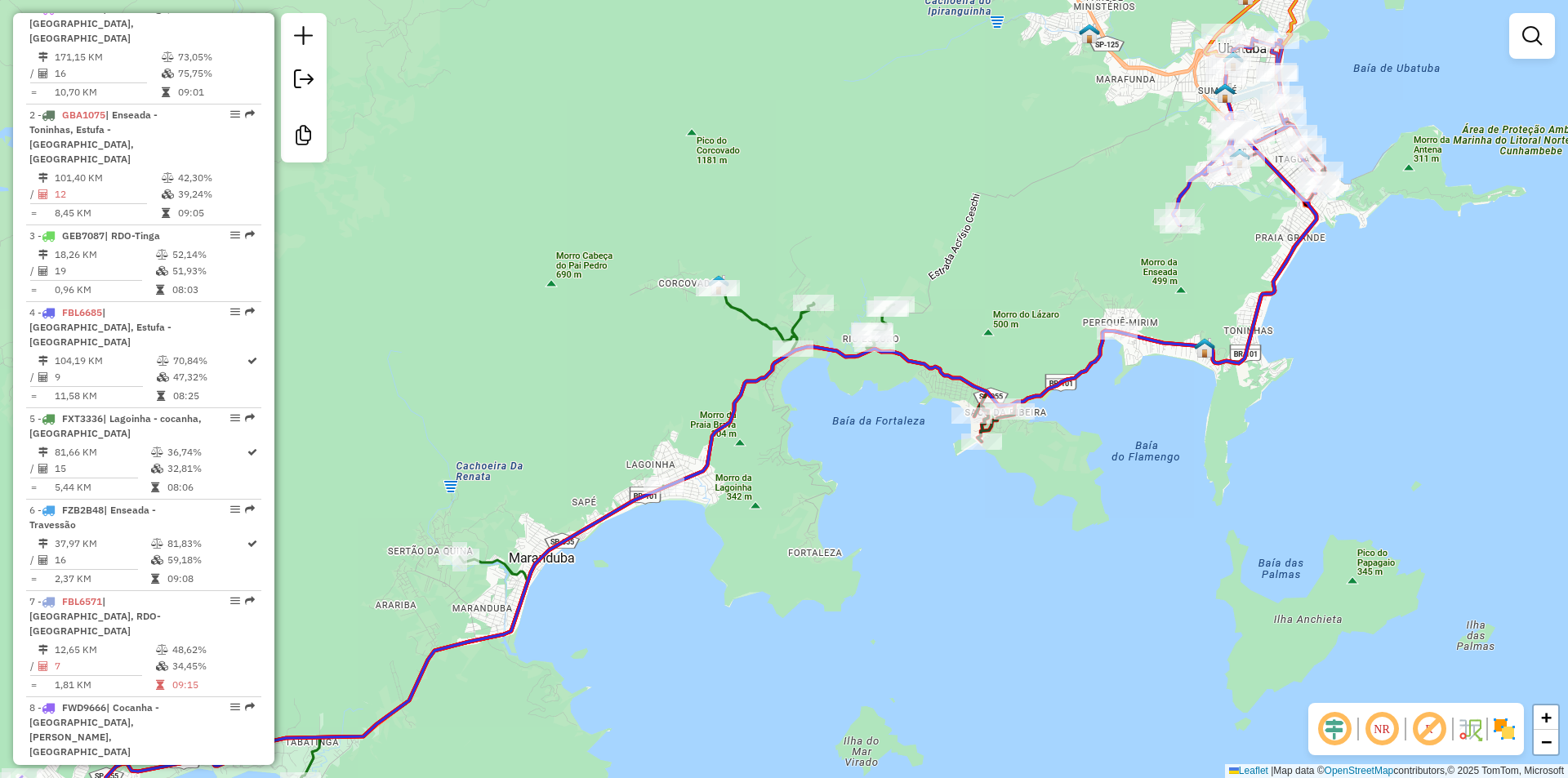
drag, startPoint x: 750, startPoint y: 669, endPoint x: 891, endPoint y: 584, distance: 164.6
click at [891, 584] on div "Janela de atendimento Grade de atendimento Capacidade Transportadoras Veículos …" at bounding box center [784, 389] width 1568 height 778
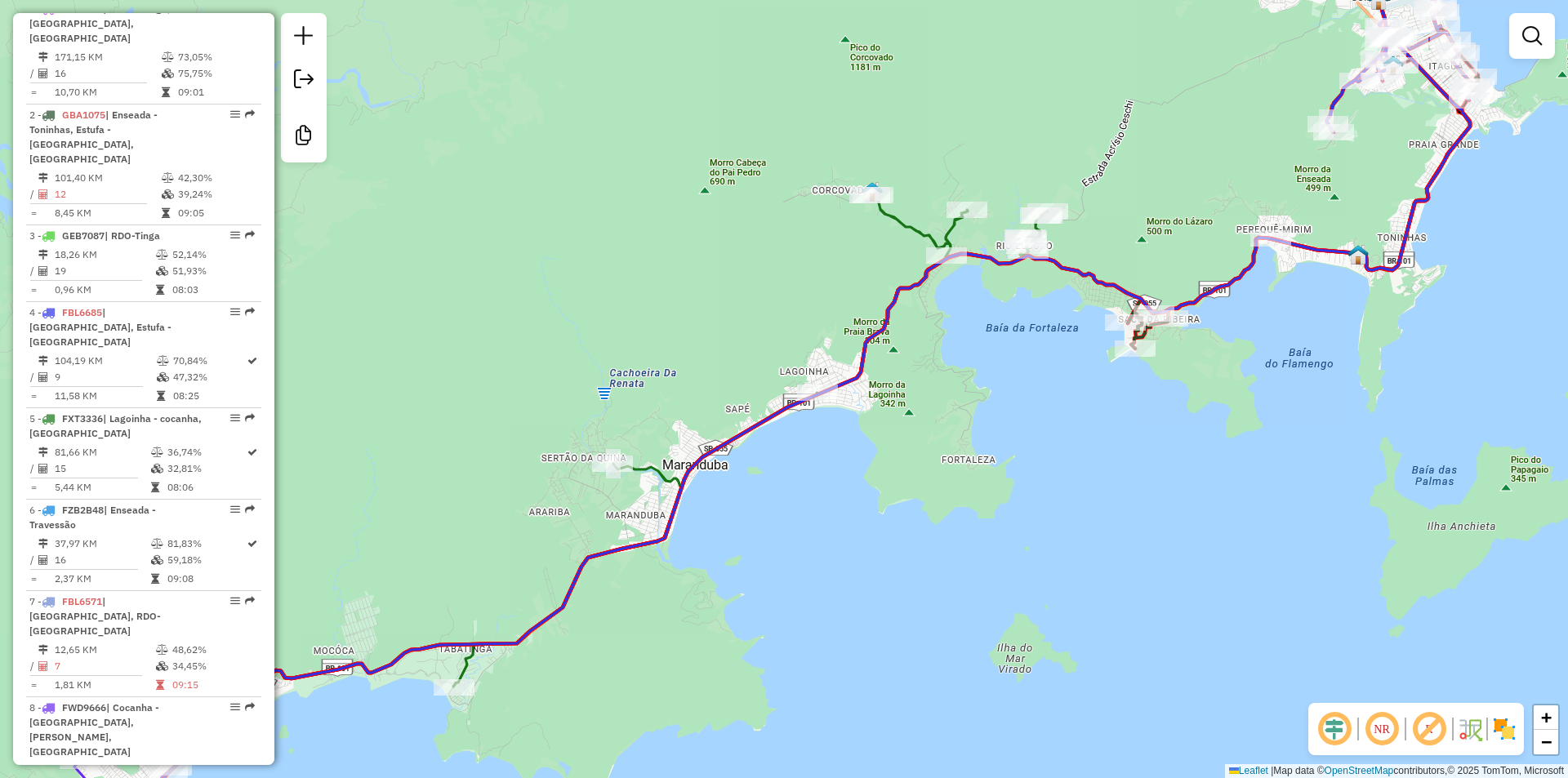
drag, startPoint x: 803, startPoint y: 640, endPoint x: 939, endPoint y: 527, distance: 176.8
click at [932, 531] on div "Janela de atendimento Grade de atendimento Capacidade Transportadoras Veículos …" at bounding box center [784, 389] width 1568 height 778
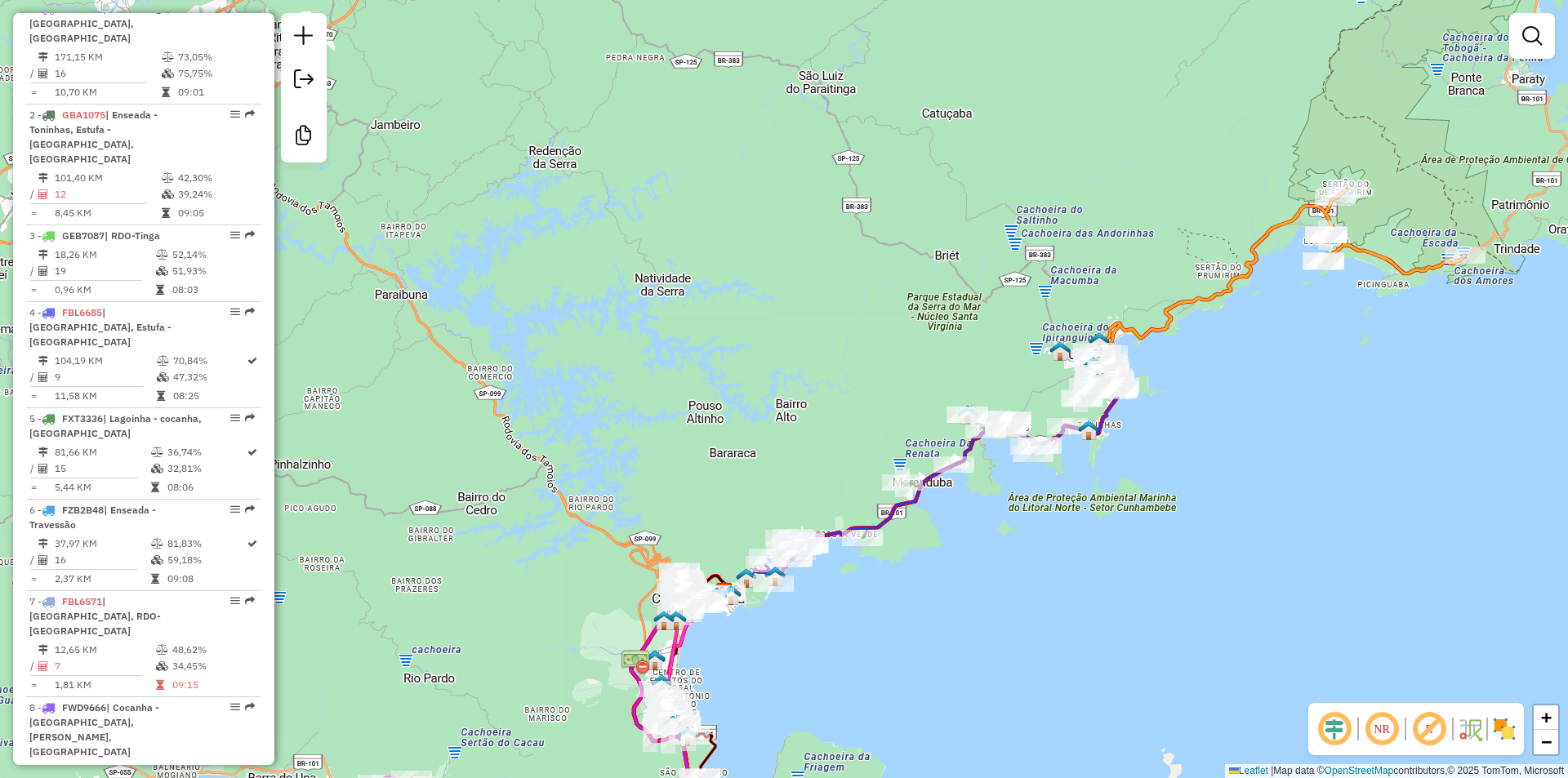
drag, startPoint x: 801, startPoint y: 647, endPoint x: 967, endPoint y: 524, distance: 206.6
click at [967, 524] on div "Janela de atendimento Grade de atendimento Capacidade Transportadoras Veículos …" at bounding box center [784, 389] width 1568 height 778
